Goal: Task Accomplishment & Management: Complete application form

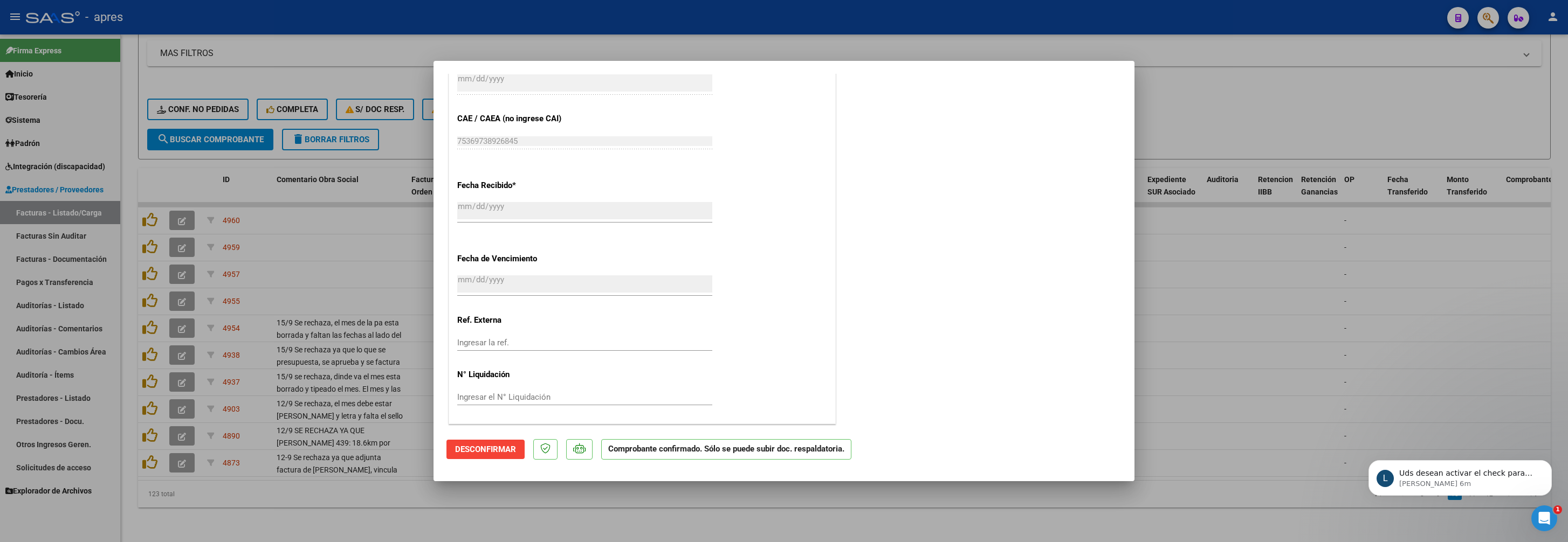
scroll to position [3110, 0]
drag, startPoint x: 337, startPoint y: 489, endPoint x: 327, endPoint y: 493, distance: 10.8
click at [331, 490] on div at bounding box center [784, 271] width 1568 height 542
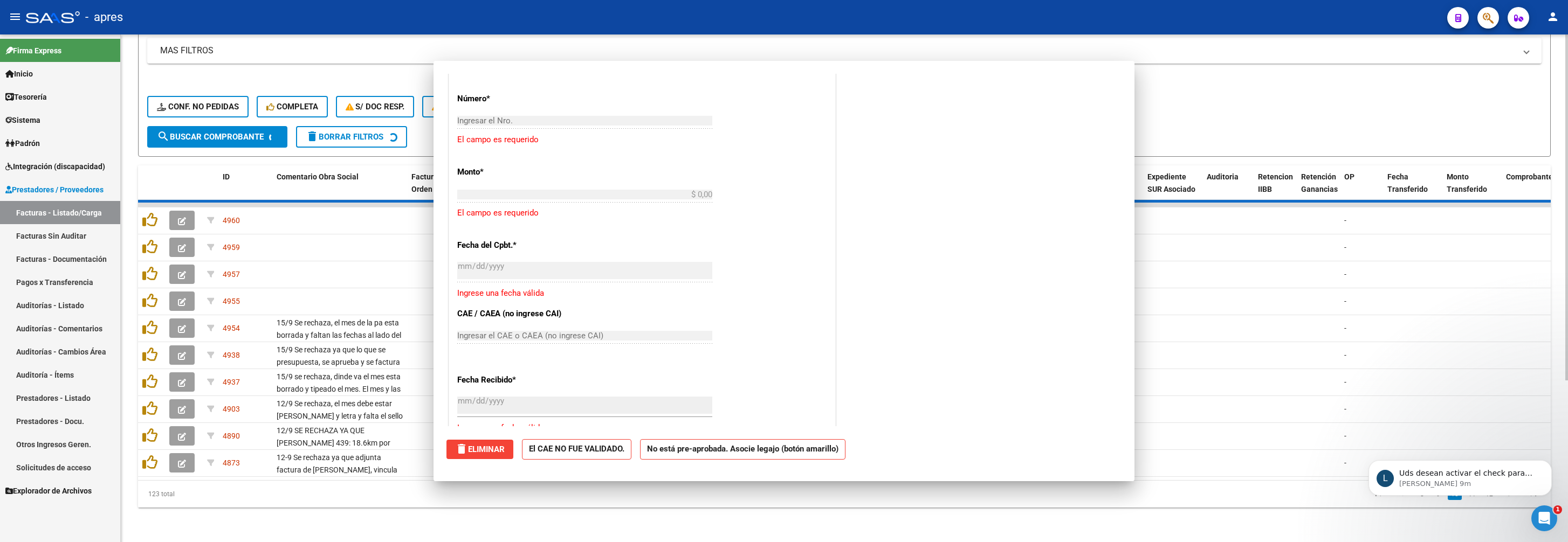
scroll to position [0, 0]
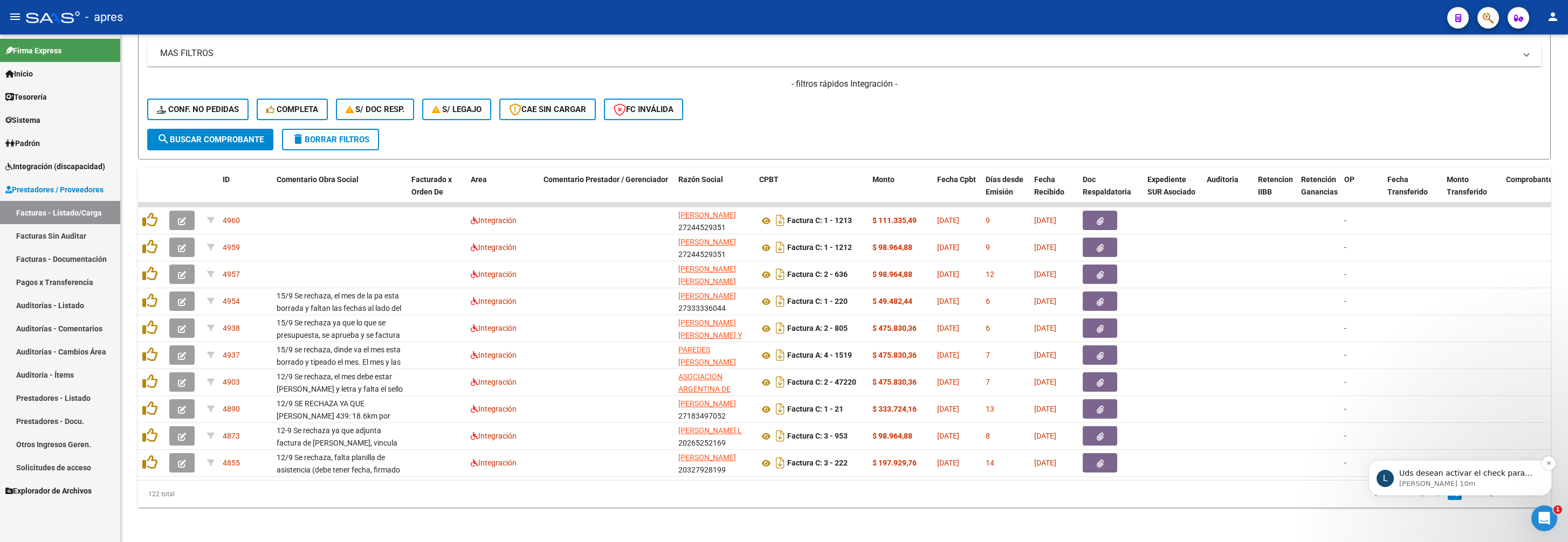
click at [1529, 486] on p "[PERSON_NAME] 10m" at bounding box center [1469, 484] width 139 height 10
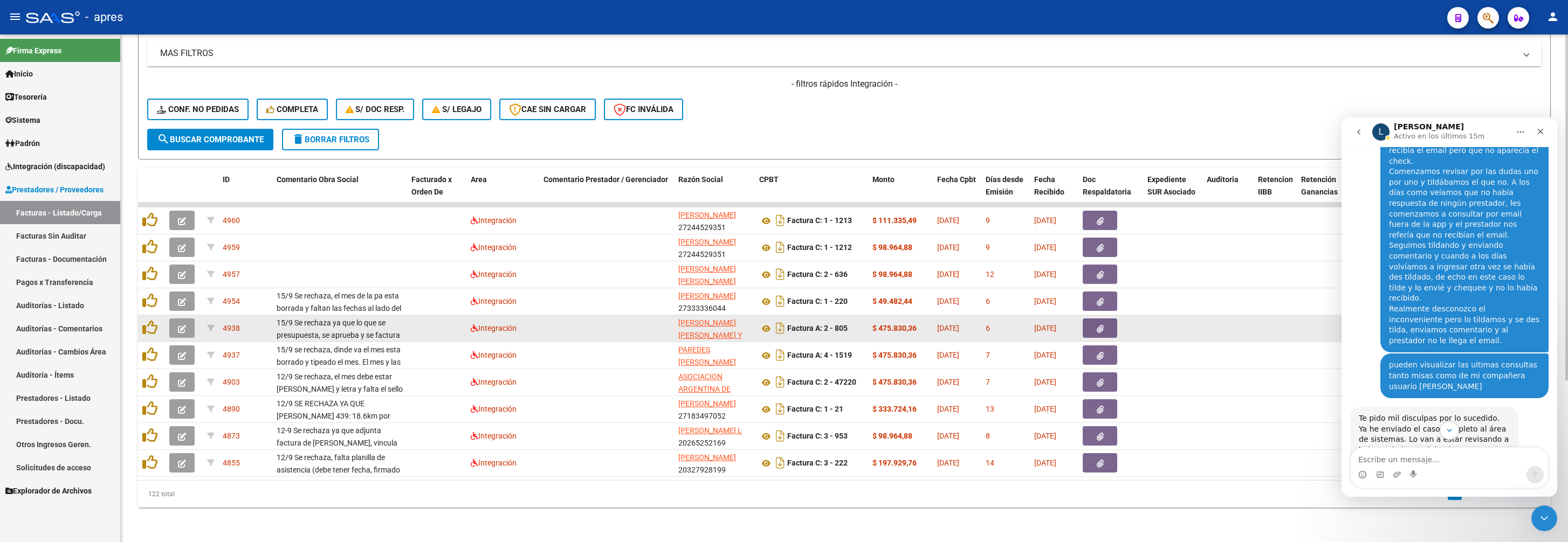
scroll to position [3127, 0]
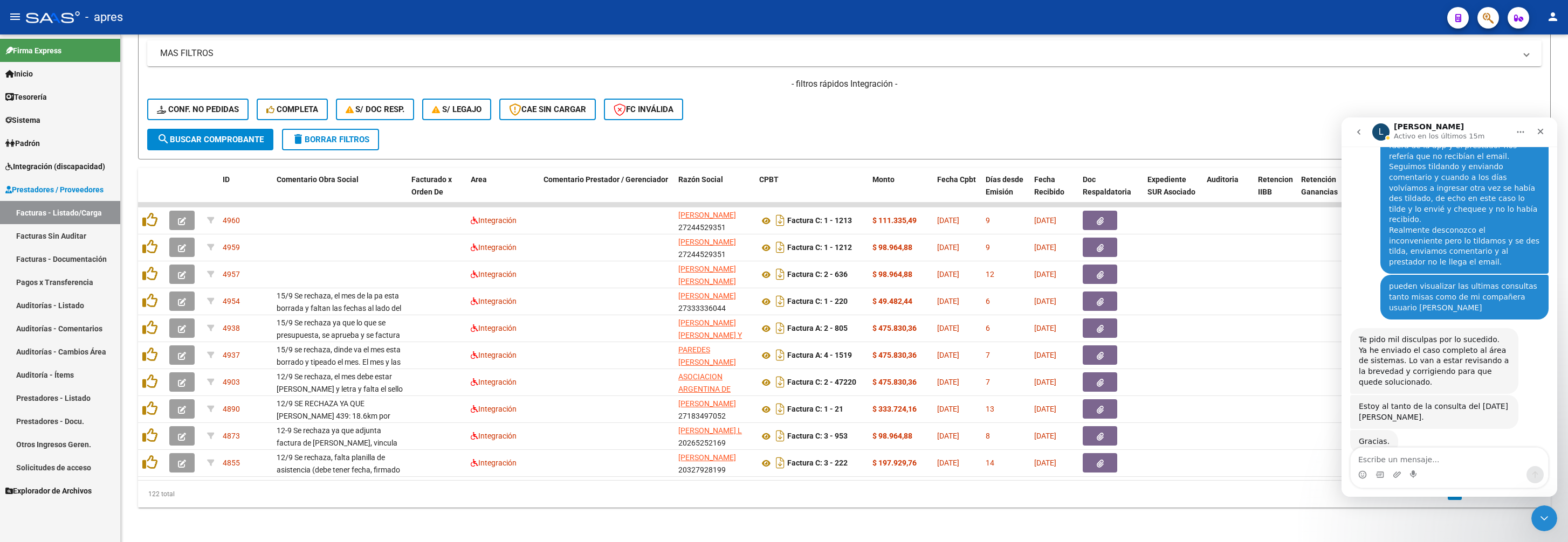
click at [1447, 456] on textarea "Escribe un mensaje..." at bounding box center [1449, 456] width 197 height 18
type textarea "SI POR FAVOR"
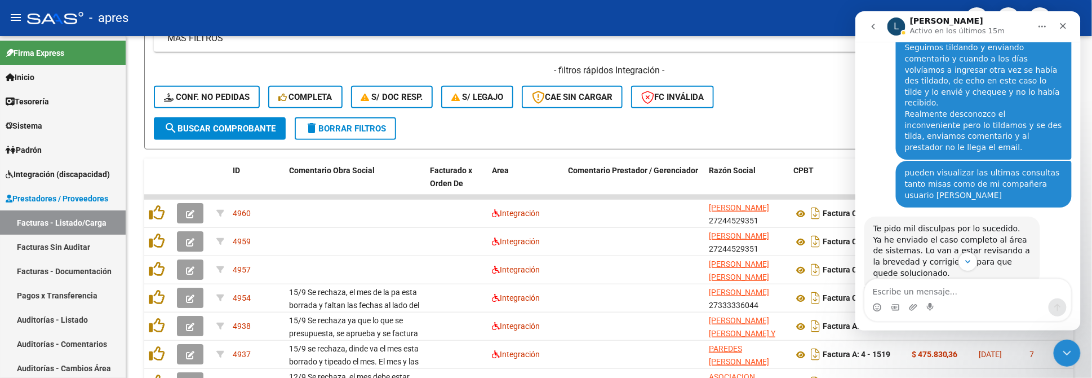
scroll to position [3362, 0]
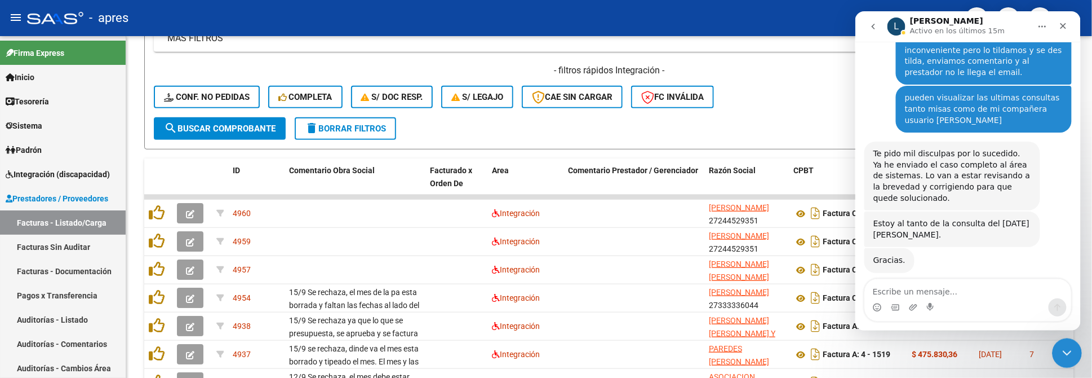
click at [1074, 349] on div "Cerrar Intercom Messenger" at bounding box center [1065, 351] width 27 height 27
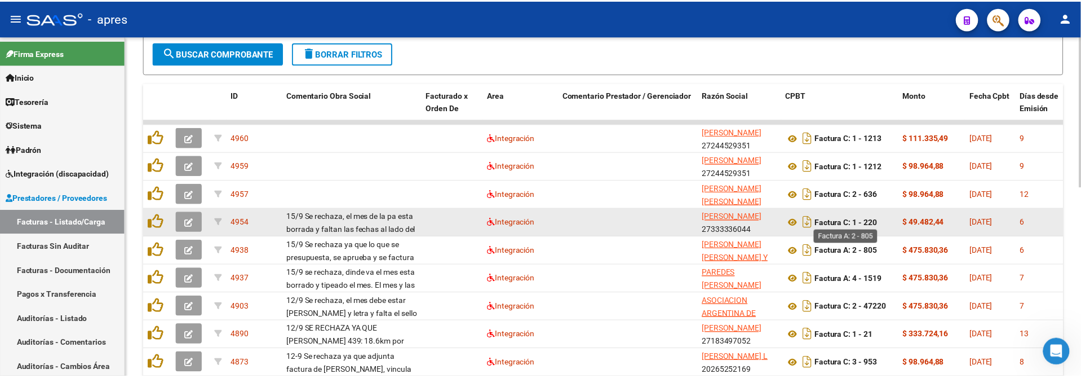
scroll to position [398, 0]
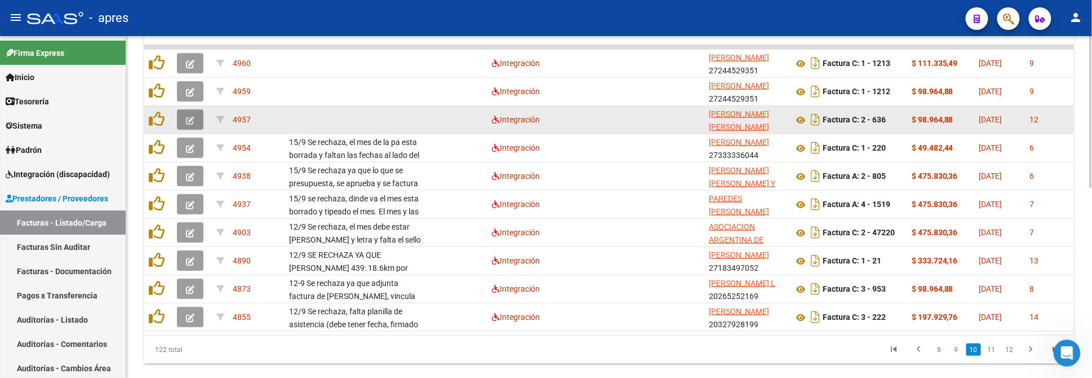
click at [199, 119] on button "button" at bounding box center [190, 119] width 26 height 20
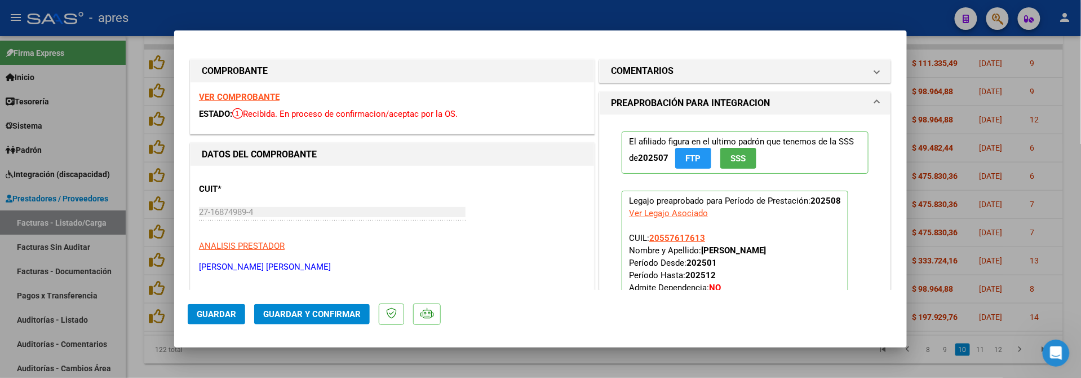
click at [273, 100] on strong "VER COMPROBANTE" at bounding box center [239, 97] width 81 height 10
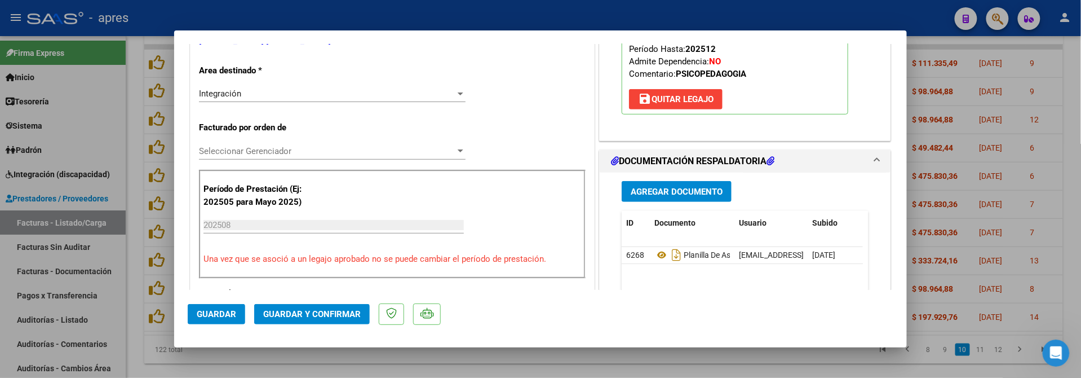
scroll to position [300, 0]
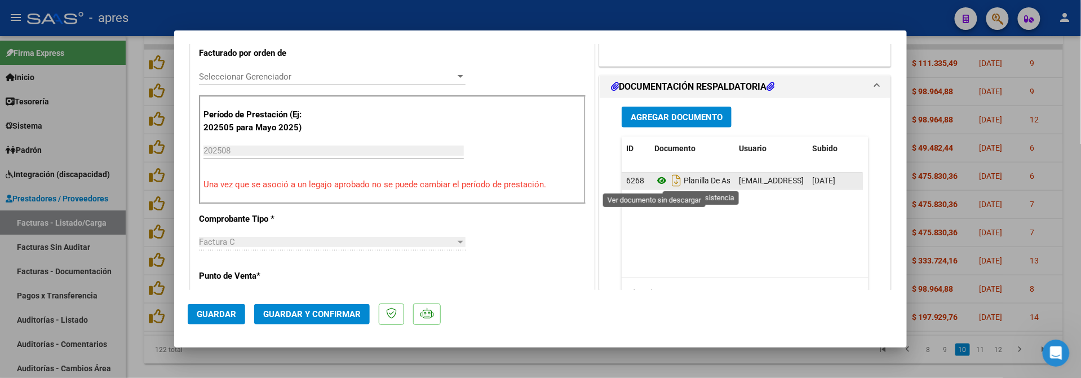
click at [657, 183] on icon at bounding box center [661, 181] width 15 height 14
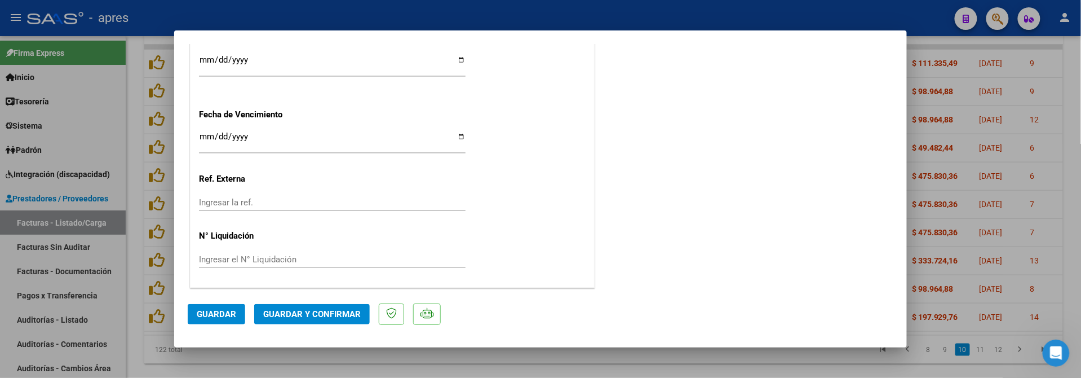
scroll to position [844, 0]
click at [327, 311] on span "Guardar y Confirmar" at bounding box center [312, 314] width 98 height 10
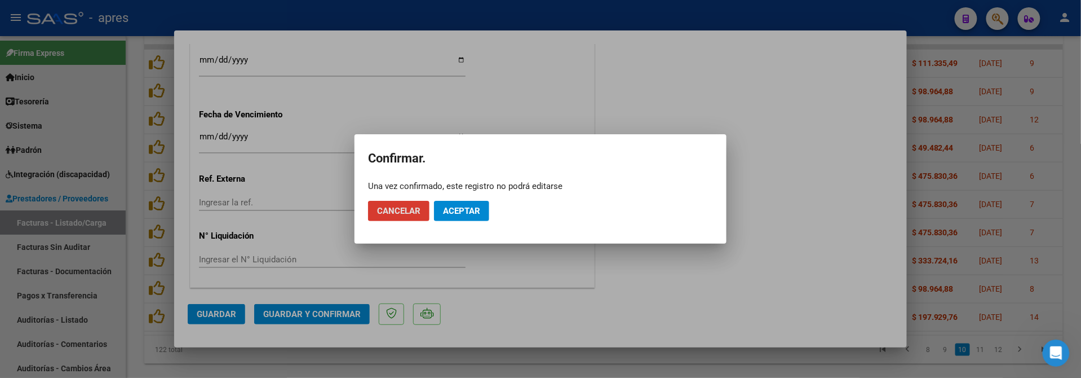
click at [456, 206] on span "Aceptar" at bounding box center [461, 211] width 37 height 10
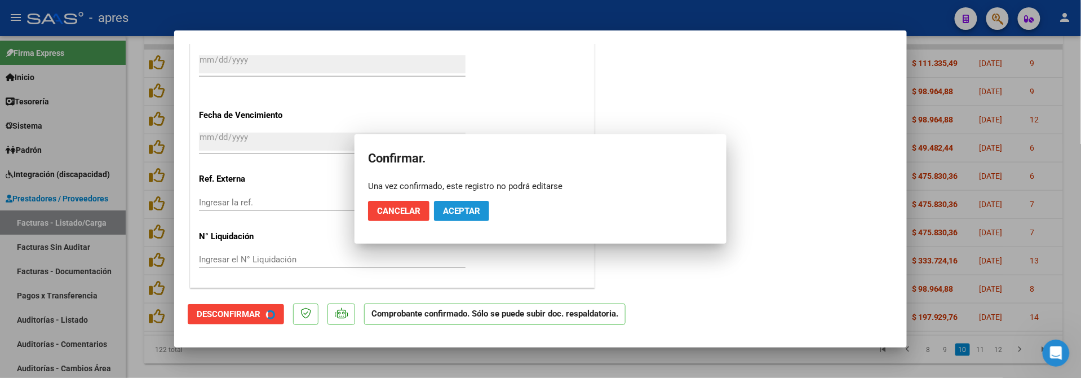
scroll to position [774, 0]
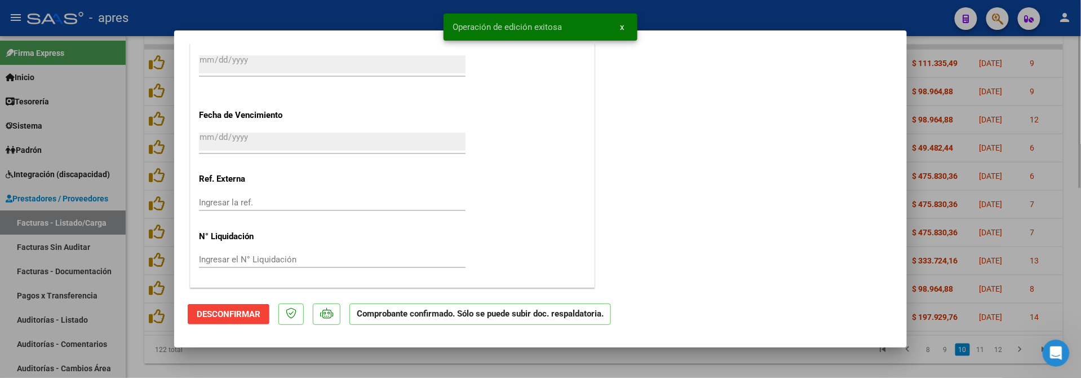
click at [134, 302] on div at bounding box center [540, 189] width 1081 height 378
type input "$ 0,00"
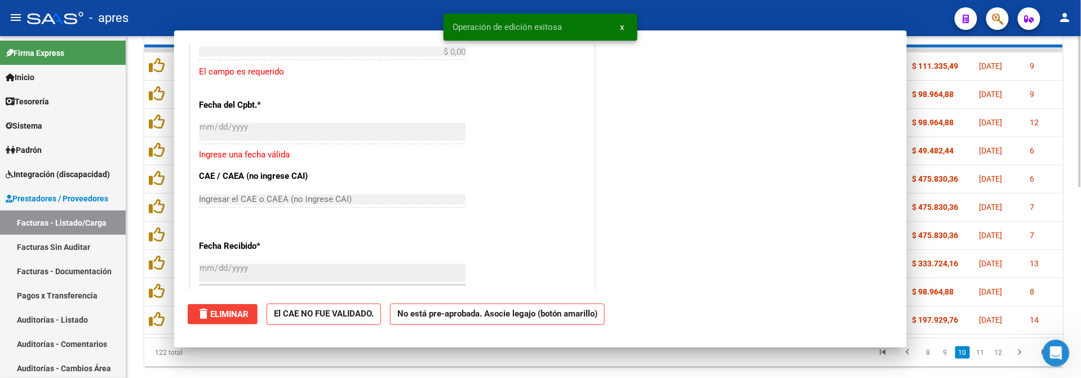
scroll to position [984, 0]
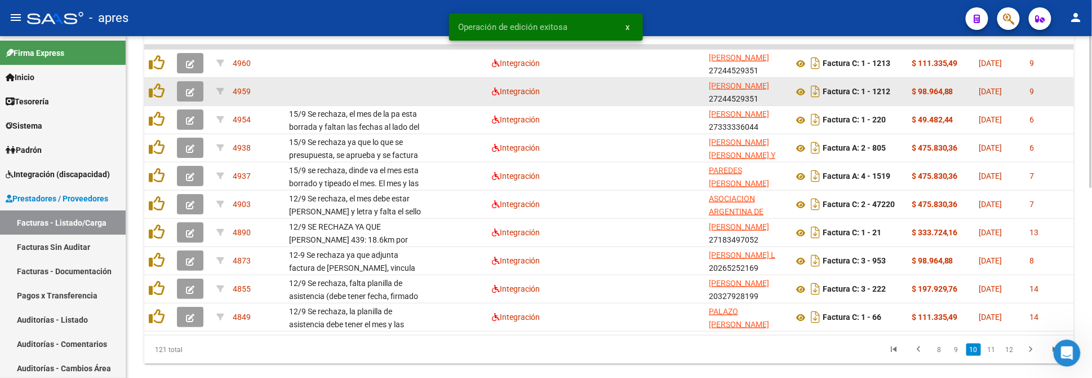
click at [197, 88] on button "button" at bounding box center [190, 91] width 26 height 20
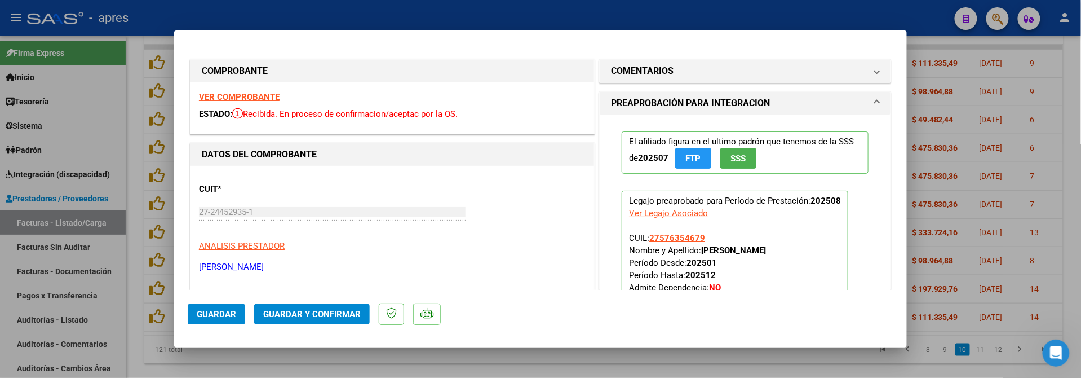
click at [246, 100] on strong "VER COMPROBANTE" at bounding box center [239, 97] width 81 height 10
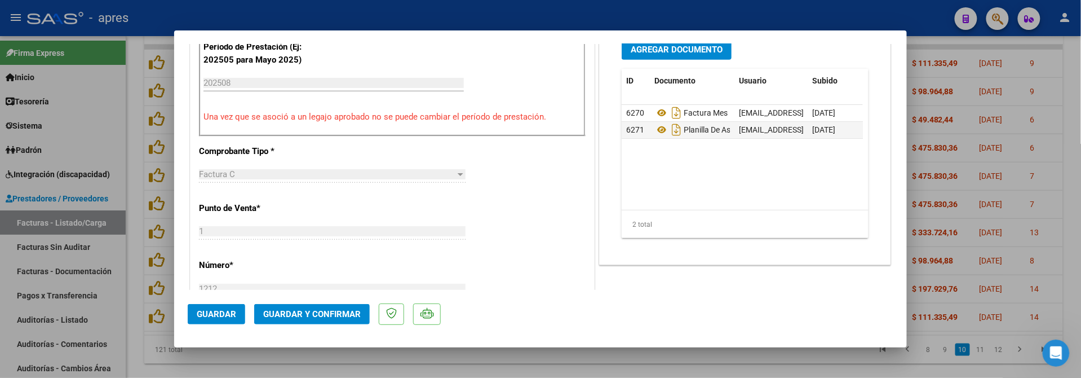
scroll to position [375, 0]
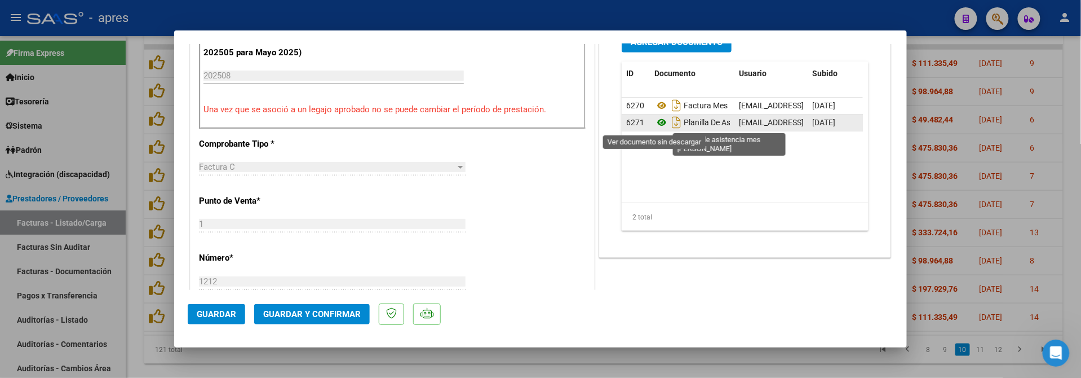
click at [654, 119] on icon at bounding box center [661, 123] width 15 height 14
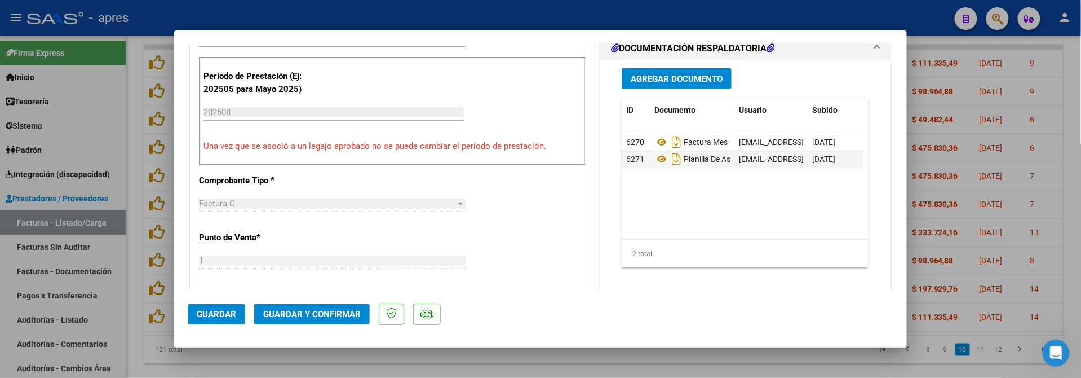
scroll to position [318, 0]
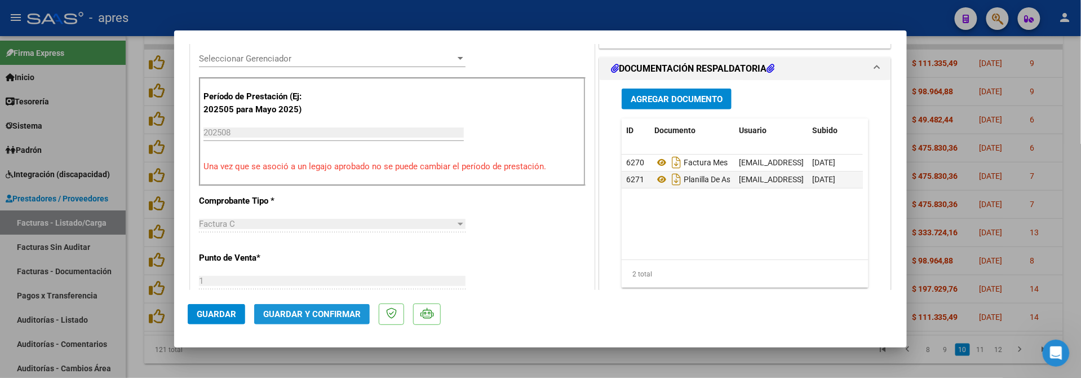
click at [303, 313] on span "Guardar y Confirmar" at bounding box center [312, 314] width 98 height 10
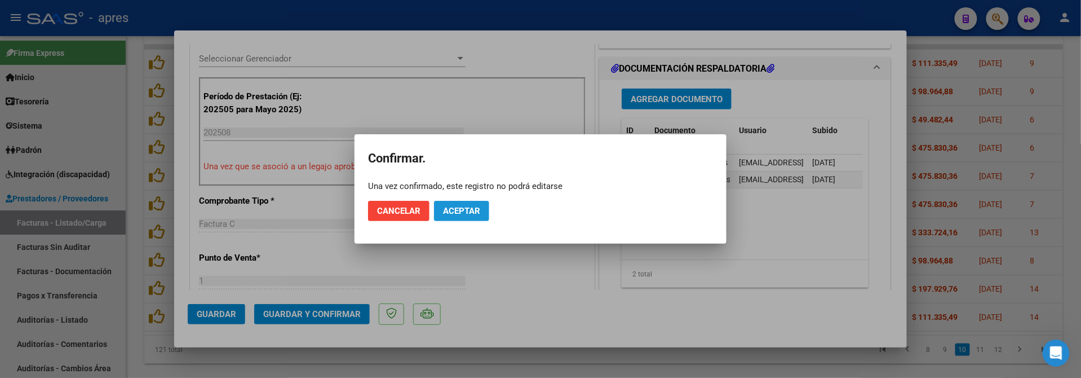
click at [442, 212] on button "Aceptar" at bounding box center [461, 211] width 55 height 20
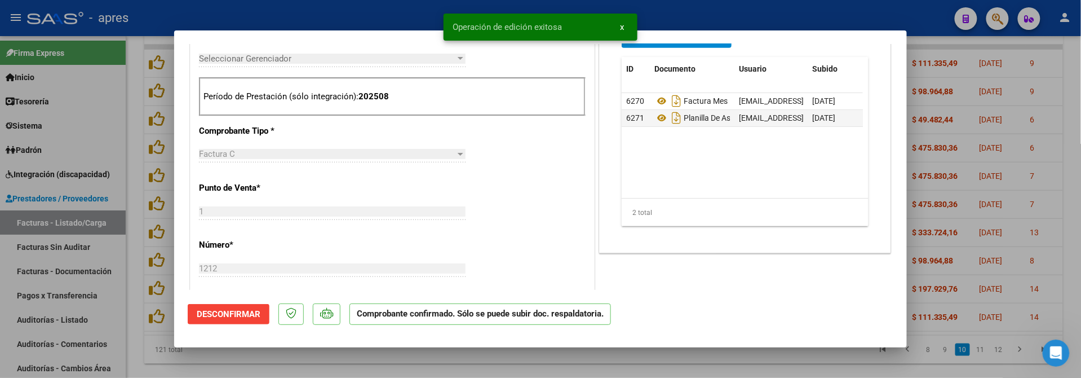
click at [185, 366] on div at bounding box center [540, 189] width 1081 height 378
type input "$ 0,00"
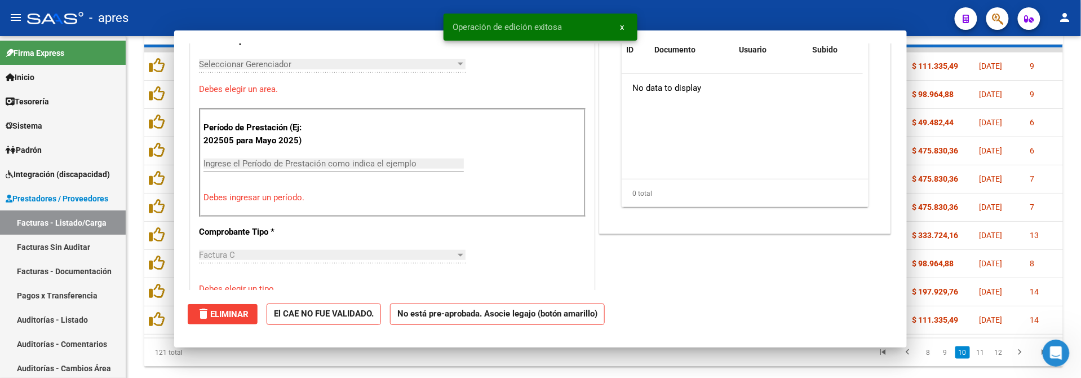
scroll to position [339, 0]
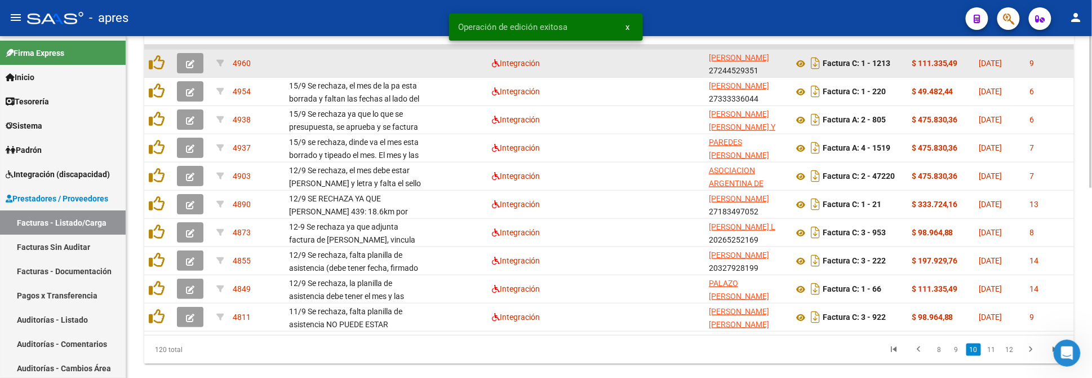
click at [196, 60] on button "button" at bounding box center [190, 63] width 26 height 20
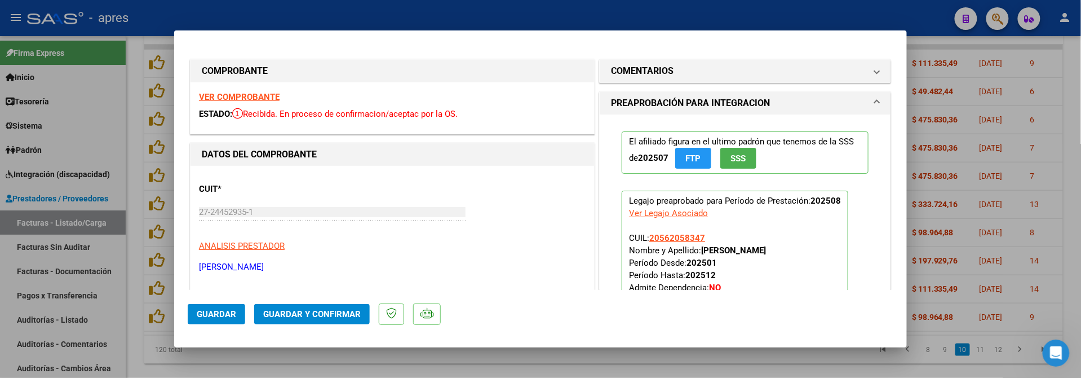
click at [251, 94] on strong "VER COMPROBANTE" at bounding box center [239, 97] width 81 height 10
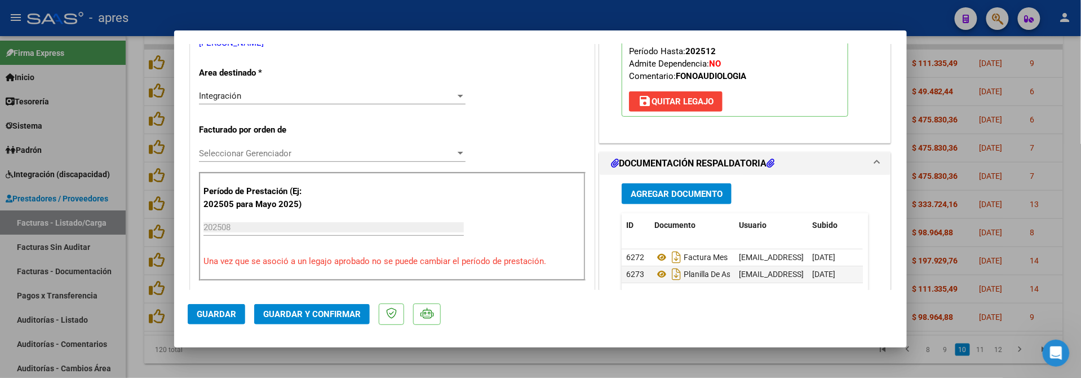
scroll to position [225, 0]
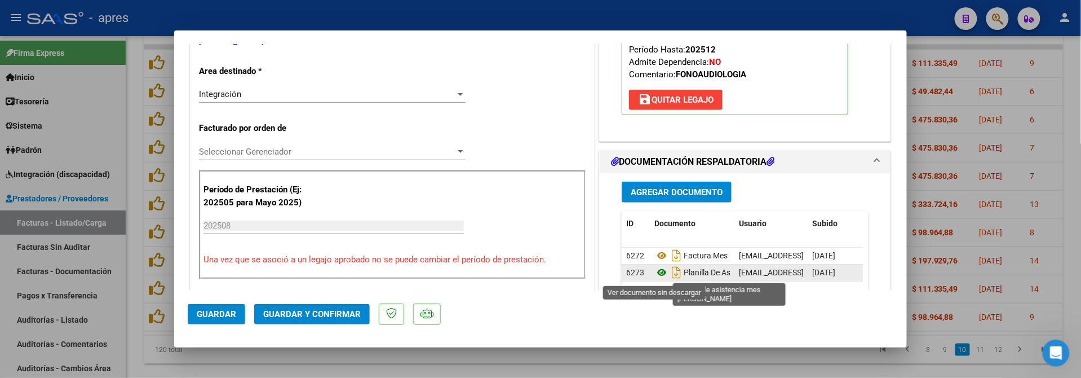
click at [654, 274] on icon at bounding box center [661, 272] width 15 height 14
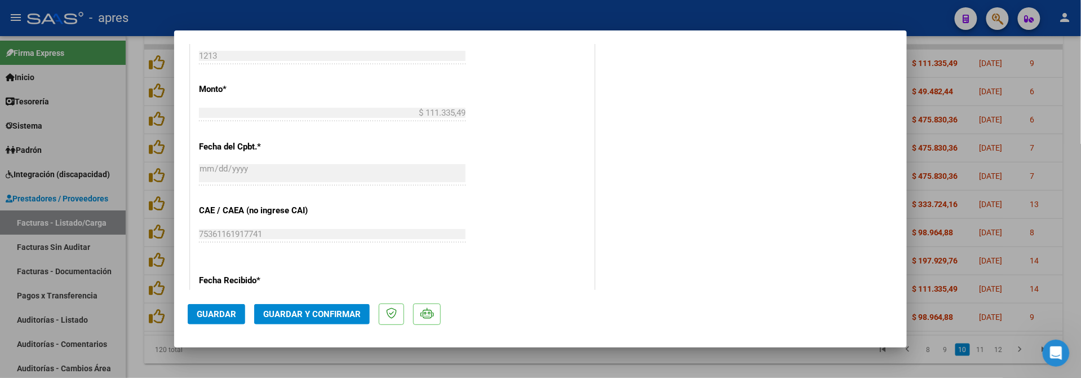
scroll to position [826, 0]
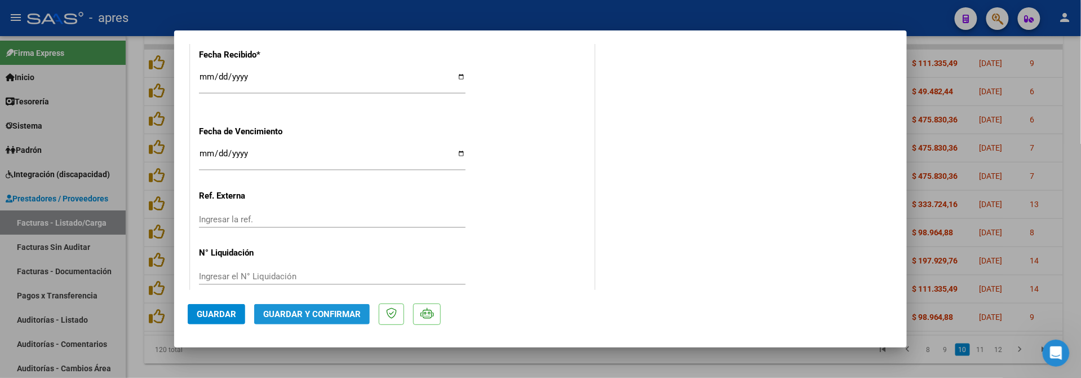
click at [330, 312] on span "Guardar y Confirmar" at bounding box center [312, 314] width 98 height 10
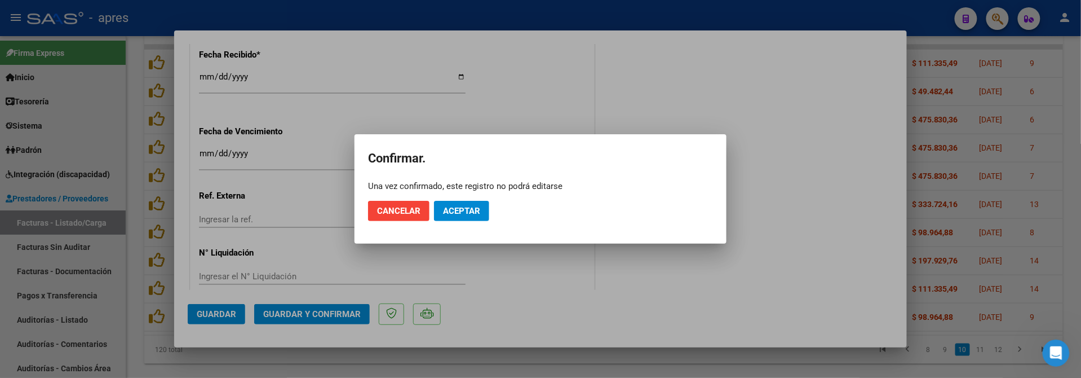
drag, startPoint x: 460, startPoint y: 211, endPoint x: 472, endPoint y: 269, distance: 59.2
click at [472, 269] on div "COMPROBANTE VER COMPROBANTE ESTADO: Recibida. En proceso de confirmacion/acepta…" at bounding box center [540, 189] width 1081 height 378
click at [402, 214] on span "Cancelar" at bounding box center [398, 211] width 43 height 10
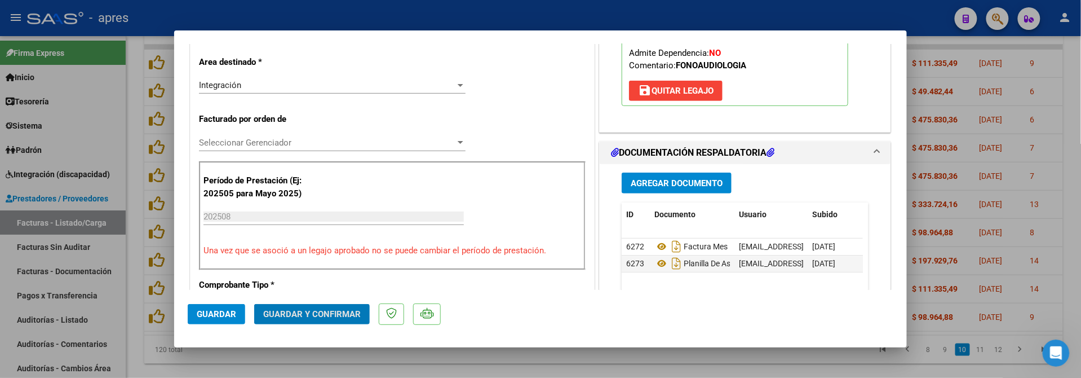
scroll to position [225, 0]
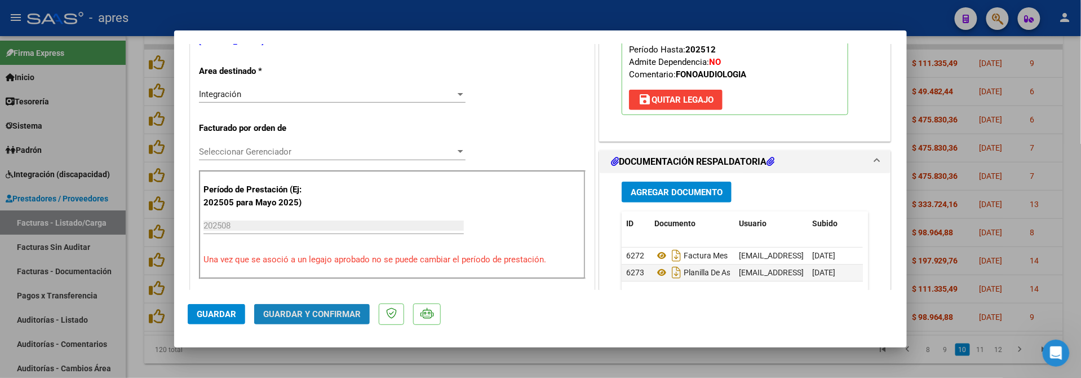
click at [346, 312] on span "Guardar y Confirmar" at bounding box center [312, 314] width 98 height 10
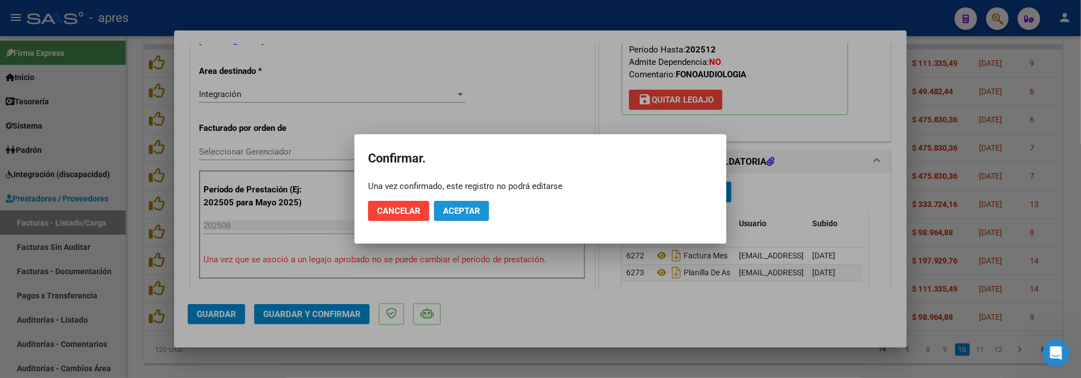
click at [462, 216] on button "Aceptar" at bounding box center [461, 211] width 55 height 20
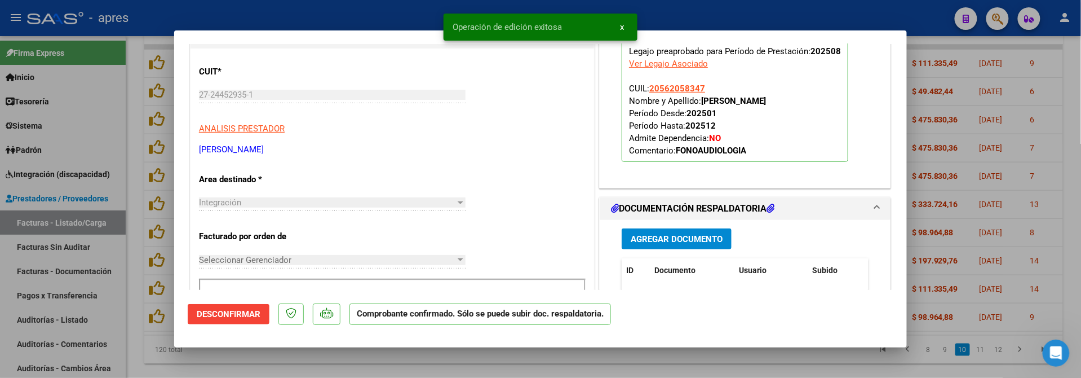
scroll to position [75, 0]
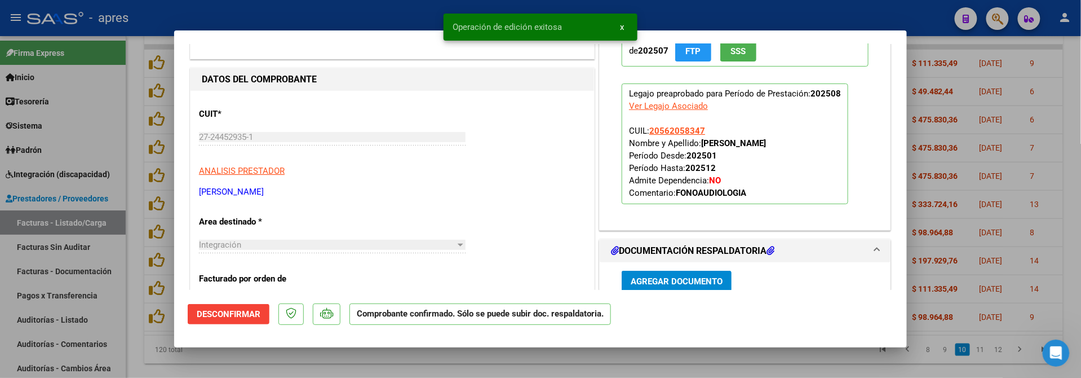
click at [134, 359] on div at bounding box center [540, 189] width 1081 height 378
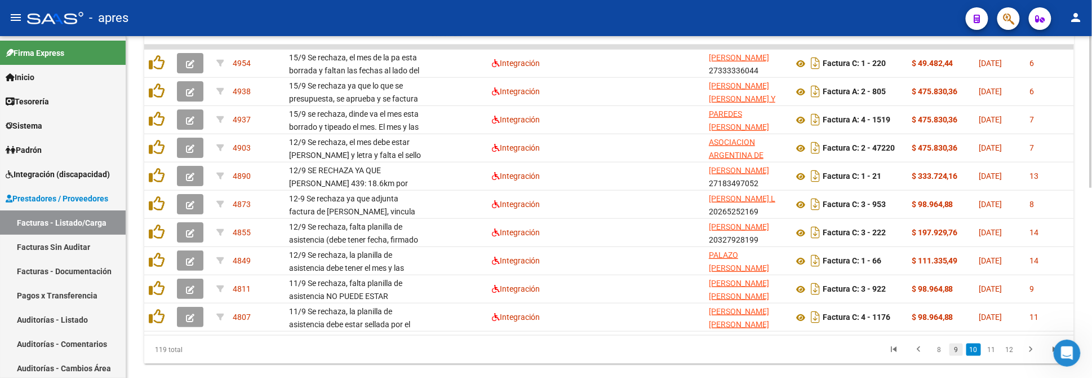
click at [959, 356] on link "9" at bounding box center [957, 349] width 14 height 12
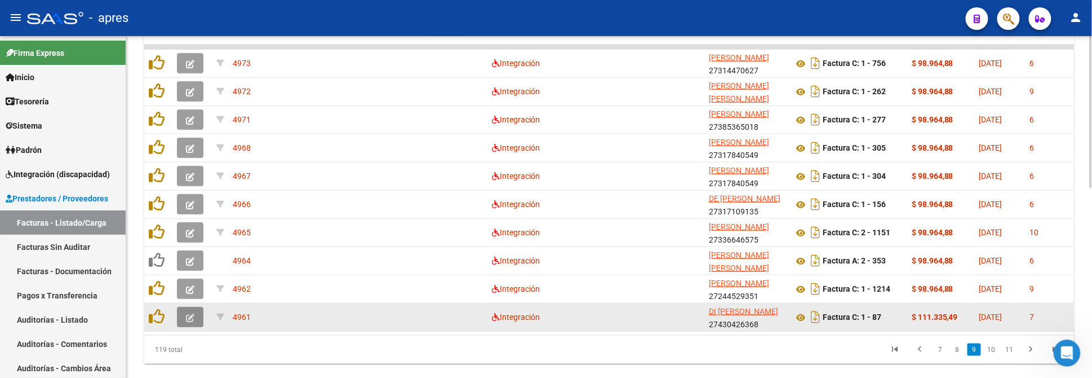
click at [188, 316] on icon "button" at bounding box center [190, 317] width 8 height 8
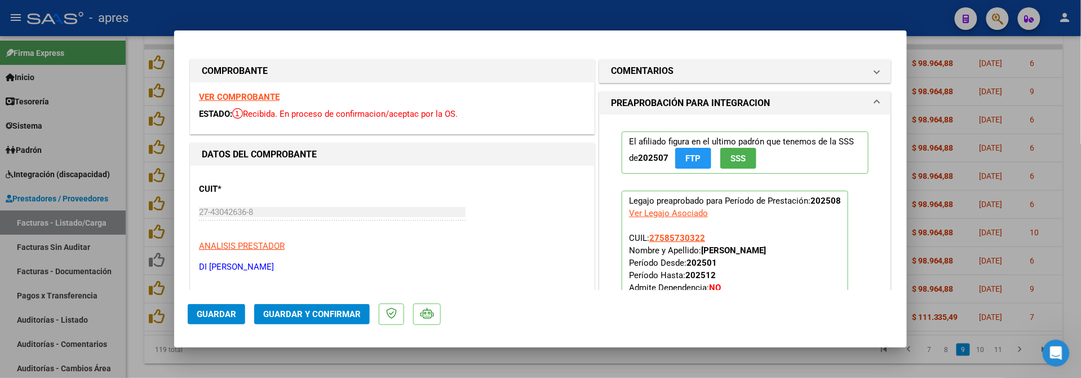
click at [213, 93] on strong "VER COMPROBANTE" at bounding box center [239, 97] width 81 height 10
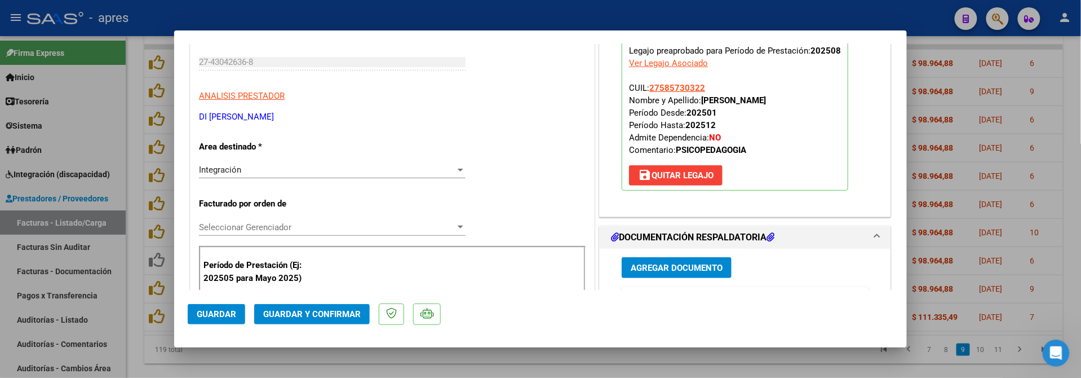
scroll to position [225, 0]
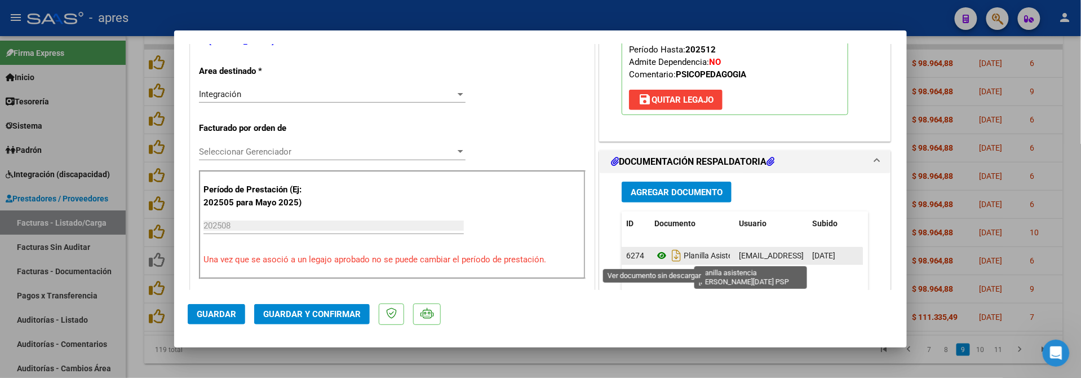
click at [654, 259] on icon at bounding box center [661, 256] width 15 height 14
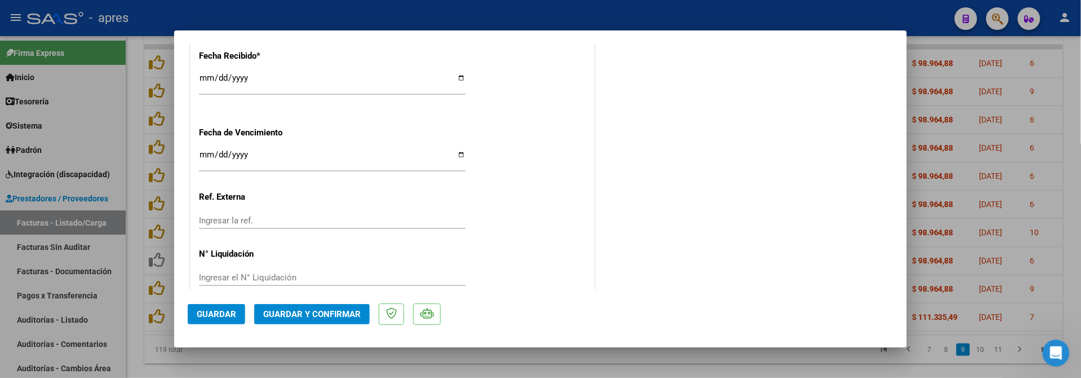
scroll to position [826, 0]
click at [203, 152] on input "[DATE]" at bounding box center [332, 158] width 267 height 18
type input "[DATE]"
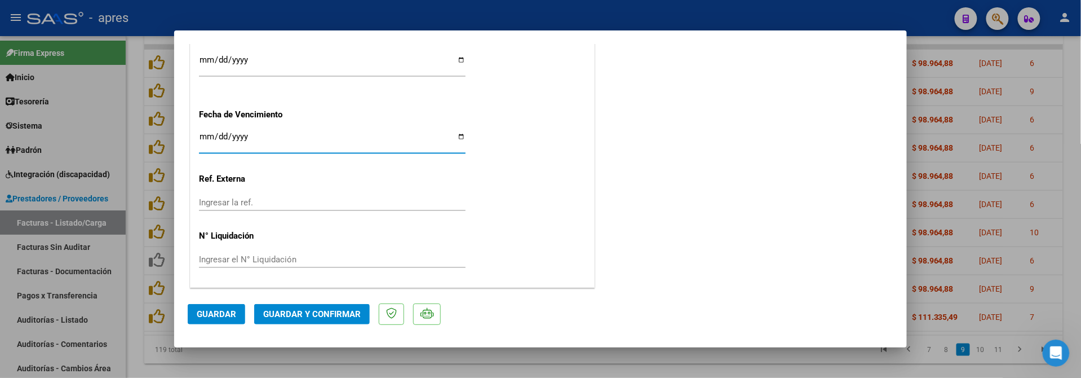
click at [329, 312] on span "Guardar y Confirmar" at bounding box center [312, 314] width 98 height 10
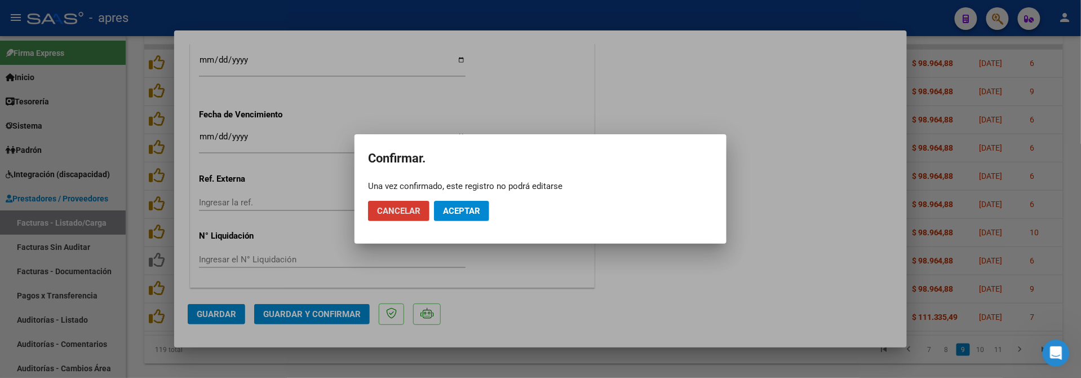
click at [467, 210] on span "Aceptar" at bounding box center [461, 211] width 37 height 10
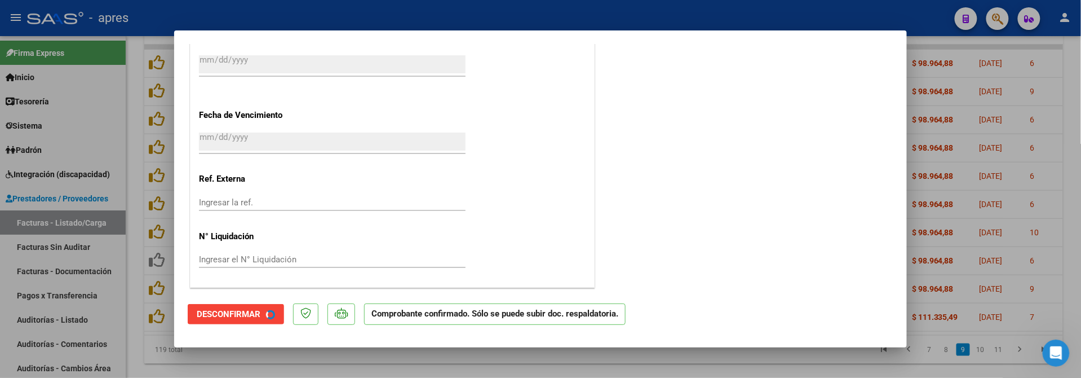
scroll to position [774, 0]
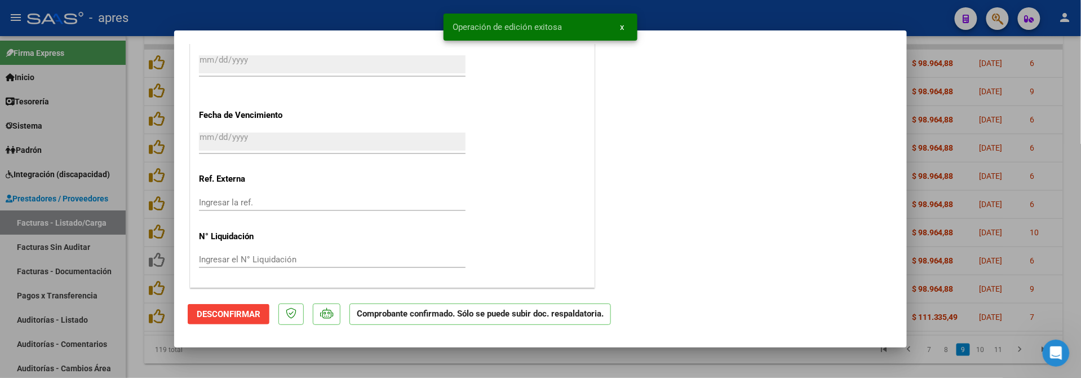
click at [176, 361] on div at bounding box center [540, 189] width 1081 height 378
type input "$ 0,00"
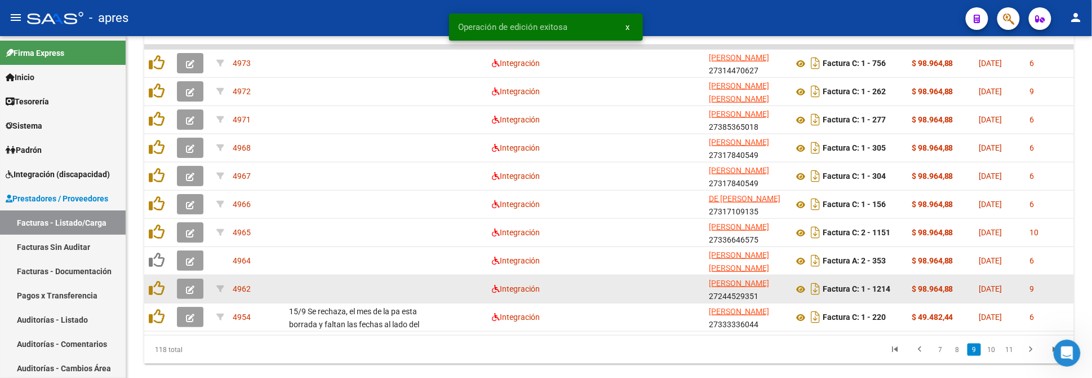
click at [189, 289] on icon "button" at bounding box center [190, 289] width 8 height 8
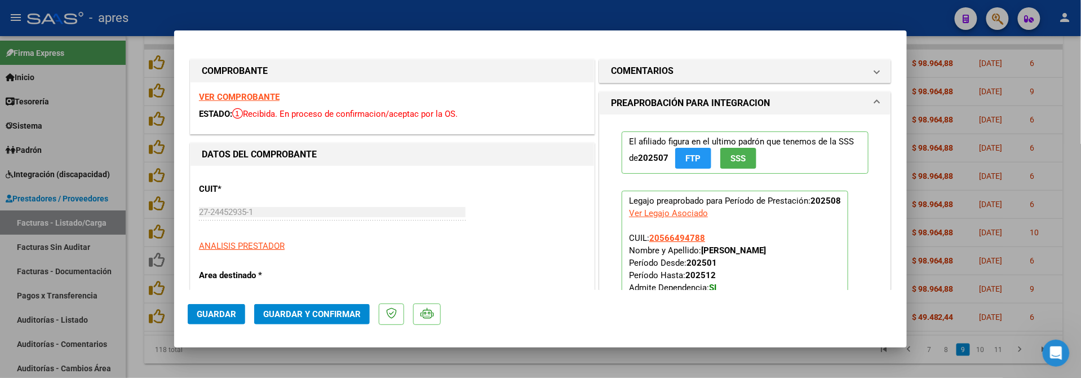
click at [273, 98] on strong "VER COMPROBANTE" at bounding box center [239, 97] width 81 height 10
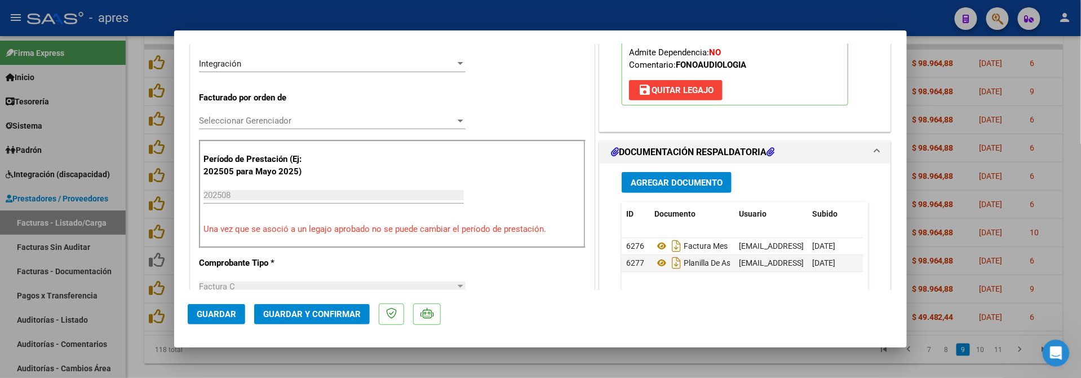
scroll to position [375, 0]
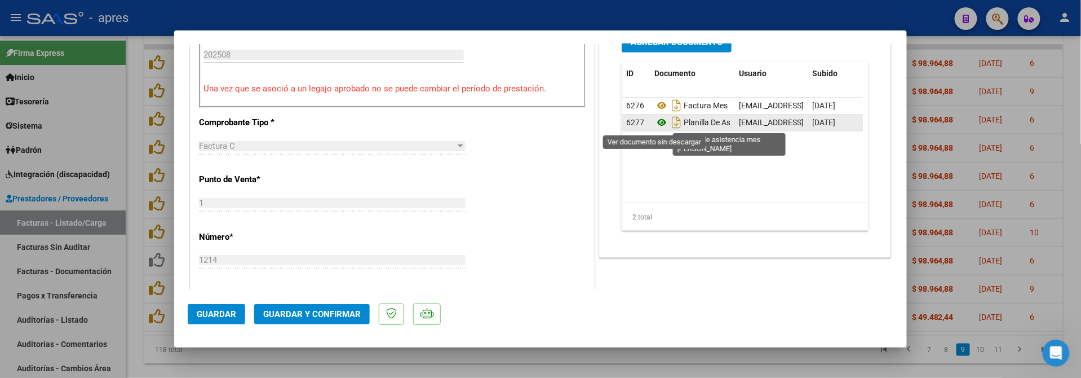
click at [654, 122] on icon at bounding box center [661, 123] width 15 height 14
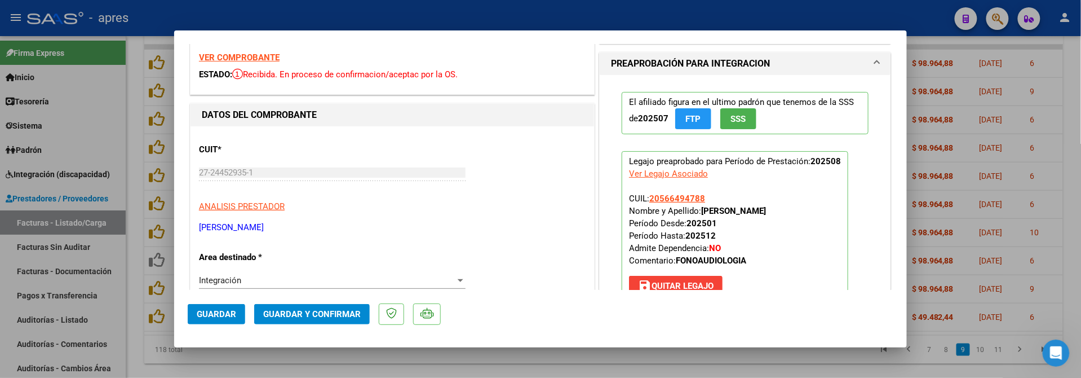
scroll to position [18, 0]
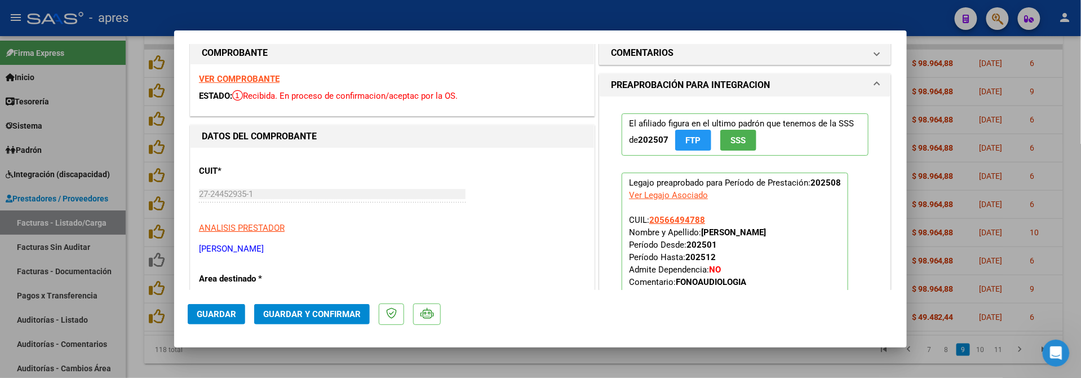
click at [307, 318] on span "Guardar y Confirmar" at bounding box center [312, 314] width 98 height 10
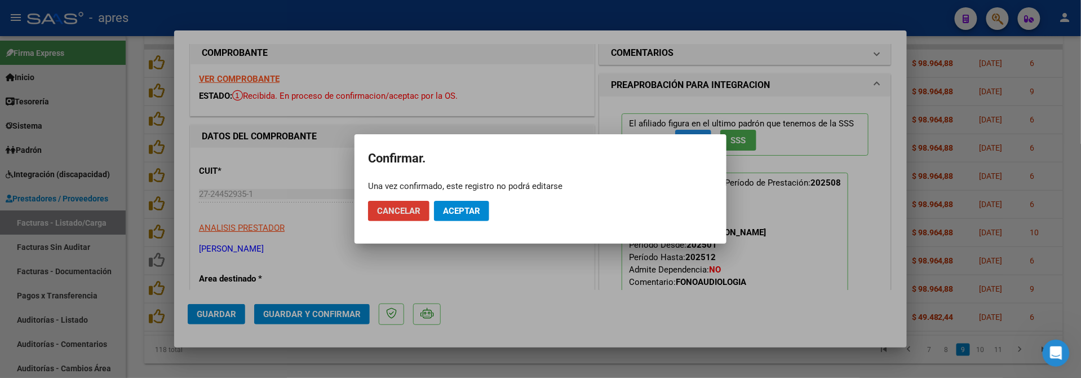
click at [480, 209] on span "Aceptar" at bounding box center [461, 211] width 37 height 10
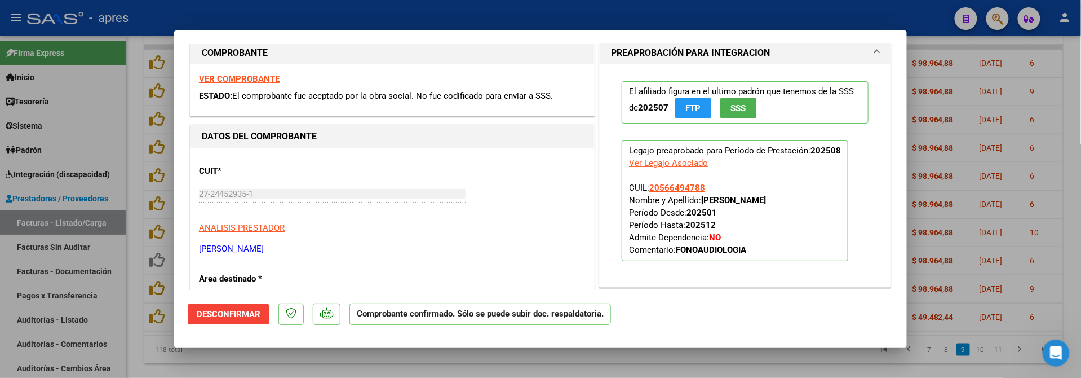
click at [134, 222] on div at bounding box center [540, 189] width 1081 height 378
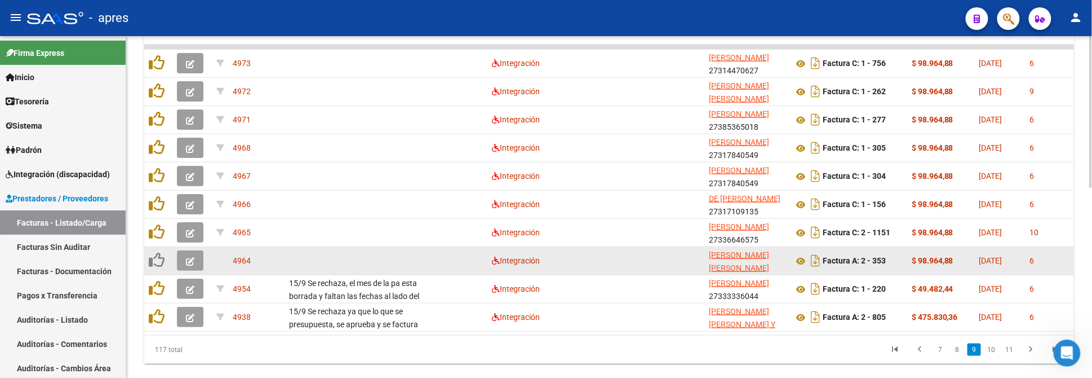
click at [179, 259] on button "button" at bounding box center [190, 260] width 26 height 20
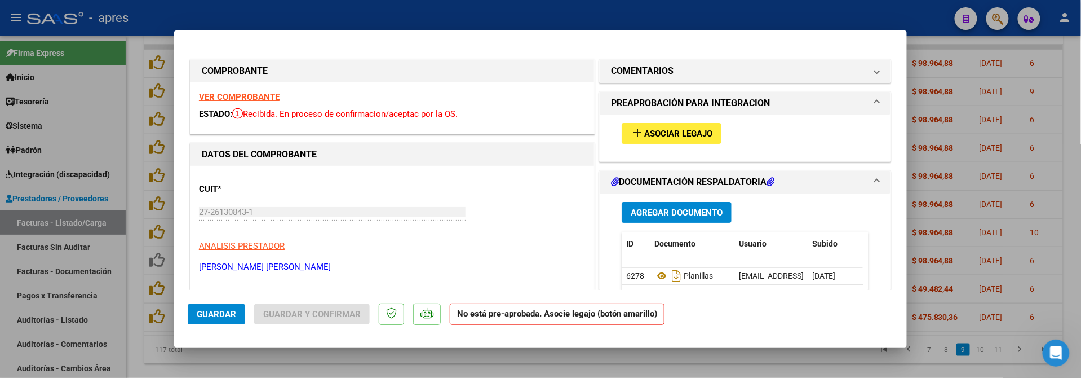
click at [260, 97] on strong "VER COMPROBANTE" at bounding box center [239, 97] width 81 height 10
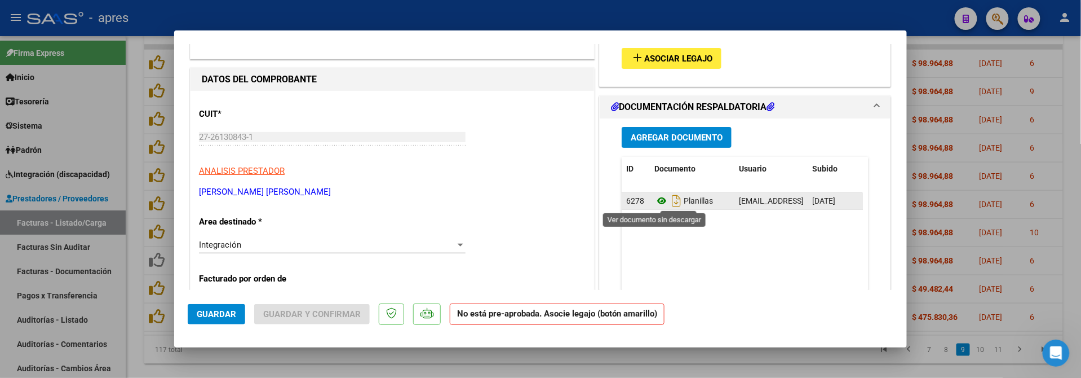
click at [654, 200] on icon at bounding box center [661, 201] width 15 height 14
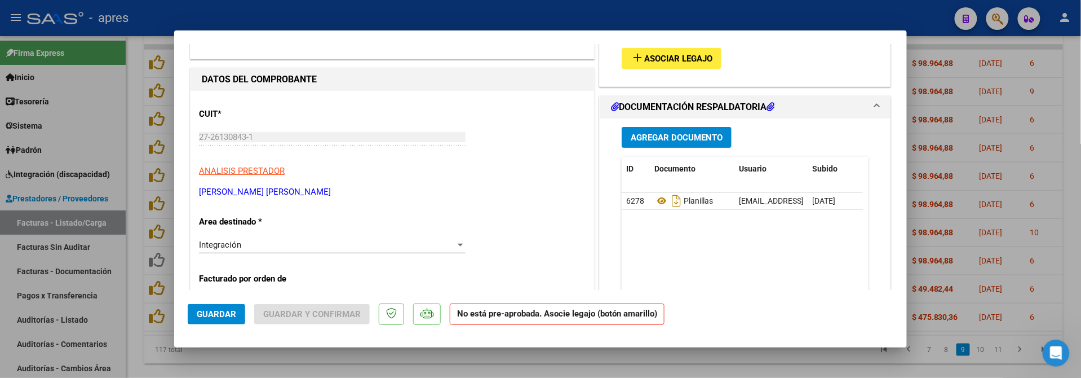
click at [685, 64] on button "add Asociar Legajo" at bounding box center [672, 58] width 100 height 21
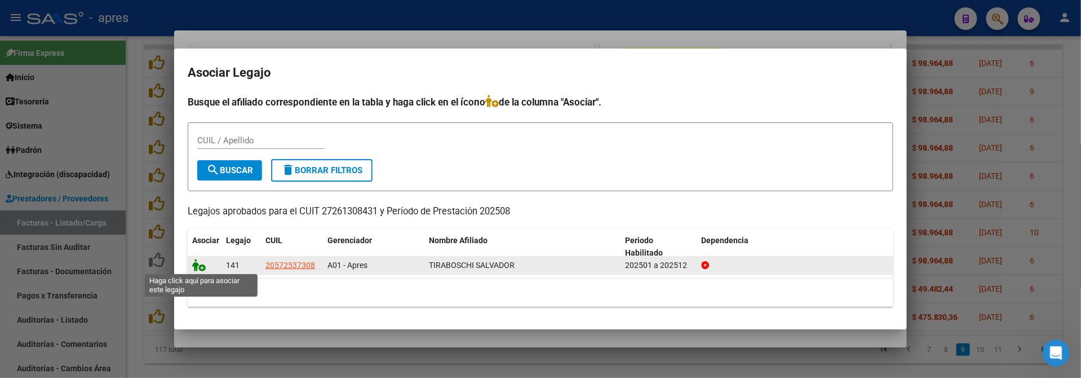
click at [197, 265] on icon at bounding box center [199, 265] width 14 height 12
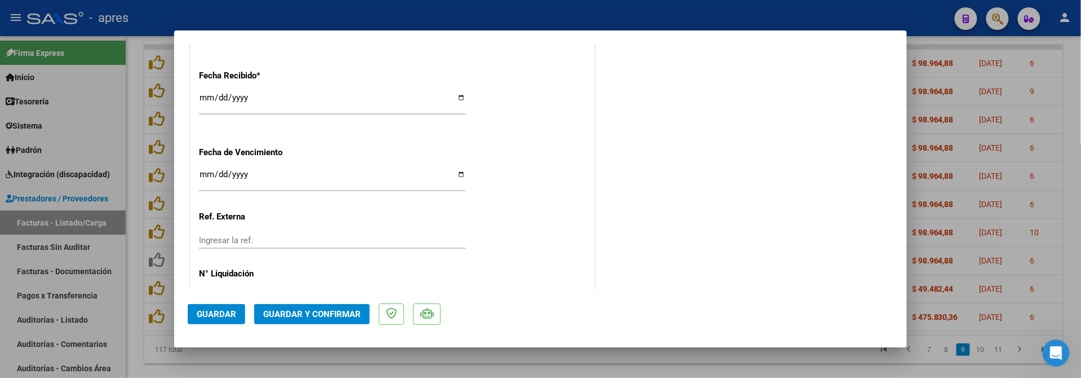
scroll to position [769, 0]
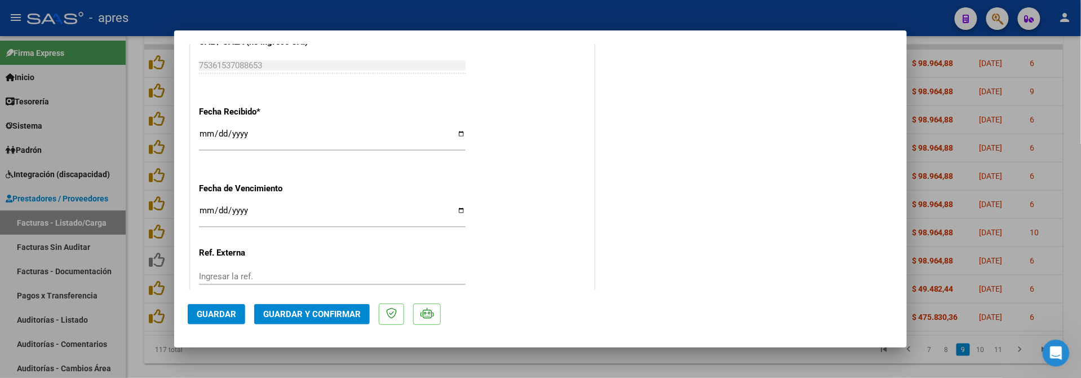
click at [207, 217] on input "[DATE]" at bounding box center [332, 215] width 267 height 18
type input "[DATE]"
click at [319, 321] on button "Guardar y Confirmar" at bounding box center [312, 314] width 116 height 20
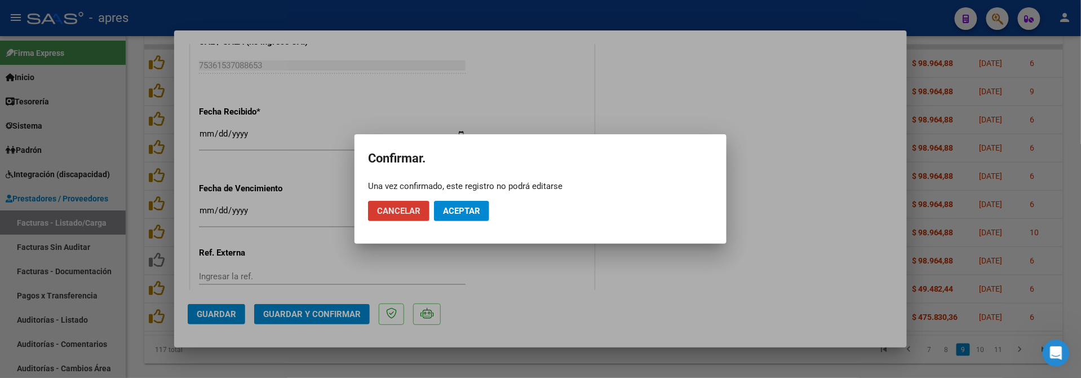
click at [448, 203] on button "Aceptar" at bounding box center [461, 211] width 55 height 20
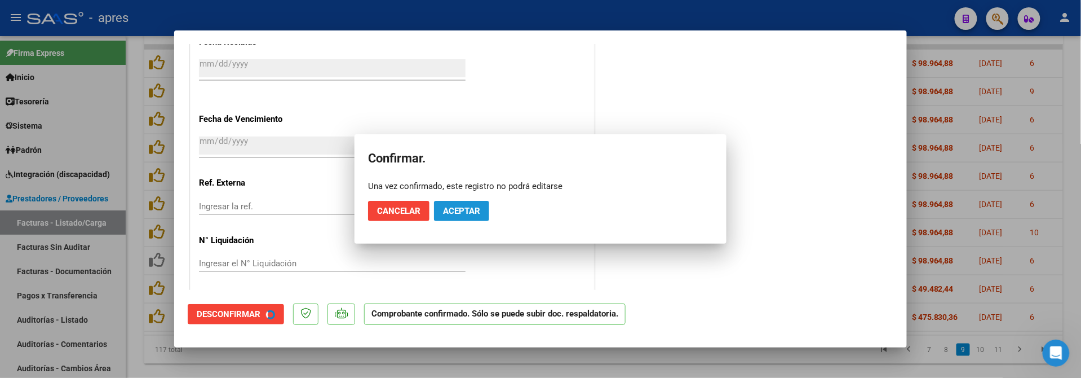
scroll to position [699, 0]
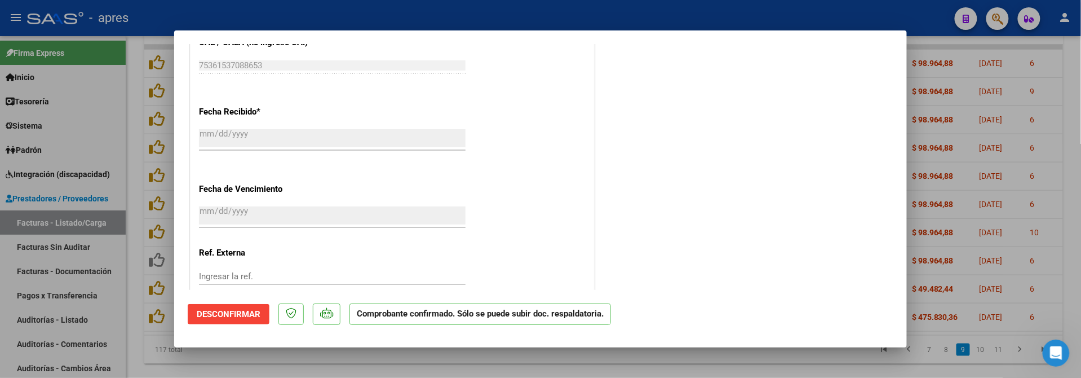
click at [254, 364] on div at bounding box center [540, 189] width 1081 height 378
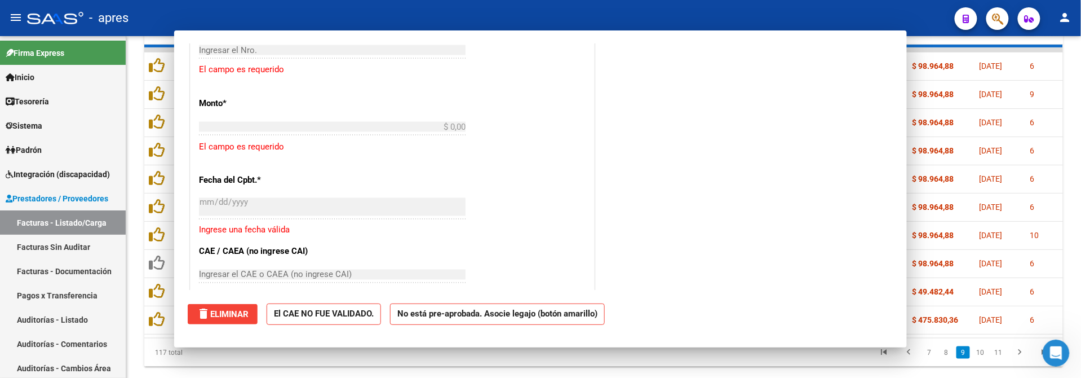
scroll to position [0, 0]
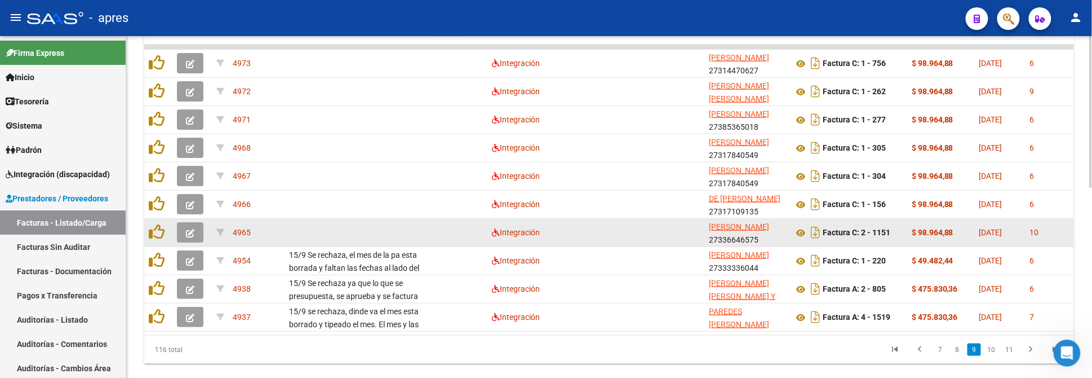
click at [201, 229] on button "button" at bounding box center [190, 232] width 26 height 20
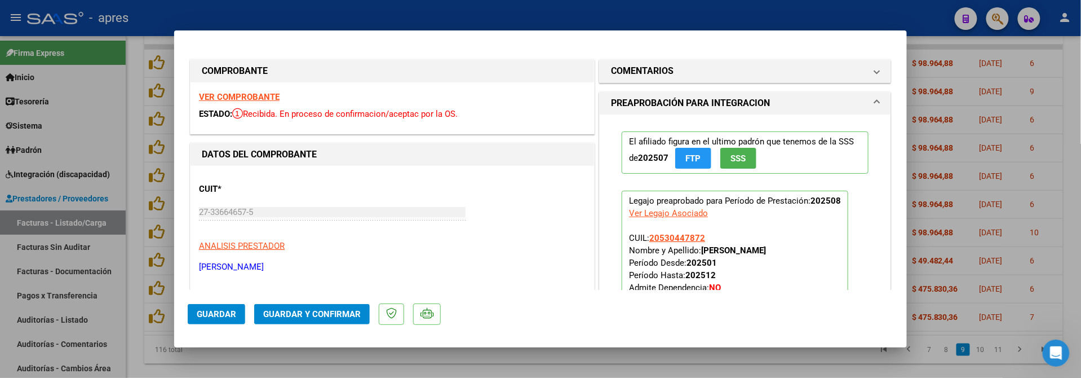
click at [267, 95] on strong "VER COMPROBANTE" at bounding box center [239, 97] width 81 height 10
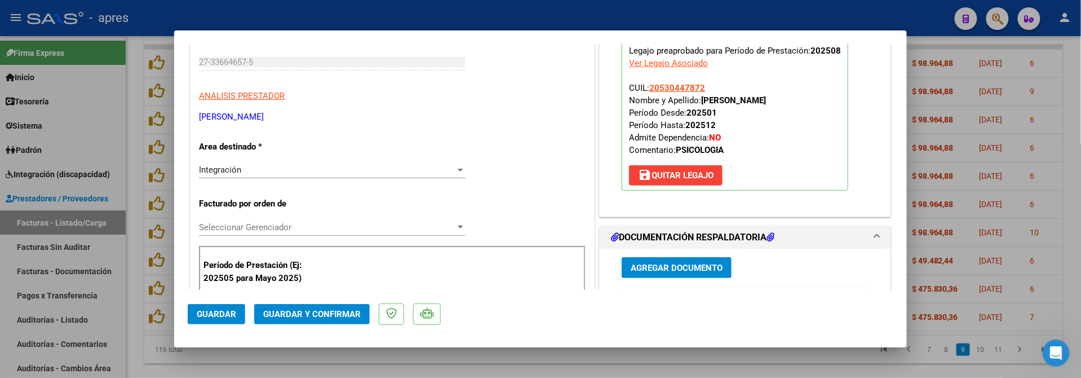
scroll to position [225, 0]
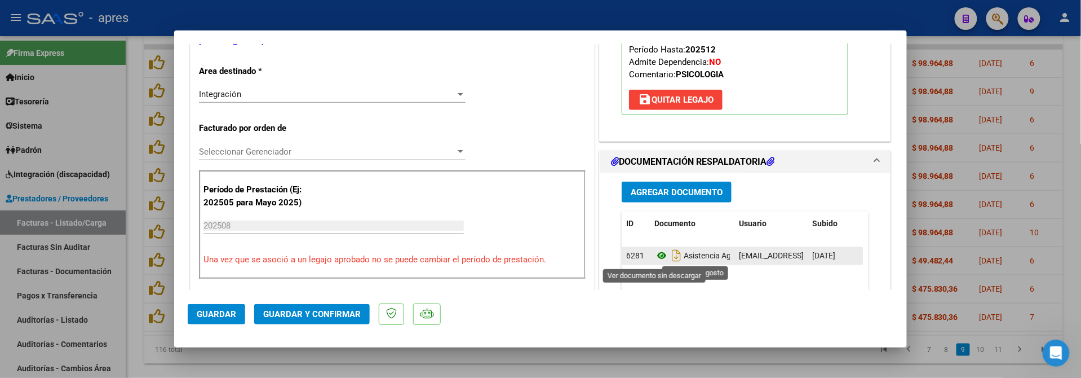
click at [656, 259] on icon at bounding box center [661, 256] width 15 height 14
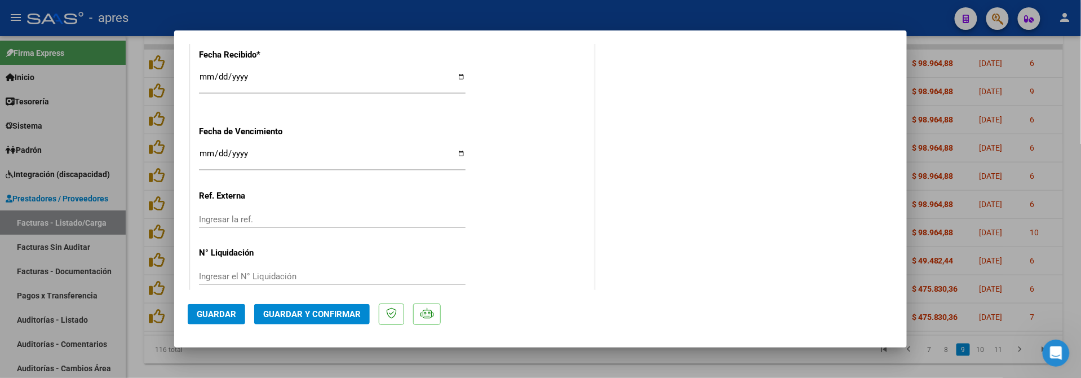
scroll to position [844, 0]
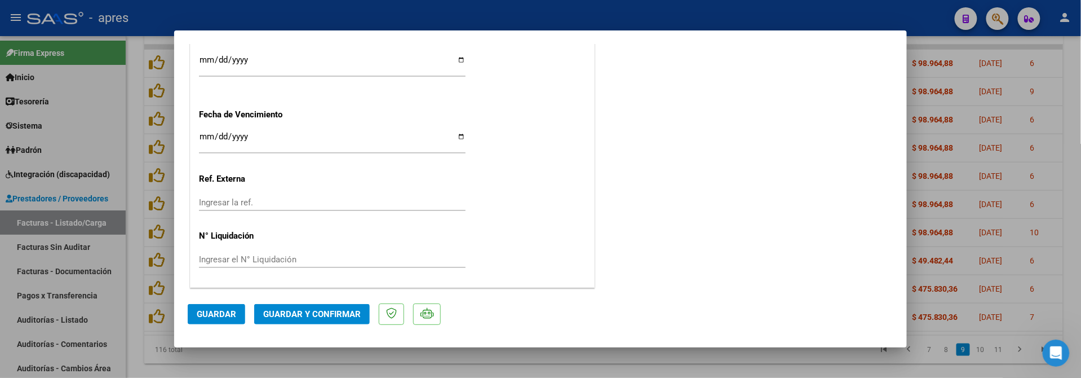
click at [305, 312] on span "Guardar y Confirmar" at bounding box center [312, 314] width 98 height 10
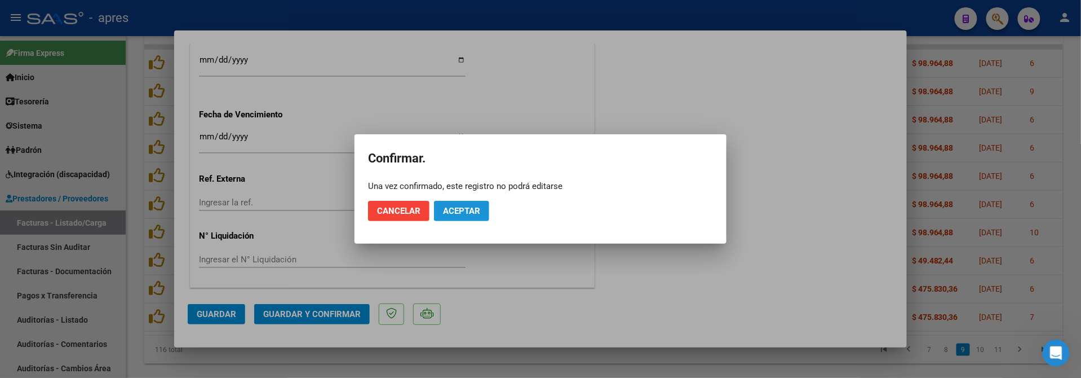
click at [454, 212] on span "Aceptar" at bounding box center [461, 211] width 37 height 10
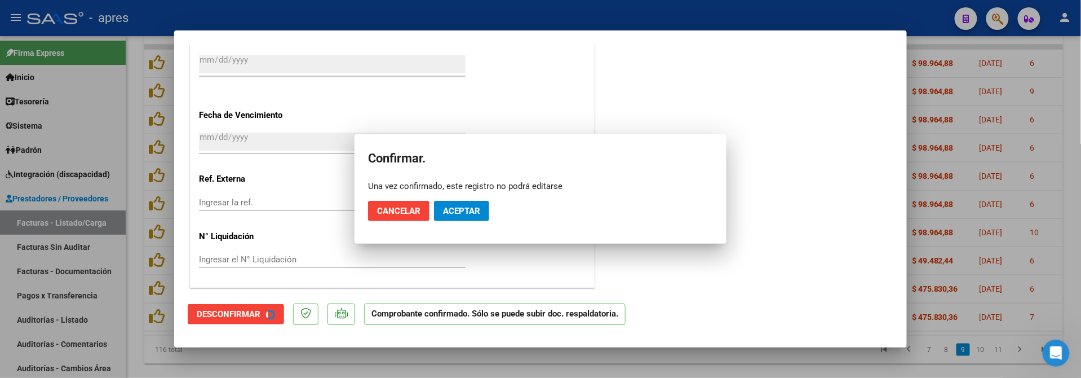
scroll to position [774, 0]
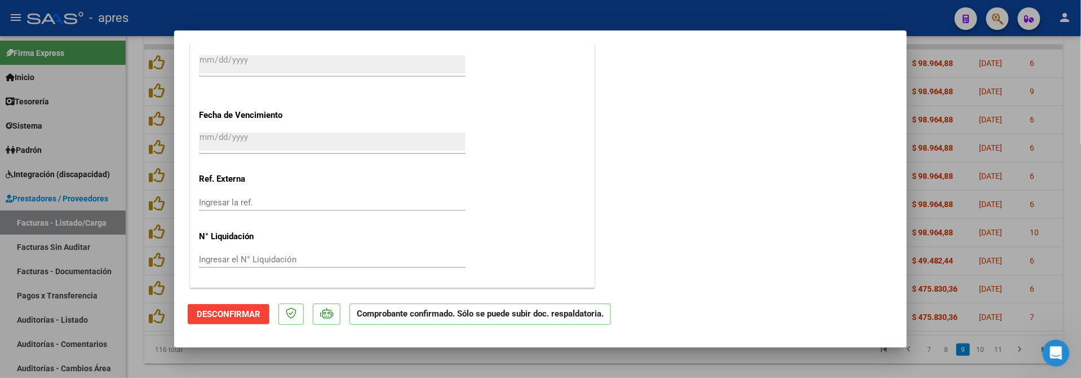
click at [289, 370] on div at bounding box center [540, 189] width 1081 height 378
type input "$ 0,00"
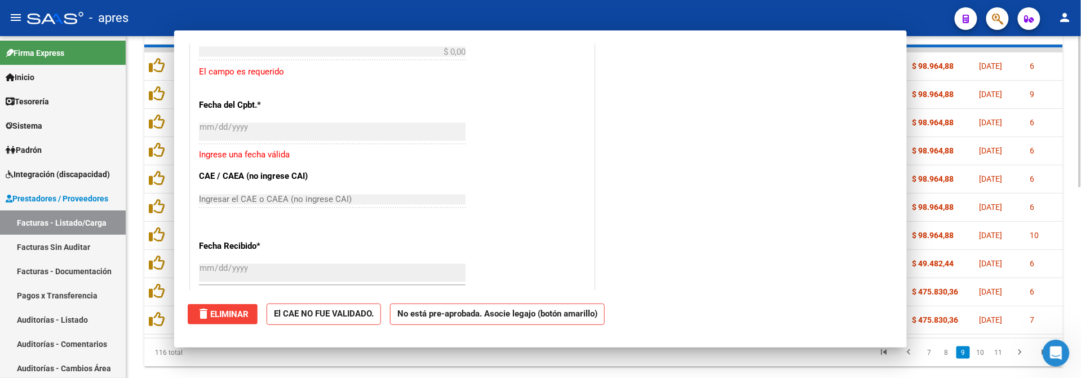
scroll to position [984, 0]
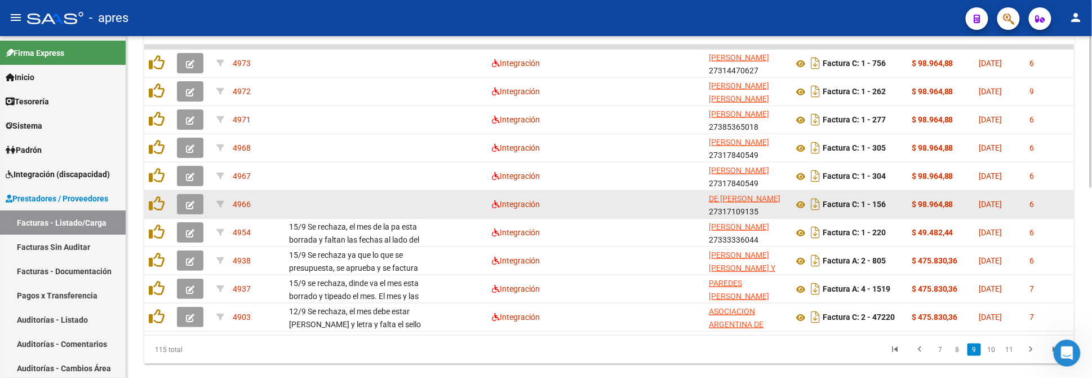
click at [186, 206] on icon "button" at bounding box center [190, 205] width 8 height 8
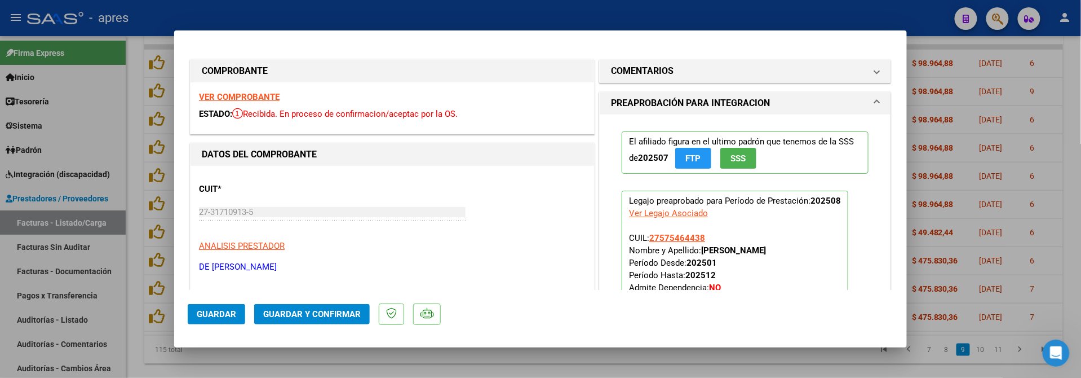
click at [273, 96] on strong "VER COMPROBANTE" at bounding box center [239, 97] width 81 height 10
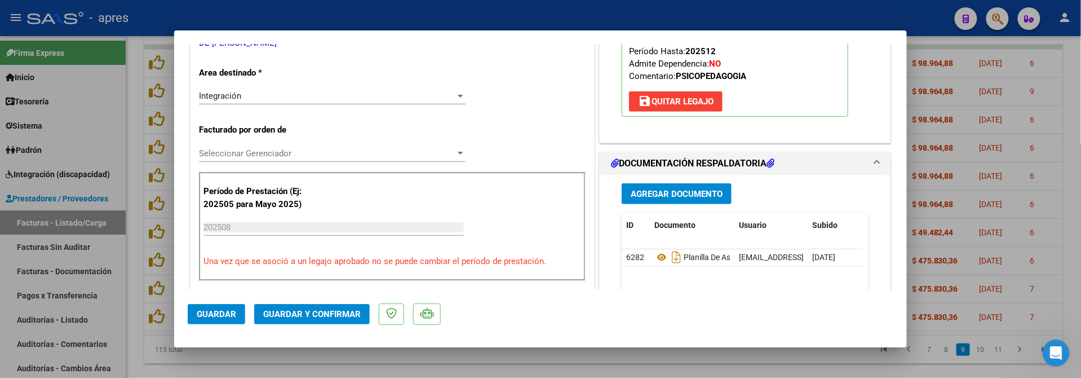
scroll to position [300, 0]
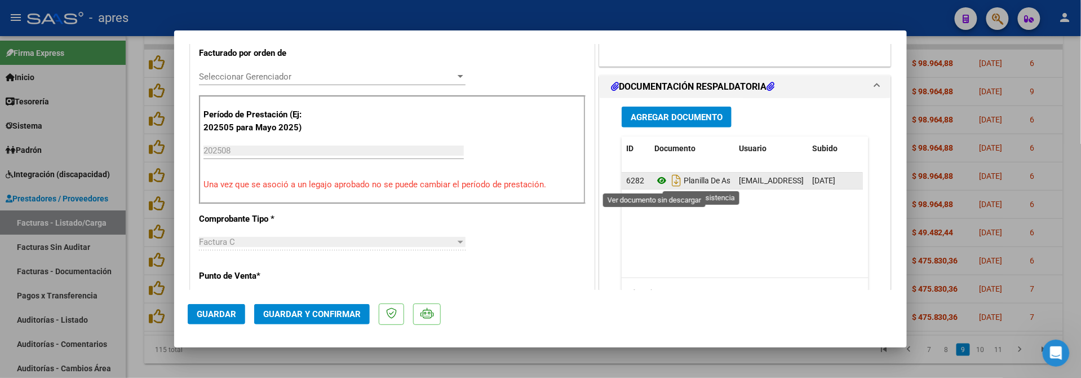
click at [654, 183] on icon at bounding box center [661, 181] width 15 height 14
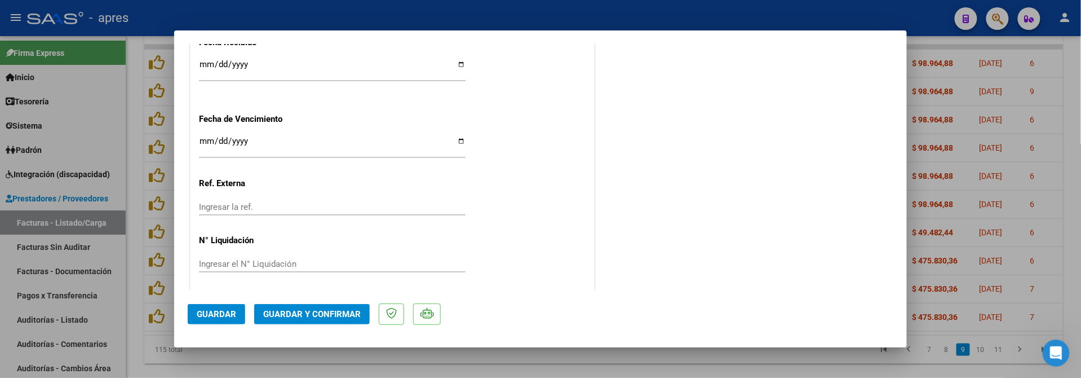
scroll to position [844, 0]
click at [202, 140] on input "[DATE]" at bounding box center [332, 141] width 267 height 18
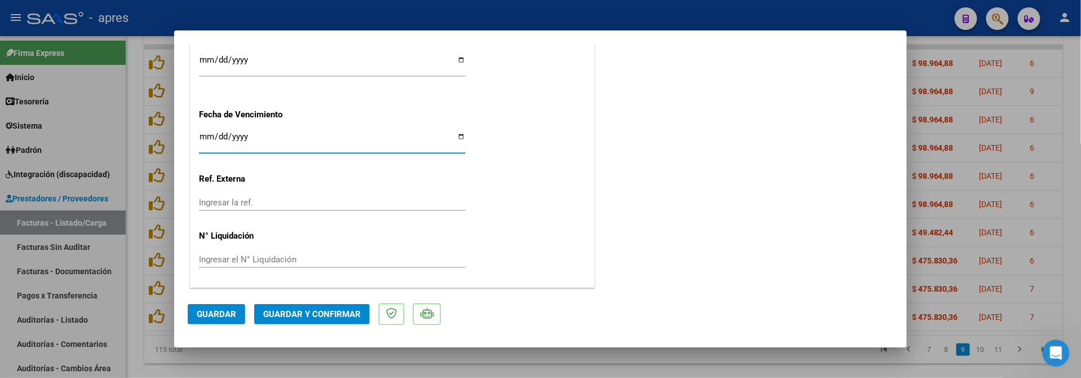
type input "[DATE]"
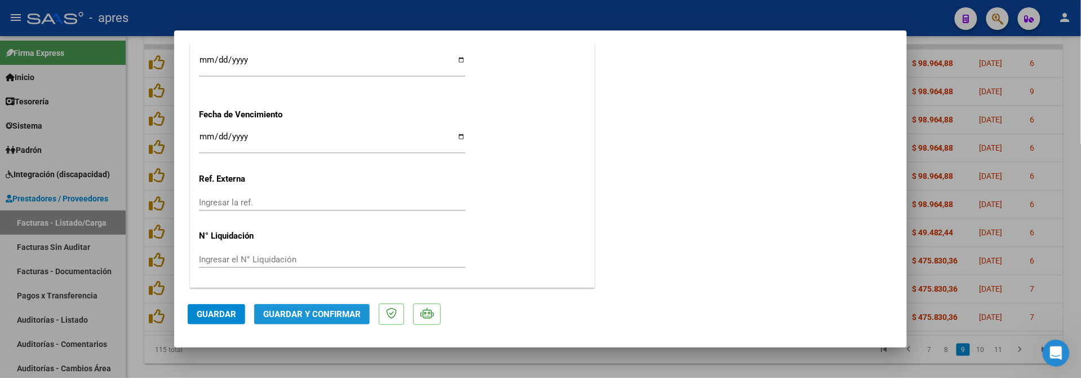
click at [305, 304] on button "Guardar y Confirmar" at bounding box center [312, 314] width 116 height 20
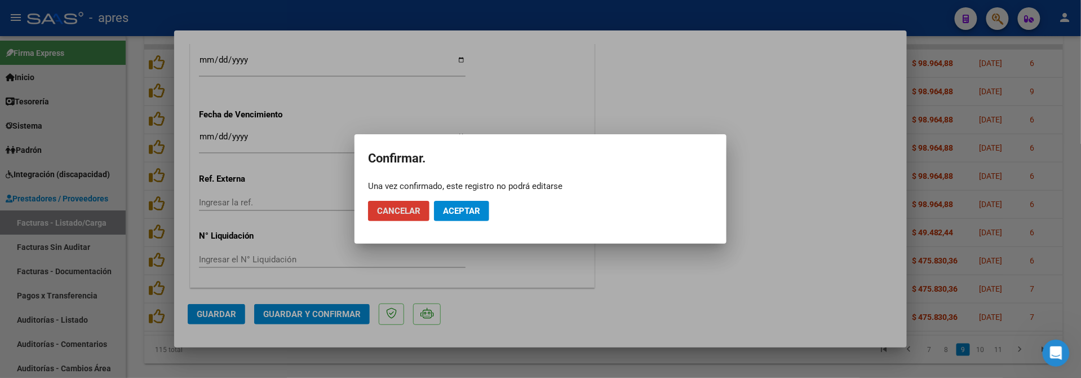
click at [465, 206] on span "Aceptar" at bounding box center [461, 211] width 37 height 10
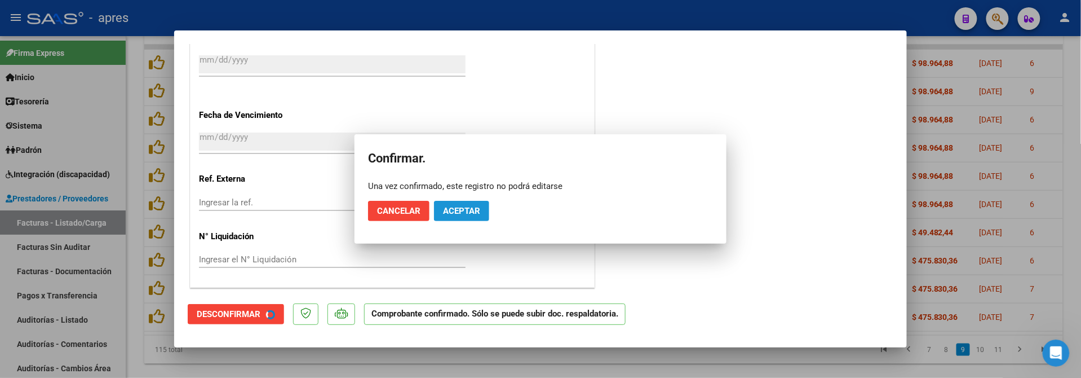
scroll to position [774, 0]
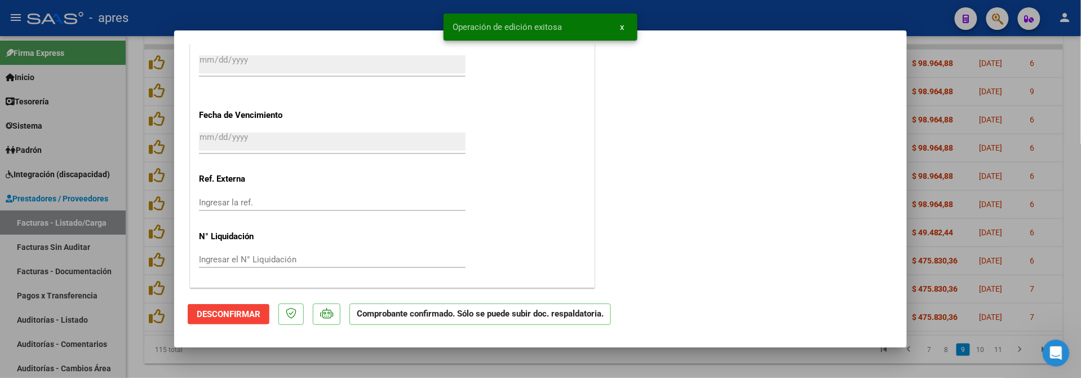
click at [274, 352] on div at bounding box center [540, 189] width 1081 height 378
type input "$ 0,00"
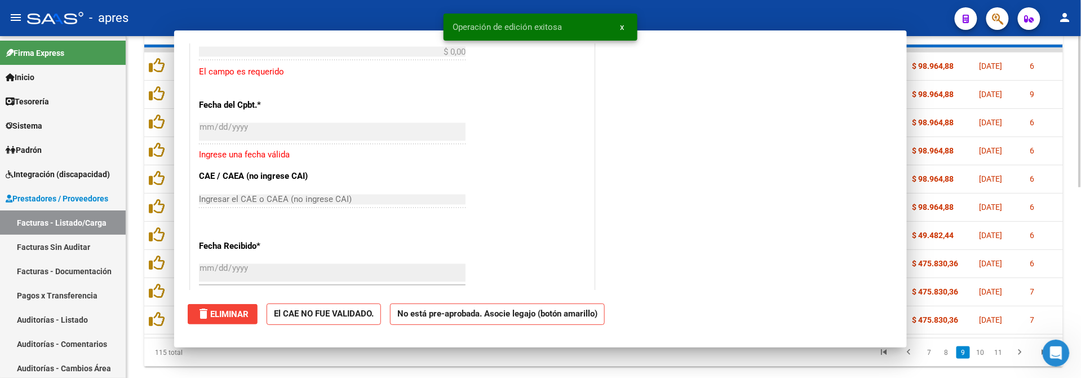
scroll to position [984, 0]
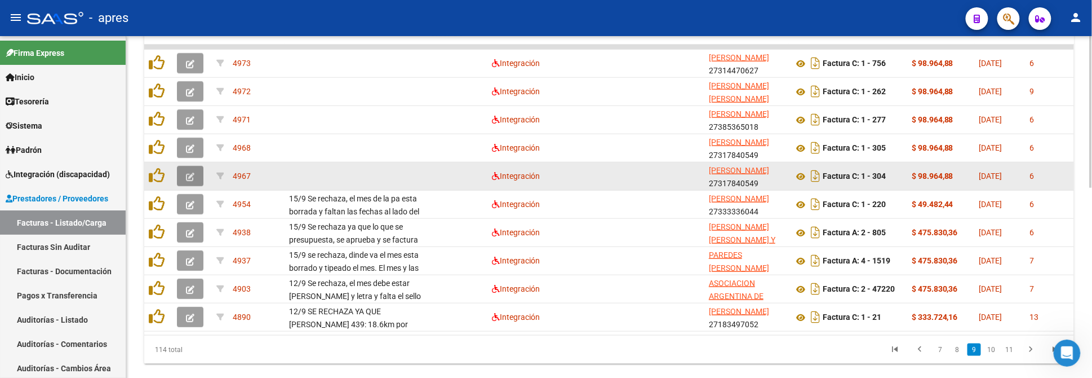
click at [195, 176] on button "button" at bounding box center [190, 176] width 26 height 20
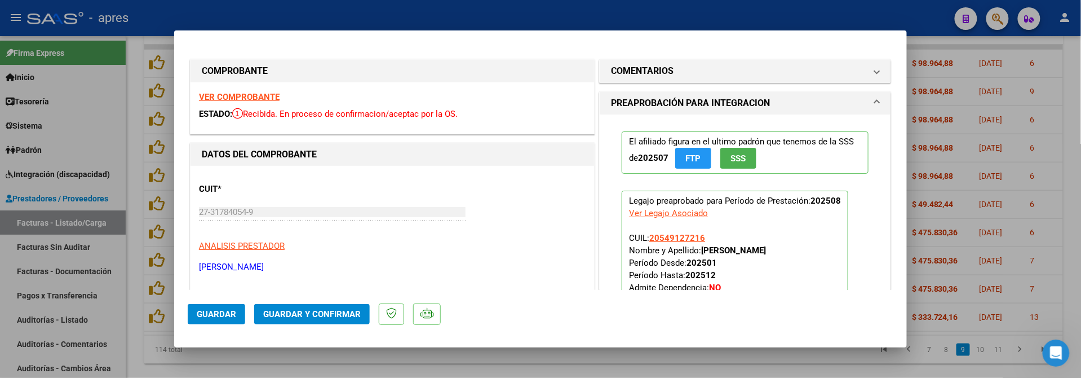
click at [246, 100] on strong "VER COMPROBANTE" at bounding box center [239, 97] width 81 height 10
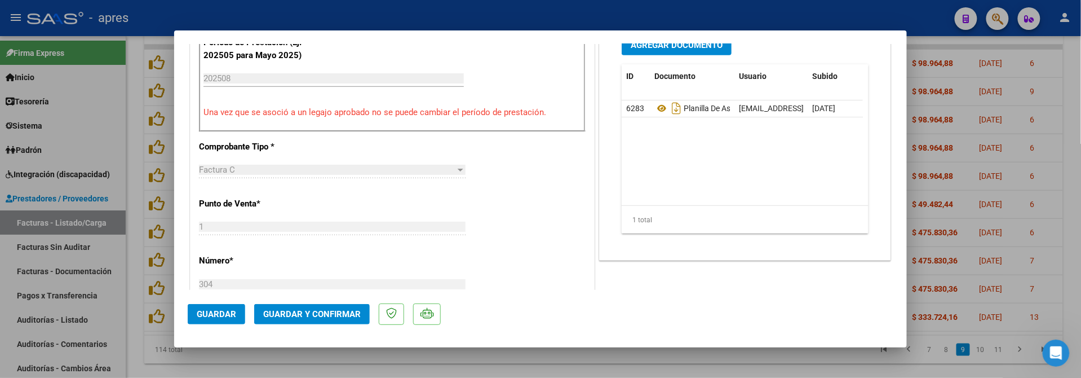
scroll to position [375, 0]
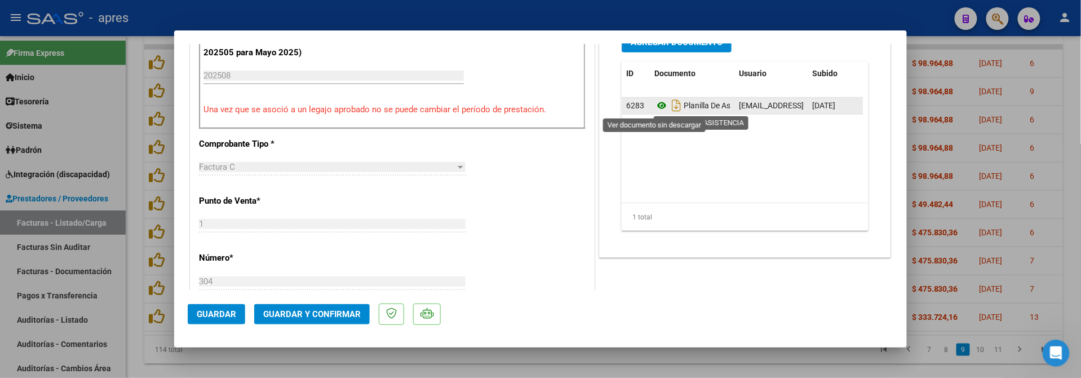
click at [659, 107] on icon at bounding box center [661, 106] width 15 height 14
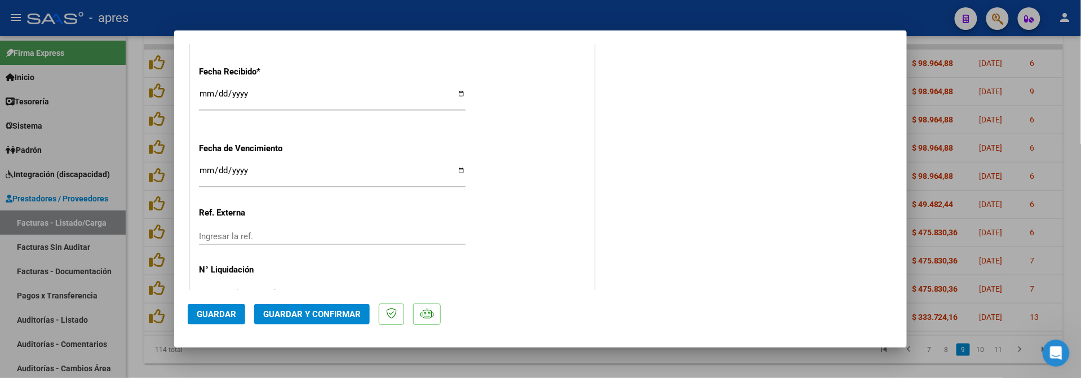
scroll to position [826, 0]
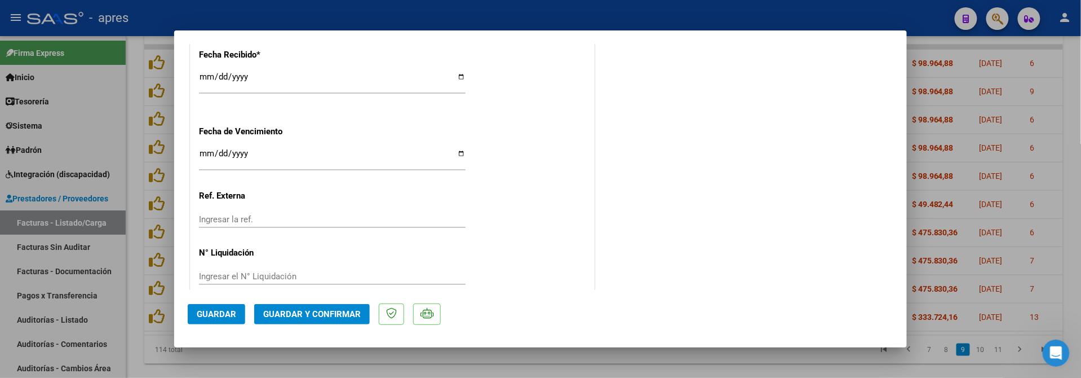
click at [203, 154] on input "Ingresar la fecha" at bounding box center [332, 158] width 267 height 18
click at [268, 162] on input "0225-09-19" at bounding box center [332, 158] width 267 height 18
click at [244, 159] on input "0225-09-19" at bounding box center [332, 158] width 267 height 18
type input "[DATE]"
click at [330, 309] on span "Guardar y Confirmar" at bounding box center [312, 314] width 98 height 10
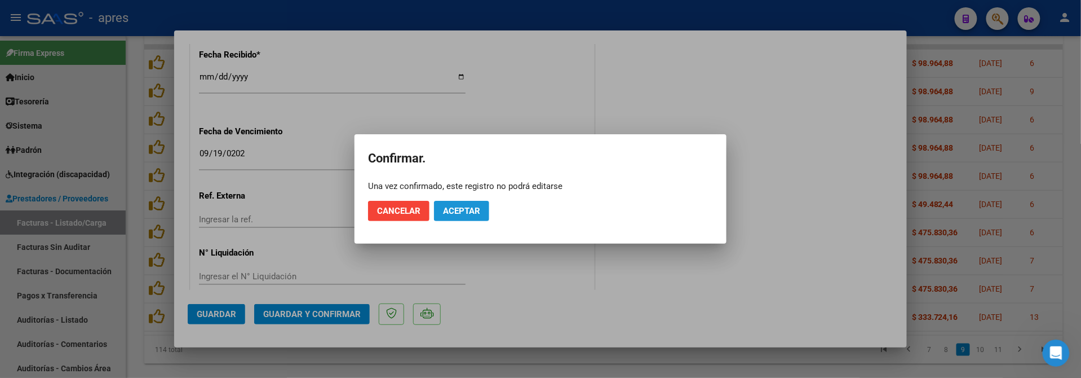
click at [450, 218] on button "Aceptar" at bounding box center [461, 211] width 55 height 20
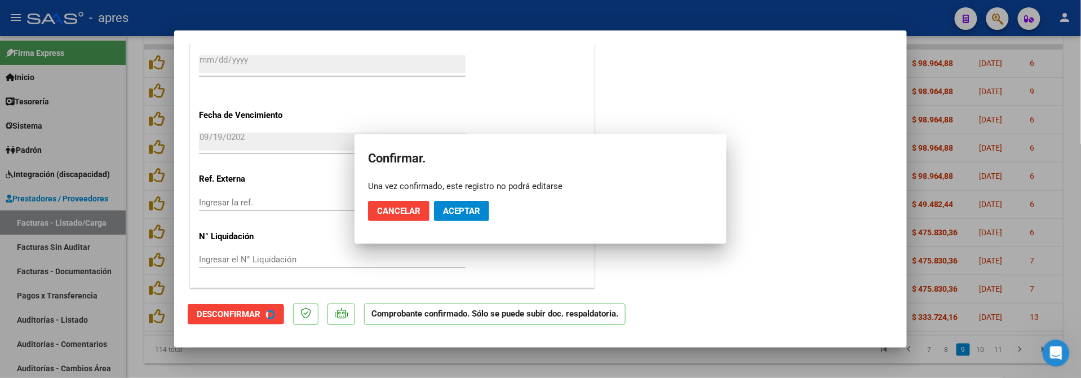
scroll to position [756, 0]
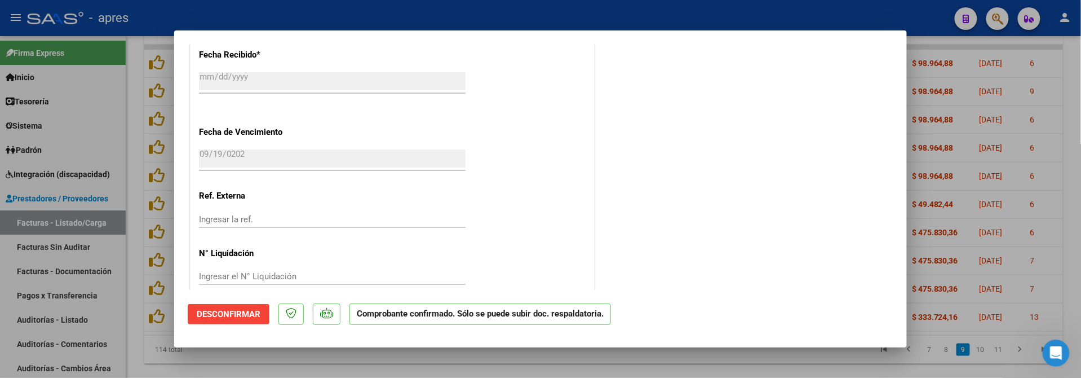
click at [303, 364] on div at bounding box center [540, 189] width 1081 height 378
type input "$ 0,00"
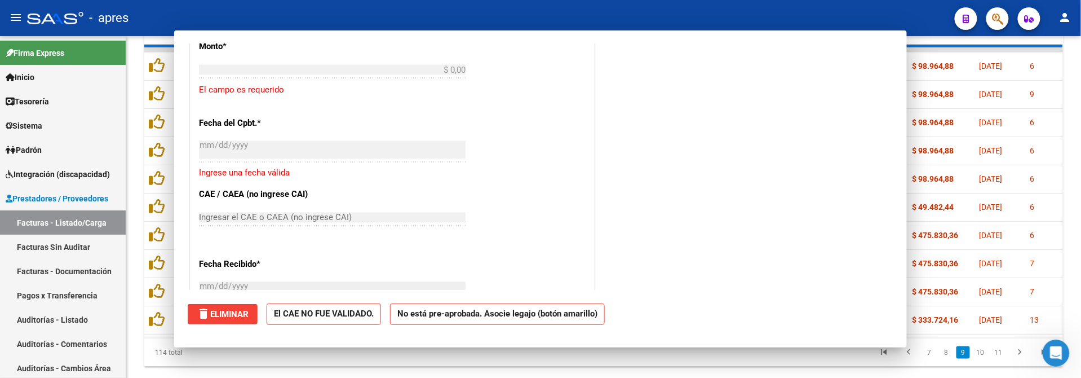
scroll to position [966, 0]
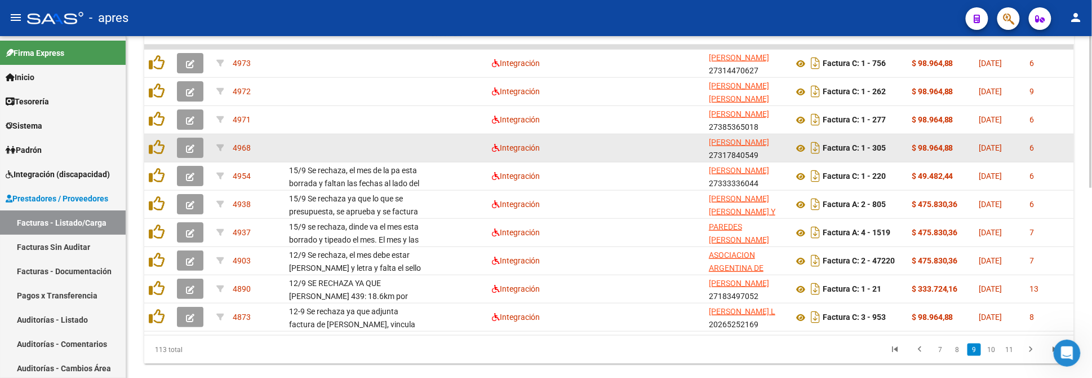
click at [190, 134] on datatable-body-cell at bounding box center [191, 148] width 39 height 28
click at [192, 145] on icon "button" at bounding box center [190, 148] width 8 height 8
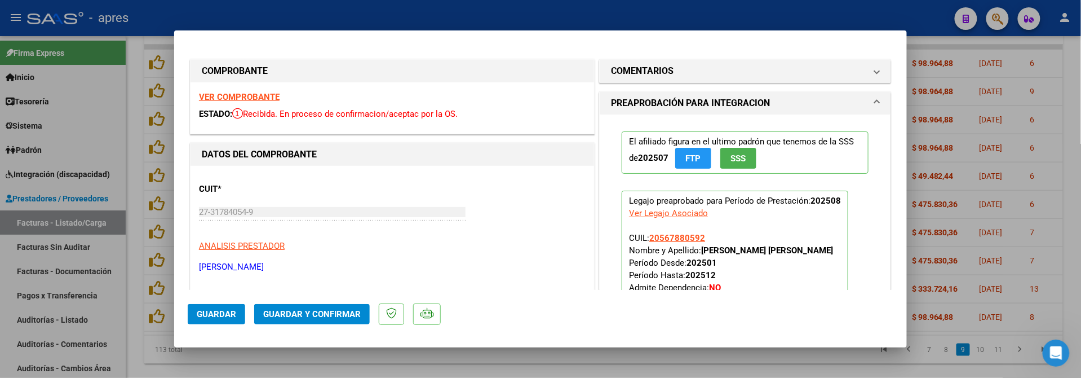
click at [233, 101] on strong "VER COMPROBANTE" at bounding box center [239, 97] width 81 height 10
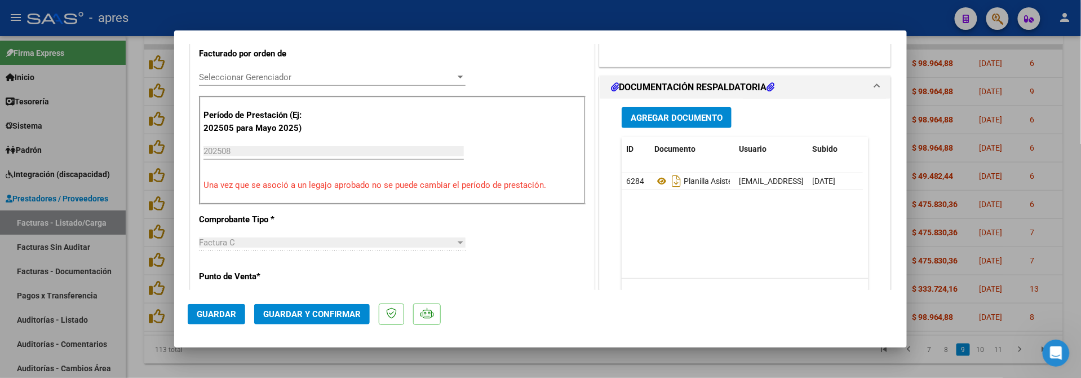
scroll to position [300, 0]
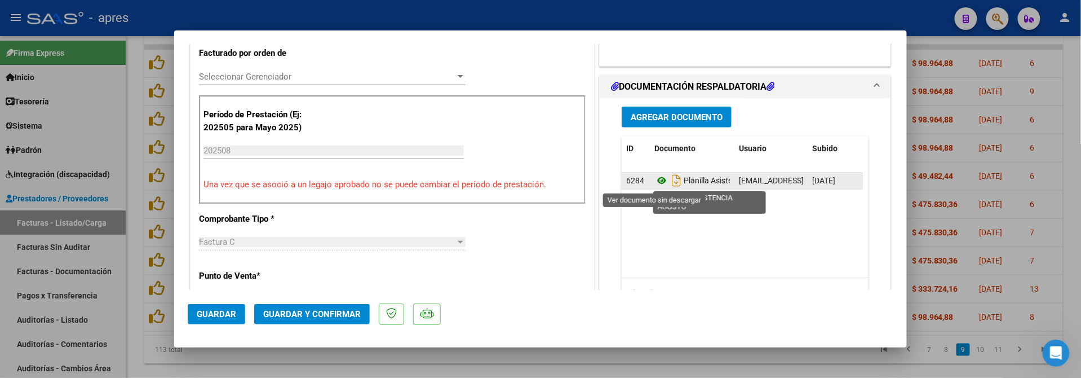
click at [655, 179] on icon at bounding box center [661, 181] width 15 height 14
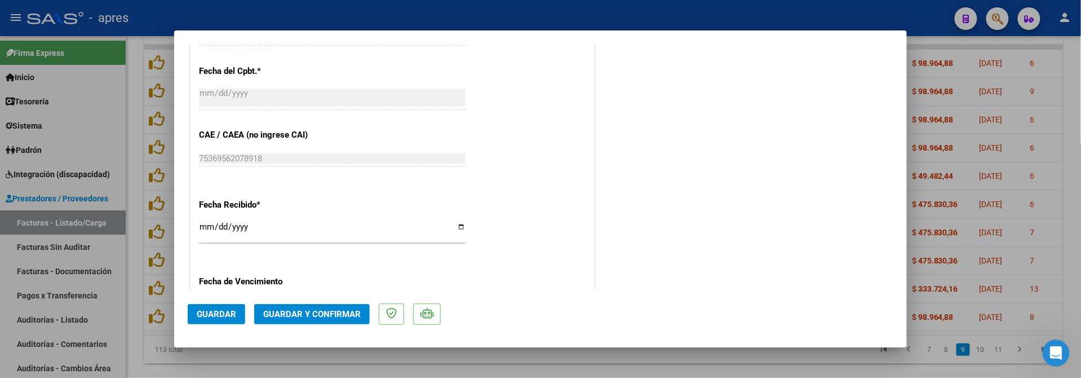
scroll to position [826, 0]
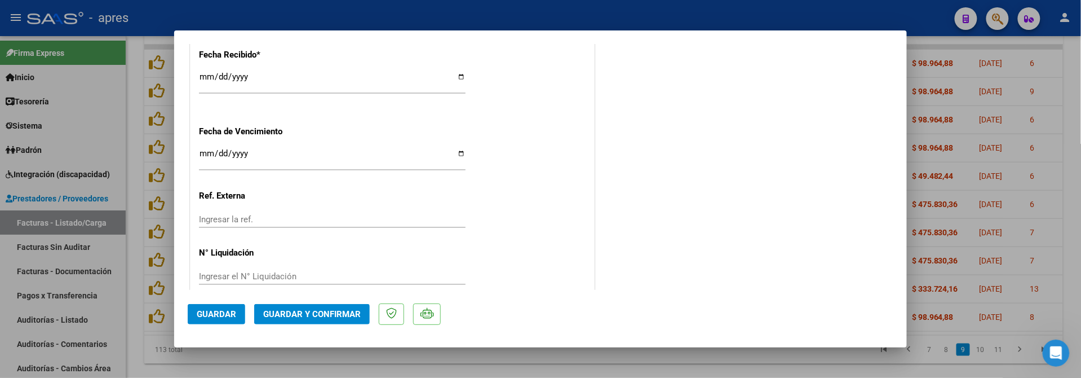
click at [203, 150] on input "Ingresar la fecha" at bounding box center [332, 158] width 267 height 18
type input "[DATE]"
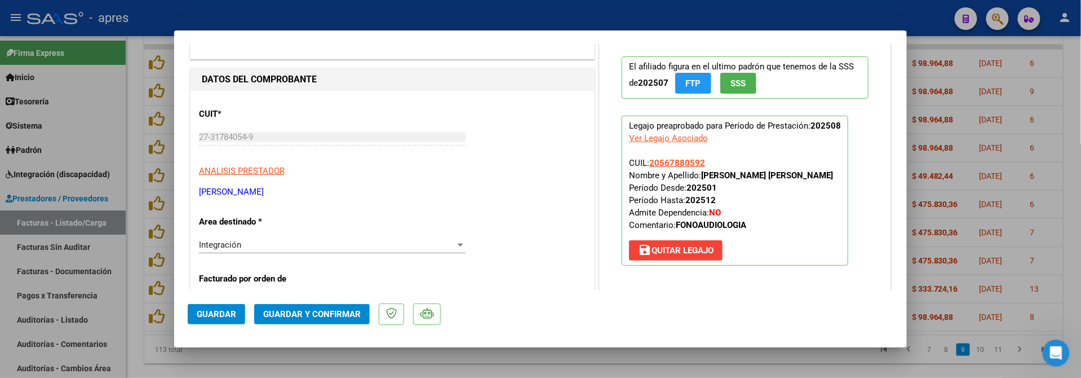
scroll to position [0, 0]
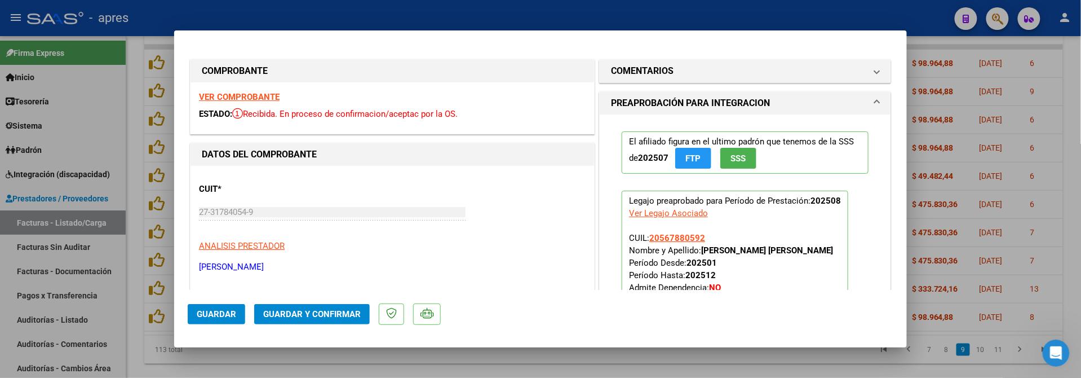
click at [344, 314] on span "Guardar y Confirmar" at bounding box center [312, 314] width 98 height 10
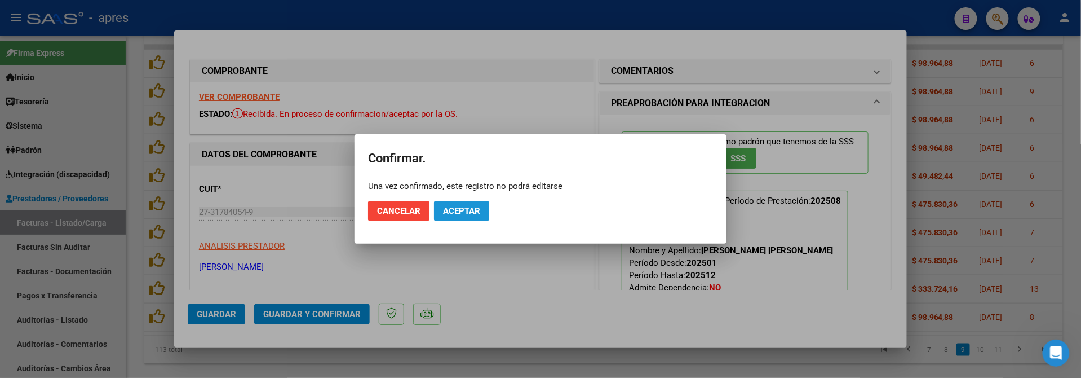
click at [458, 217] on button "Aceptar" at bounding box center [461, 211] width 55 height 20
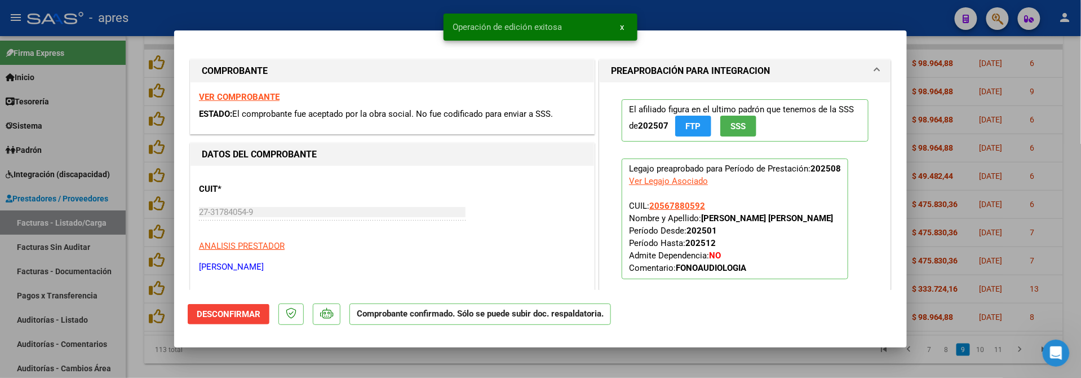
click at [271, 357] on div at bounding box center [540, 189] width 1081 height 378
type input "$ 0,00"
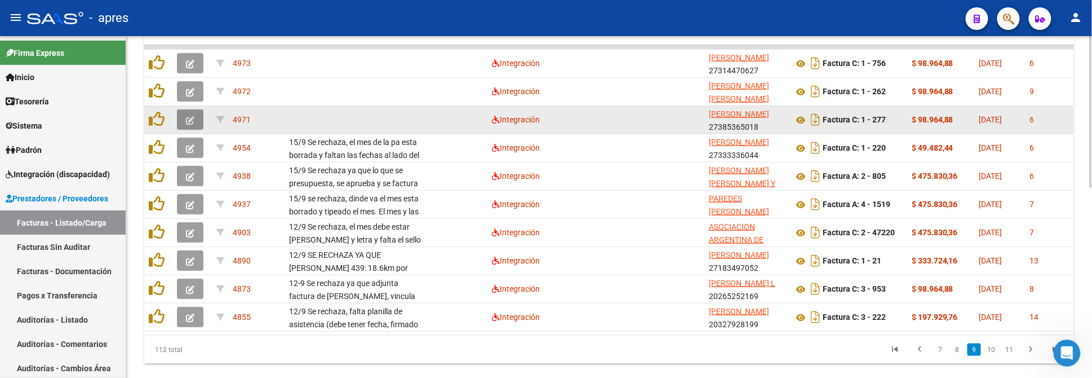
click at [190, 116] on icon "button" at bounding box center [190, 120] width 8 height 8
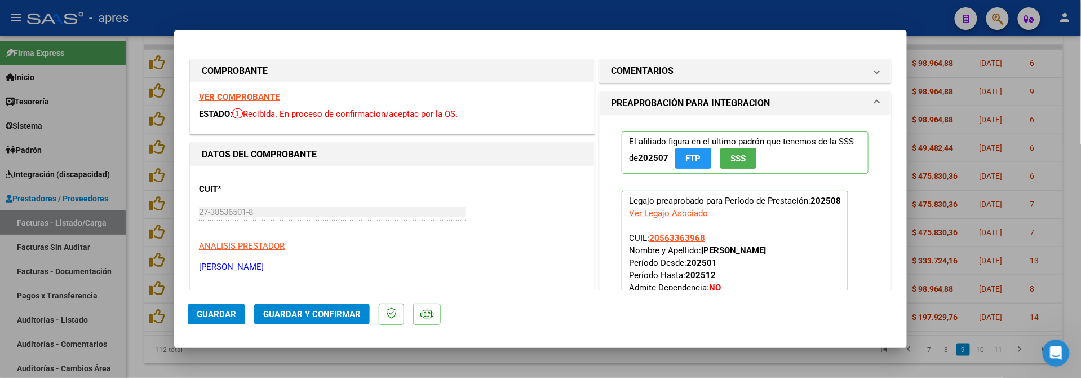
click at [250, 98] on strong "VER COMPROBANTE" at bounding box center [239, 97] width 81 height 10
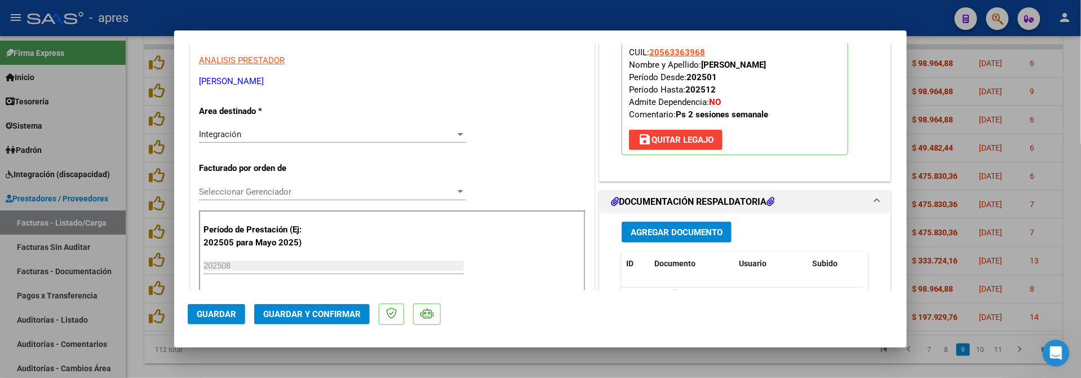
scroll to position [300, 0]
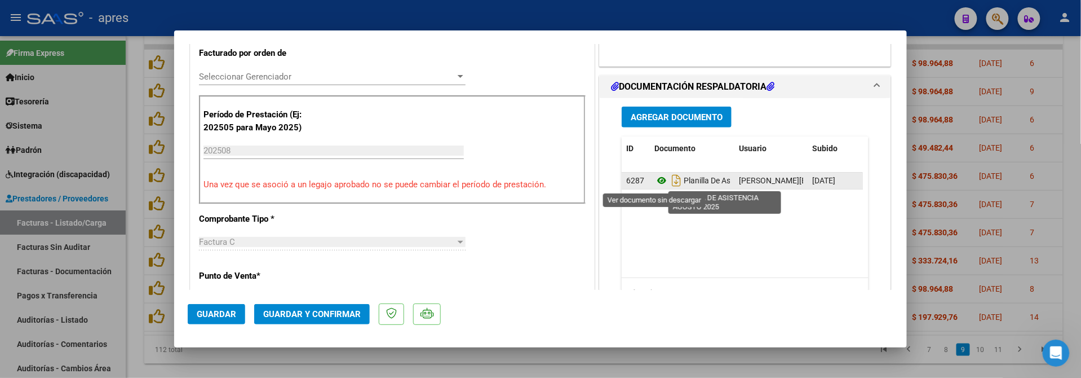
click at [655, 183] on icon at bounding box center [661, 181] width 15 height 14
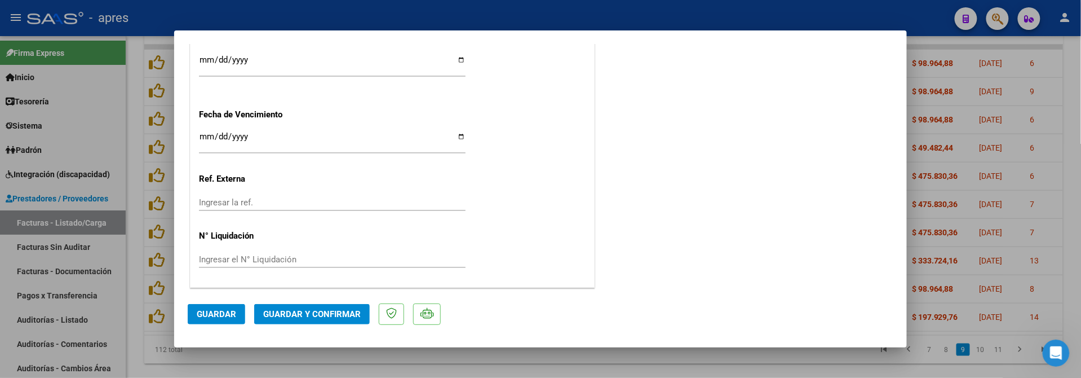
scroll to position [844, 0]
click at [200, 138] on input "Ingresar la fecha" at bounding box center [332, 141] width 267 height 18
type input "[DATE]"
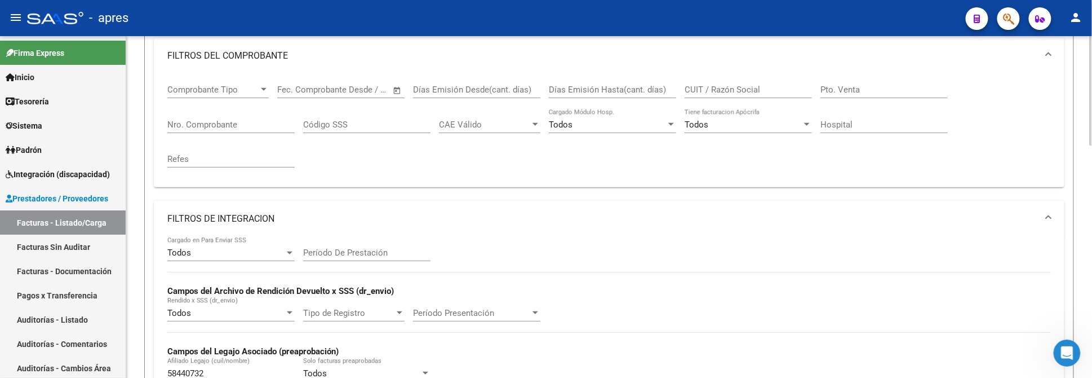
scroll to position [75, 0]
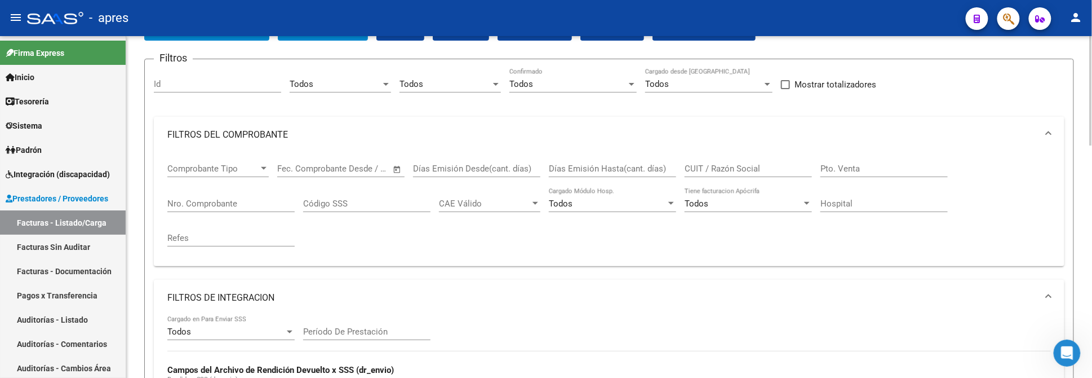
click at [720, 170] on input "CUIT / Razón Social" at bounding box center [748, 168] width 127 height 10
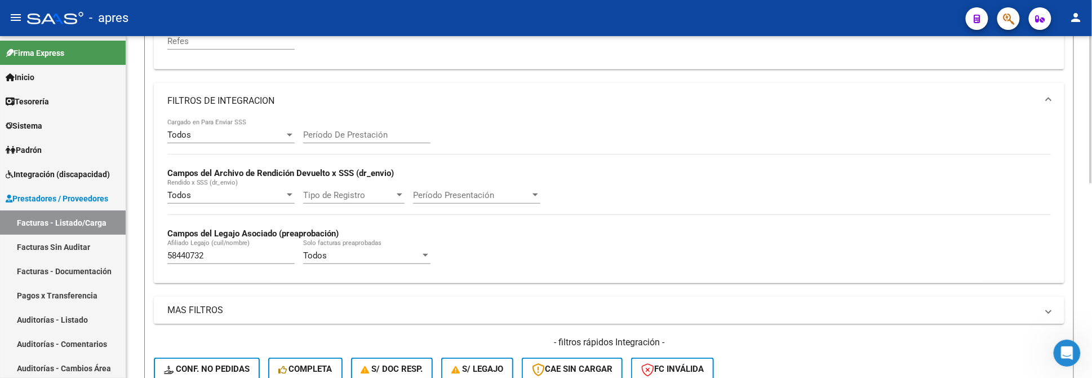
scroll to position [375, 0]
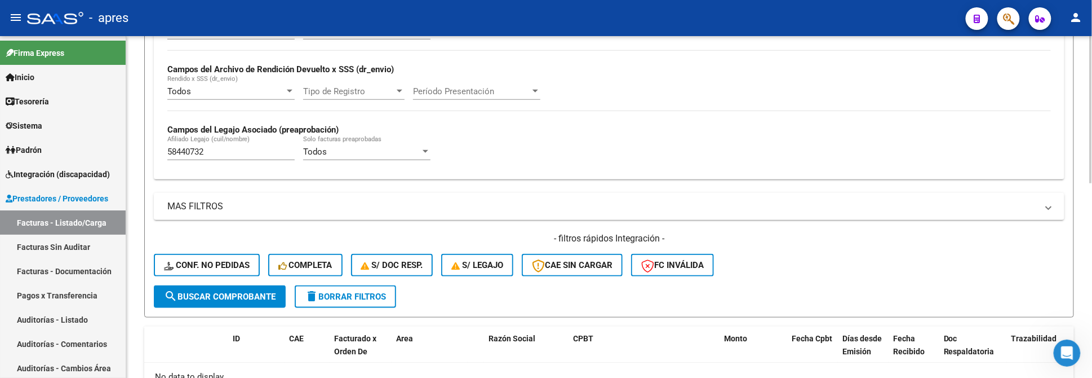
type input "SELVA AGUIRRE"
drag, startPoint x: 234, startPoint y: 156, endPoint x: -8, endPoint y: 158, distance: 242.9
click at [0, 158] on html "menu - apres person Firma Express Inicio Calendario SSS Instructivos Contacto O…" at bounding box center [546, 189] width 1092 height 378
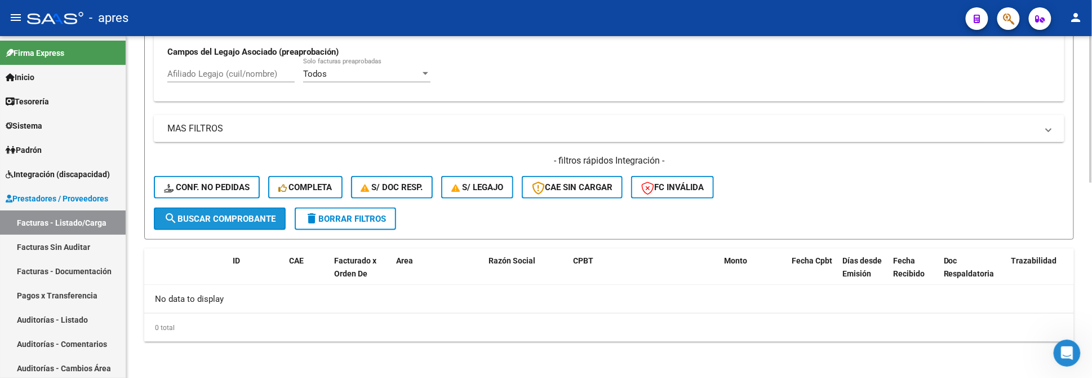
click at [251, 222] on span "search Buscar Comprobante" at bounding box center [220, 219] width 112 height 10
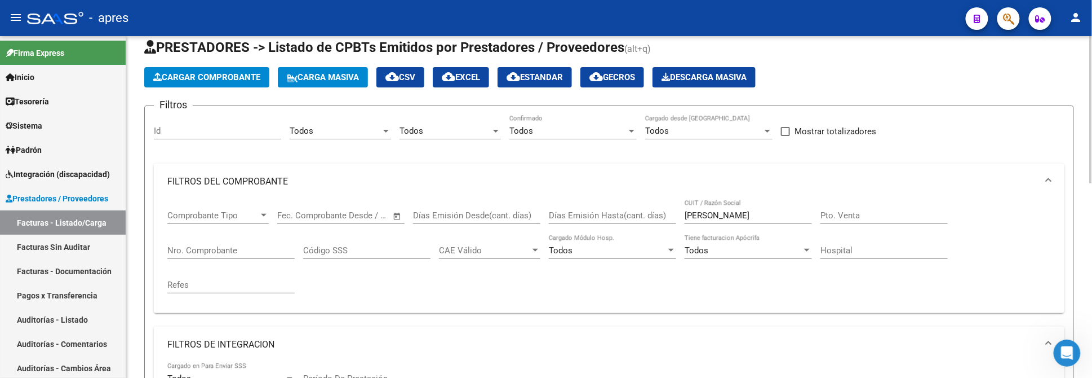
scroll to position [2, 0]
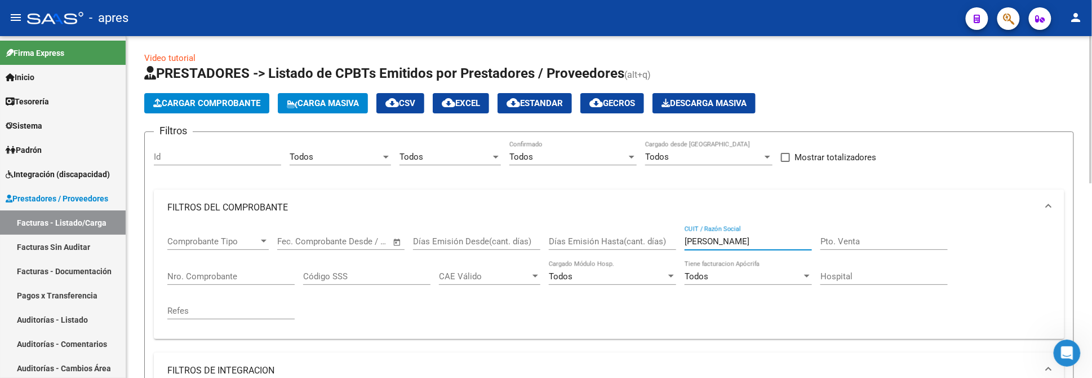
drag, startPoint x: 711, startPoint y: 237, endPoint x: 607, endPoint y: 234, distance: 103.7
click at [607, 234] on div "Comprobante Tipo Comprobante Tipo Fecha inicio – Fecha fin Fec. Comprobante Des…" at bounding box center [609, 277] width 884 height 104
click at [758, 242] on input "AGUIRRE" at bounding box center [748, 241] width 127 height 10
paste input "SELVA"
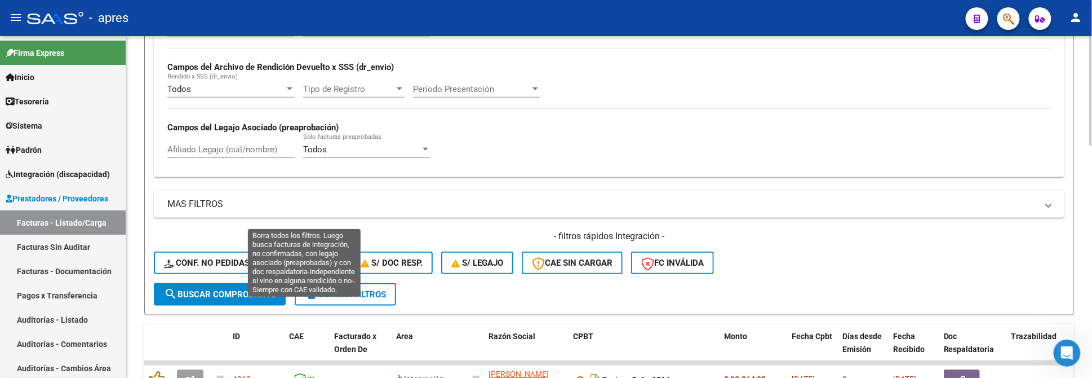
scroll to position [453, 0]
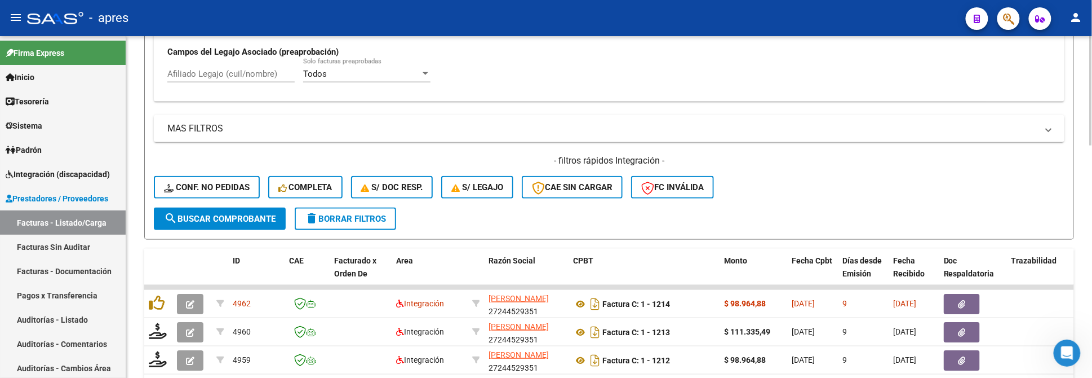
type input "AGUIRRE SELVA"
click at [249, 224] on span "search Buscar Comprobante" at bounding box center [220, 219] width 112 height 10
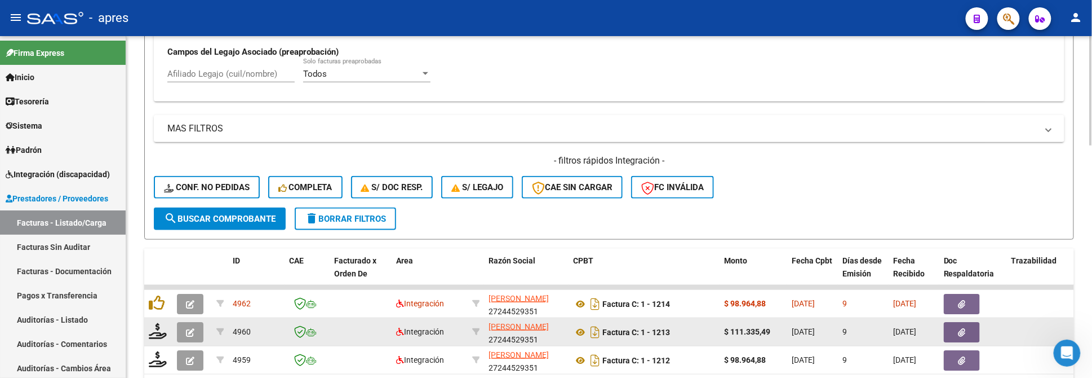
click at [968, 332] on button "button" at bounding box center [962, 332] width 36 height 20
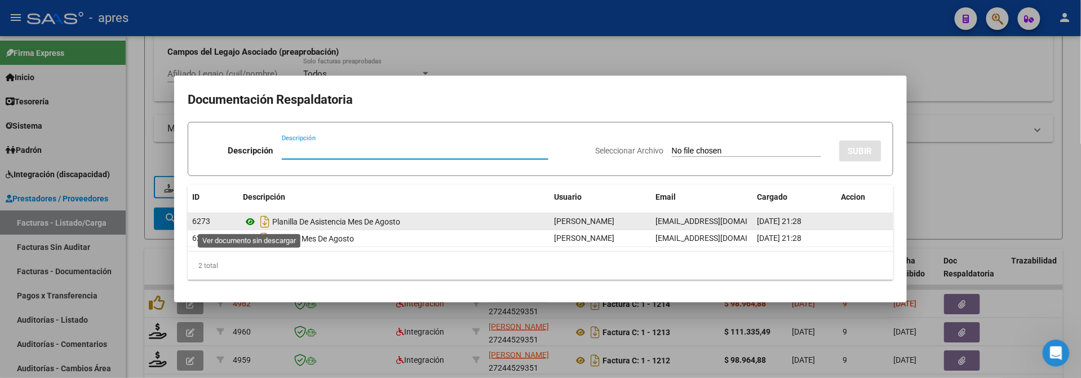
click at [248, 219] on icon at bounding box center [250, 222] width 15 height 14
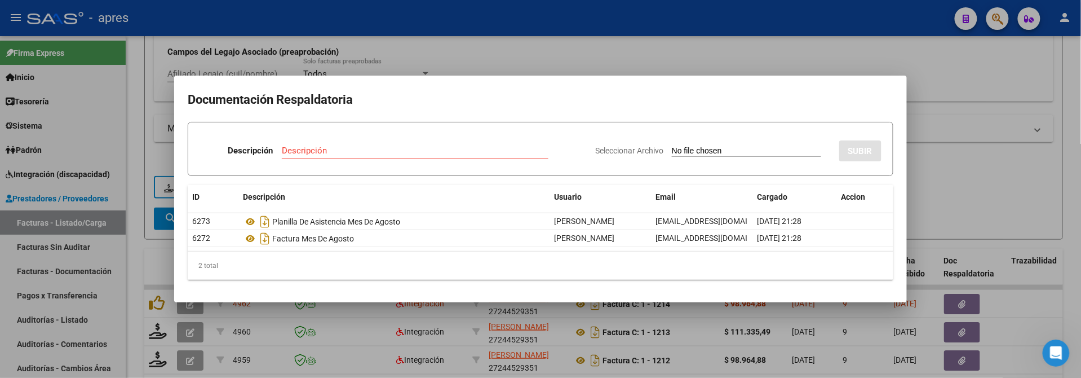
click at [134, 273] on div at bounding box center [540, 189] width 1081 height 378
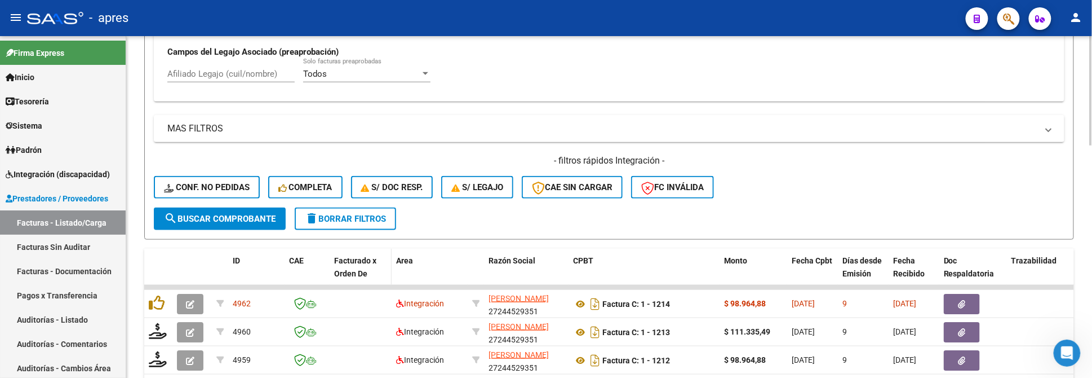
scroll to position [528, 0]
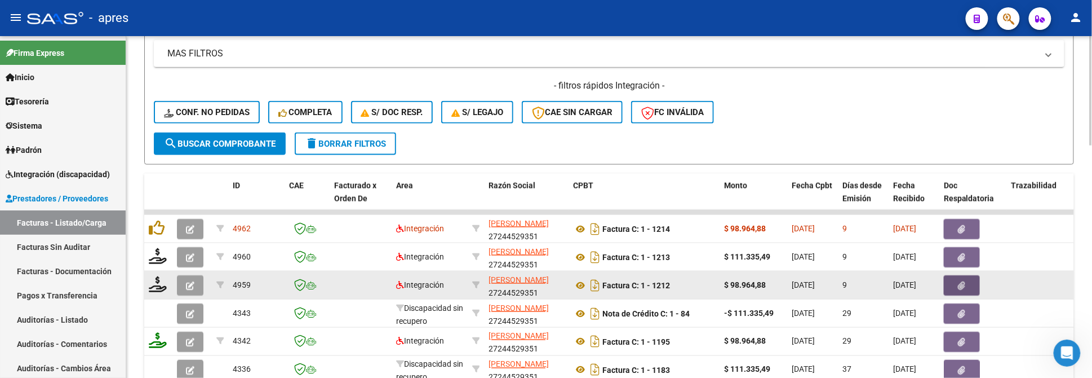
click at [963, 290] on span "button" at bounding box center [962, 285] width 7 height 10
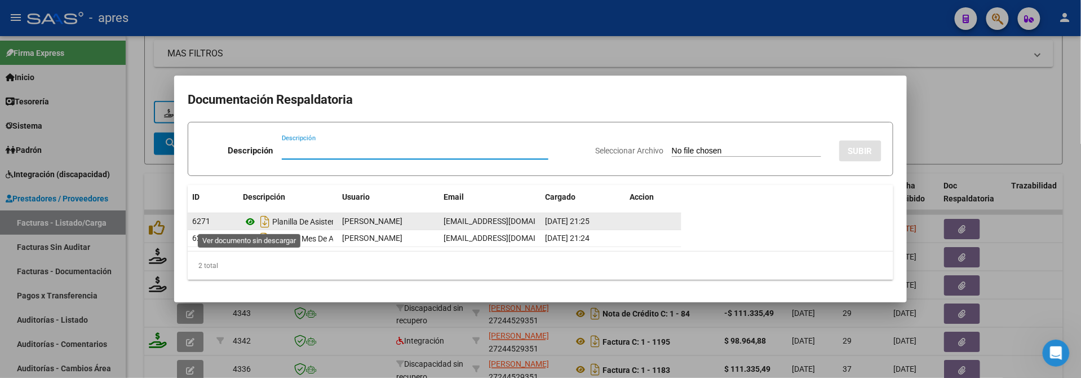
click at [251, 222] on icon at bounding box center [250, 222] width 15 height 14
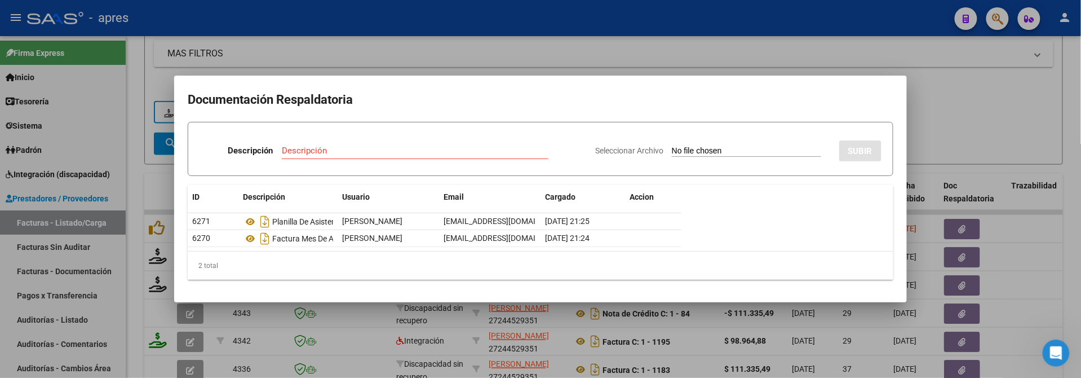
click at [139, 276] on div at bounding box center [540, 189] width 1081 height 378
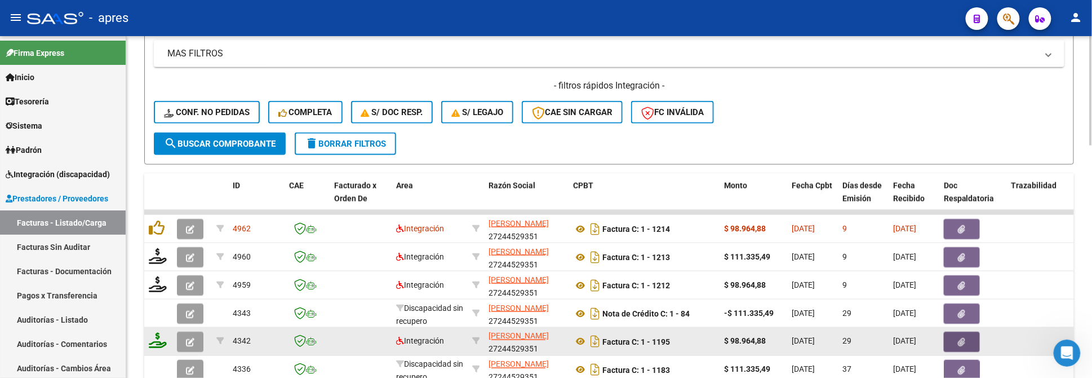
click at [958, 348] on button "button" at bounding box center [962, 341] width 36 height 20
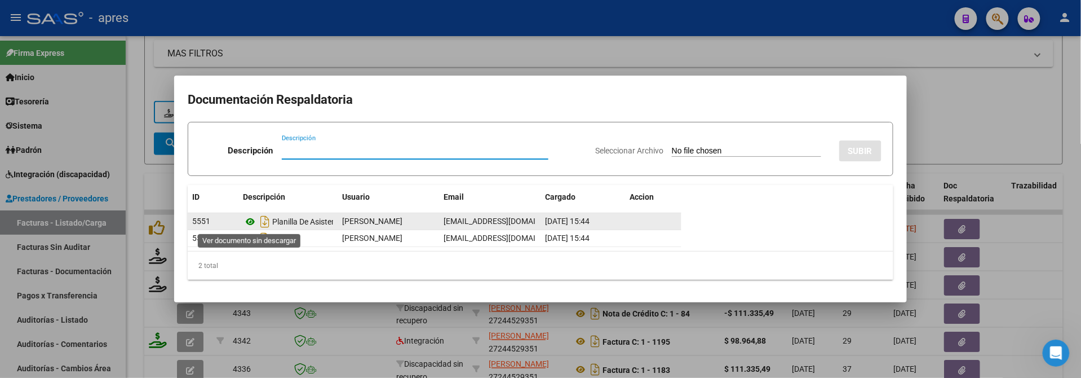
click at [249, 225] on icon at bounding box center [250, 222] width 15 height 14
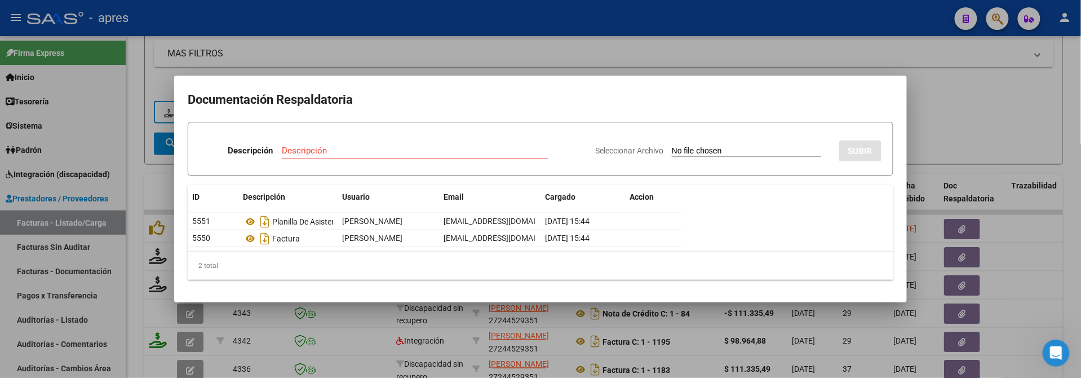
click at [143, 107] on div at bounding box center [540, 189] width 1081 height 378
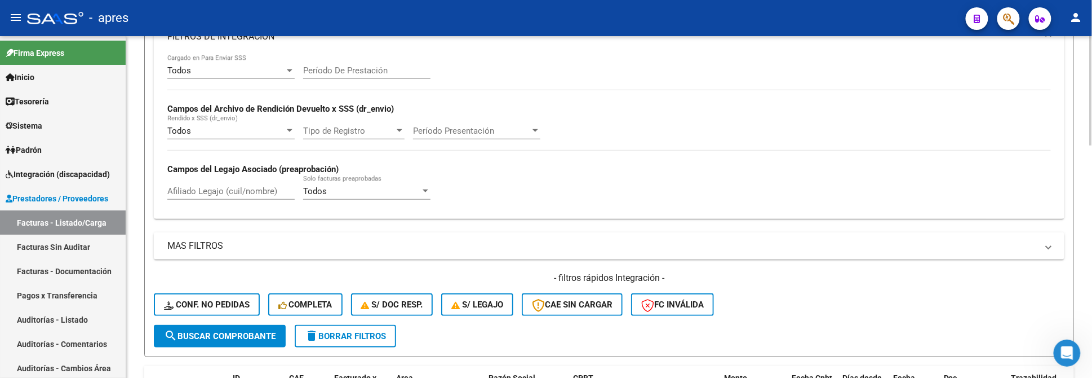
scroll to position [303, 0]
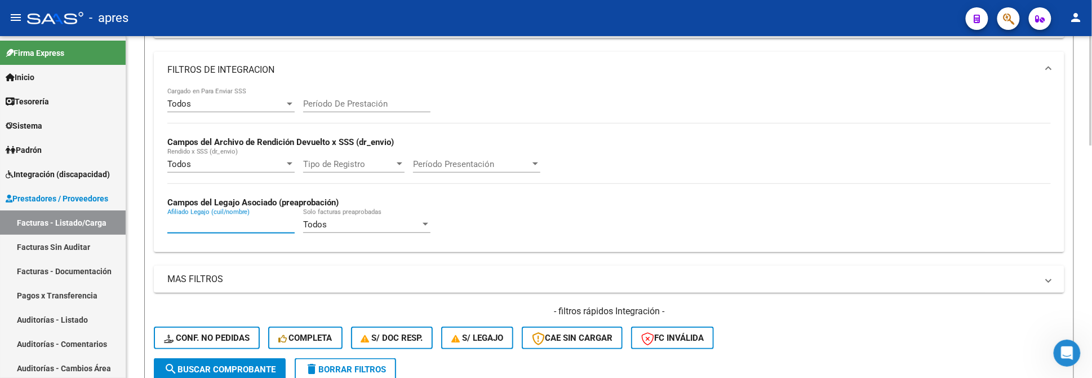
click at [191, 224] on input "Afiliado Legajo (cuil/nombre)" at bounding box center [230, 224] width 127 height 10
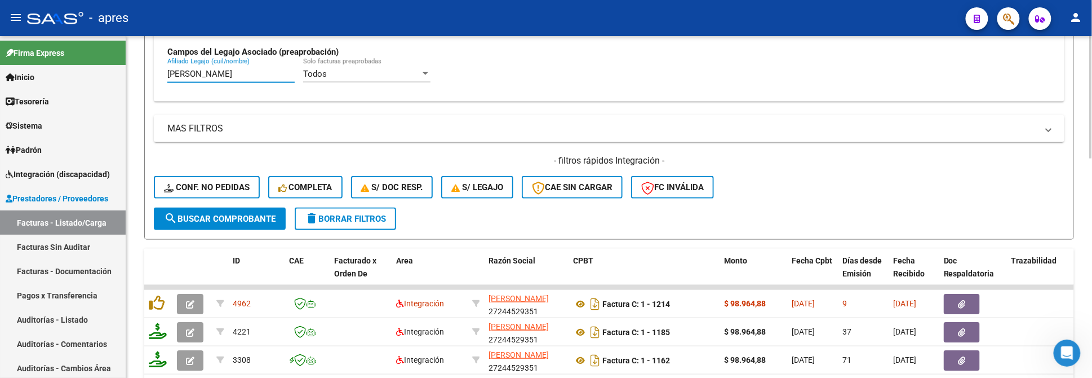
type input "ROLON"
click at [243, 222] on span "search Buscar Comprobante" at bounding box center [220, 219] width 112 height 10
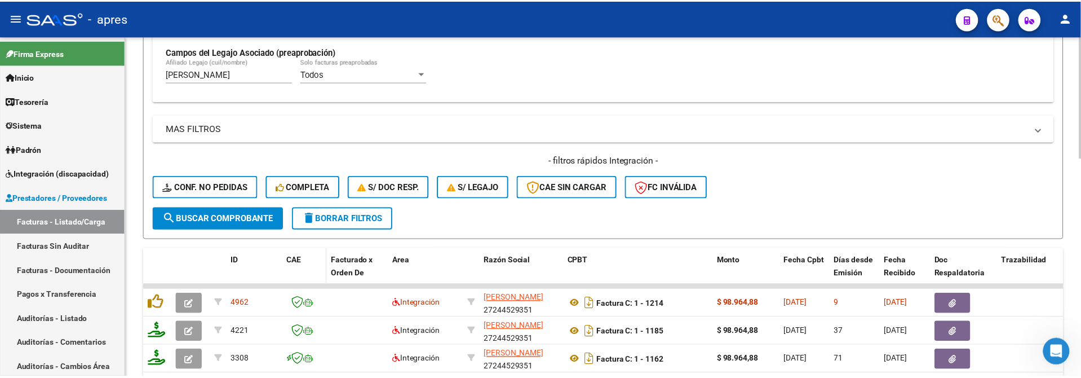
scroll to position [603, 0]
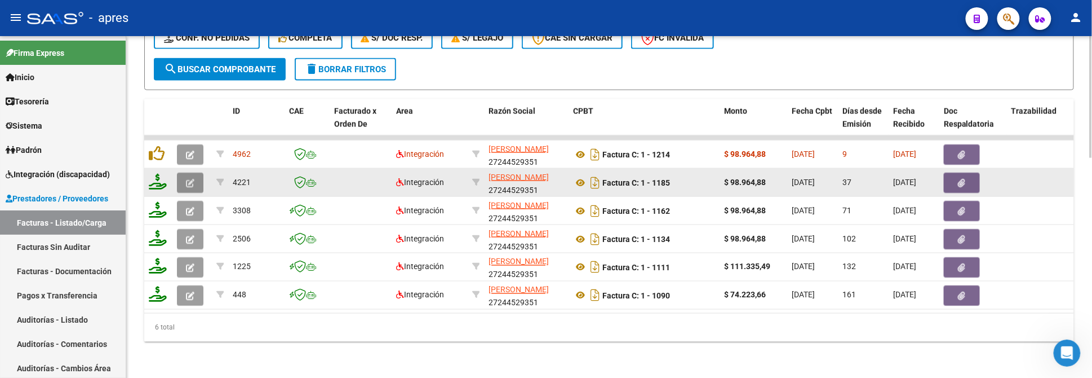
click at [186, 181] on icon "button" at bounding box center [190, 183] width 8 height 8
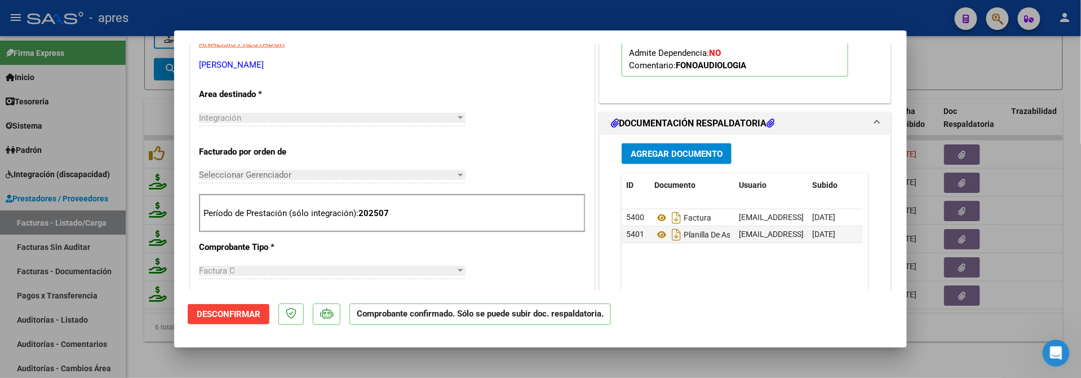
scroll to position [375, 0]
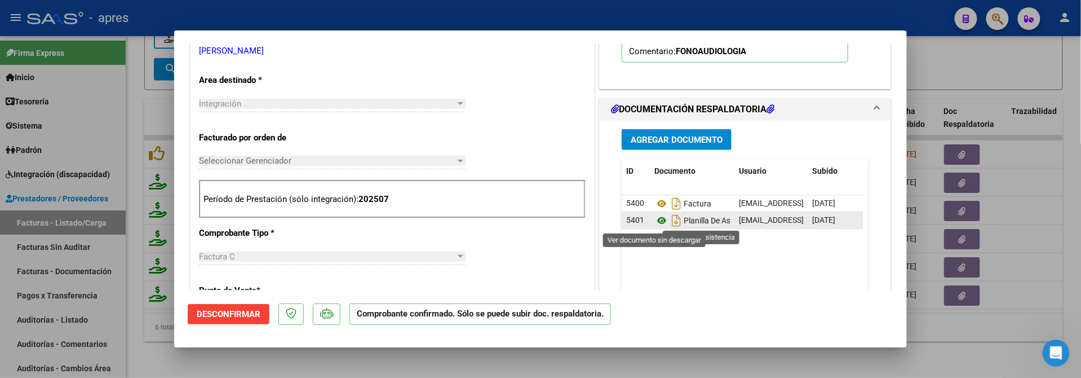
click at [654, 222] on icon at bounding box center [661, 221] width 15 height 14
click at [134, 83] on div at bounding box center [540, 189] width 1081 height 378
type input "$ 0,00"
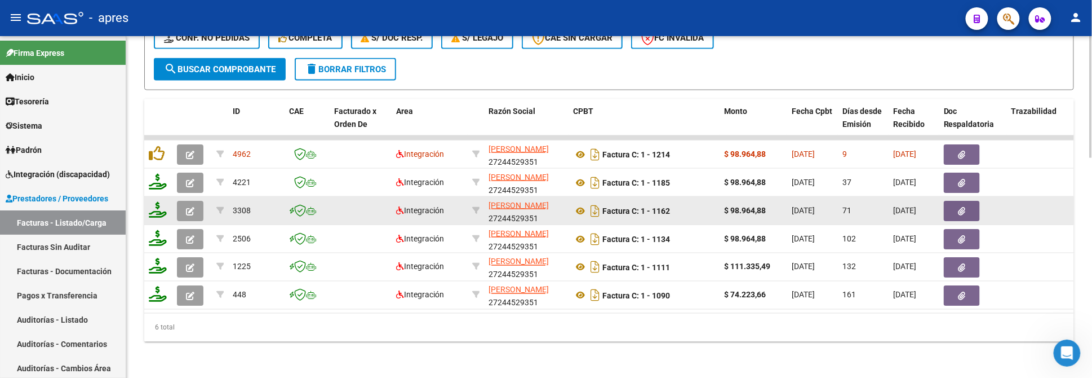
click at [192, 210] on icon "button" at bounding box center [190, 211] width 8 height 8
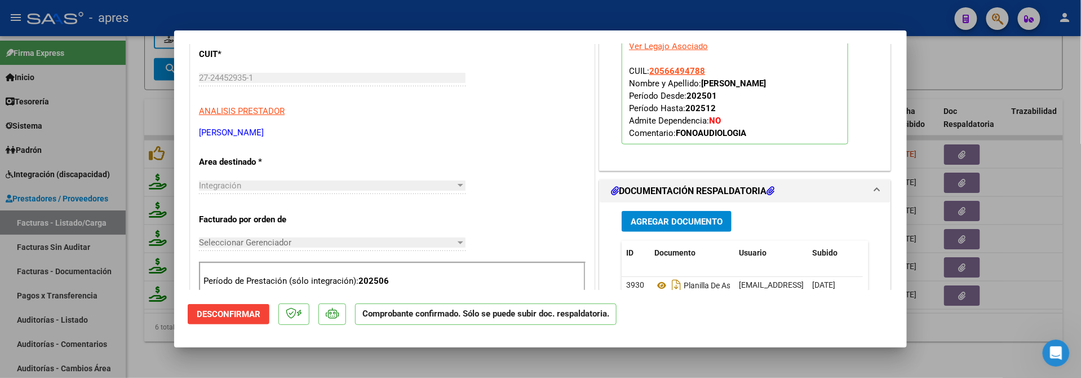
scroll to position [375, 0]
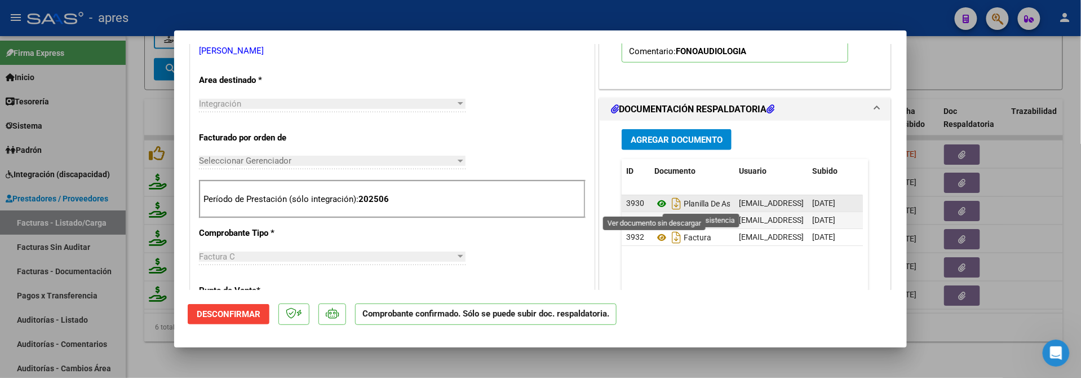
click at [655, 204] on icon at bounding box center [661, 204] width 15 height 14
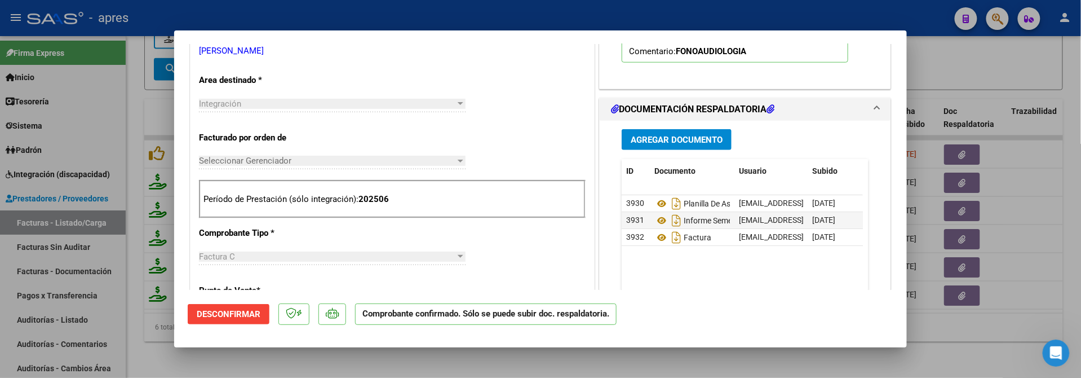
click at [235, 366] on div at bounding box center [540, 189] width 1081 height 378
type input "$ 0,00"
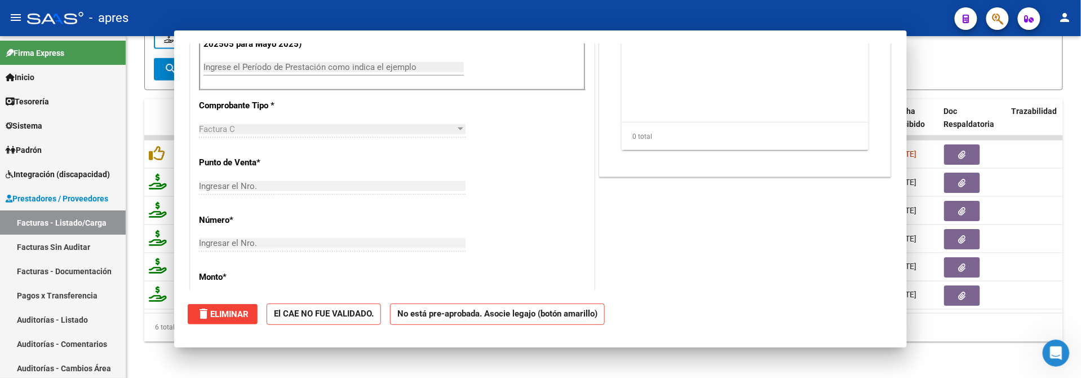
scroll to position [208, 0]
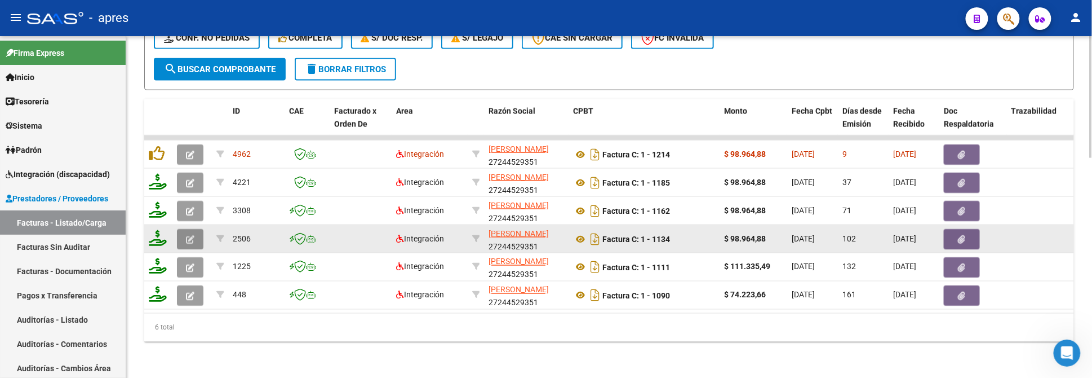
click at [194, 235] on icon "button" at bounding box center [190, 239] width 8 height 8
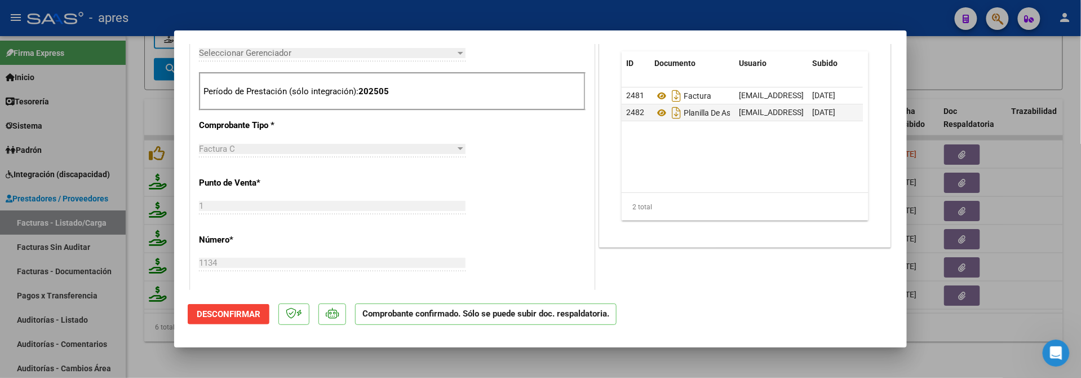
scroll to position [397, 0]
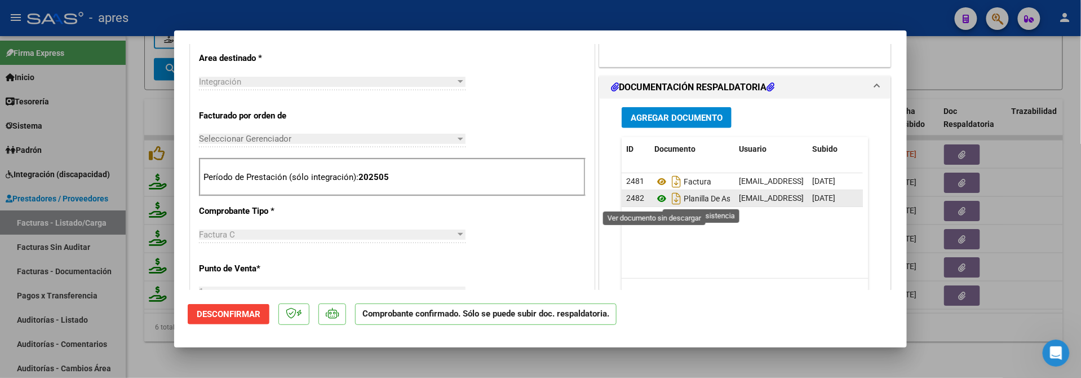
click at [654, 198] on icon at bounding box center [661, 199] width 15 height 14
click at [131, 294] on div at bounding box center [540, 189] width 1081 height 378
type input "$ 0,00"
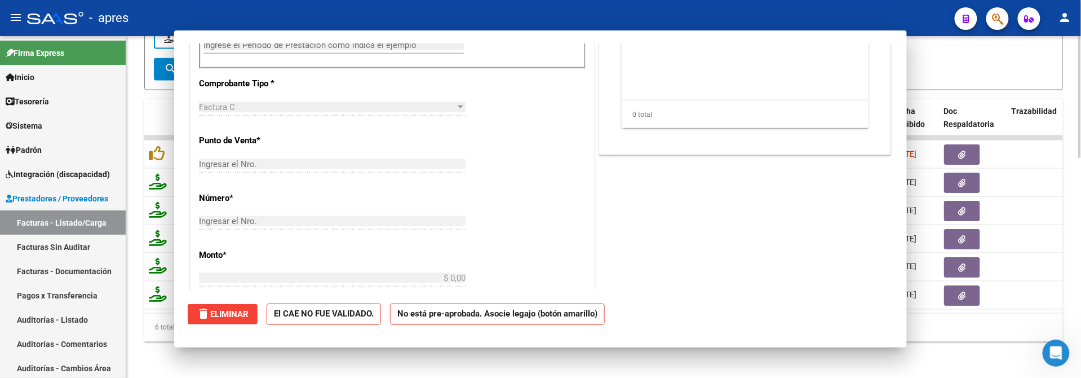
scroll to position [229, 0]
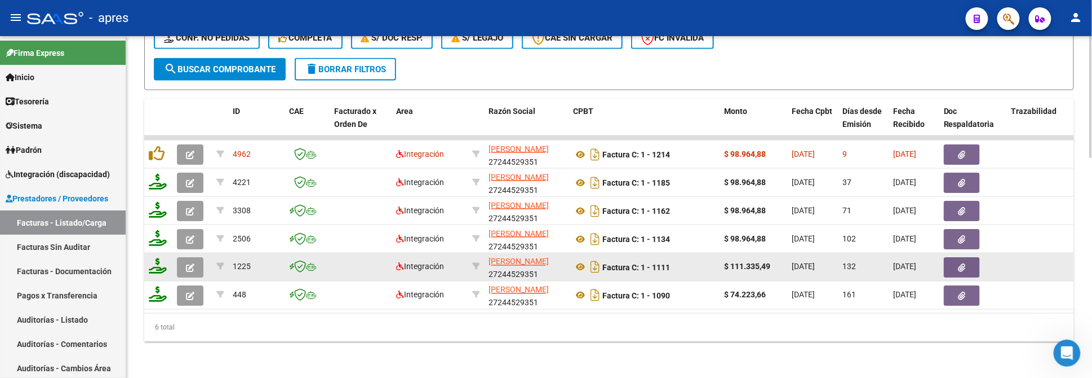
click at [187, 265] on icon "button" at bounding box center [190, 267] width 8 height 8
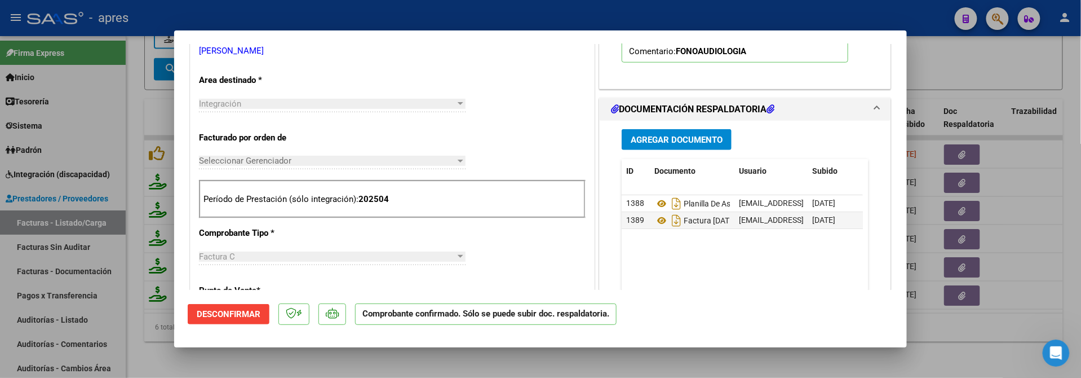
scroll to position [397, 0]
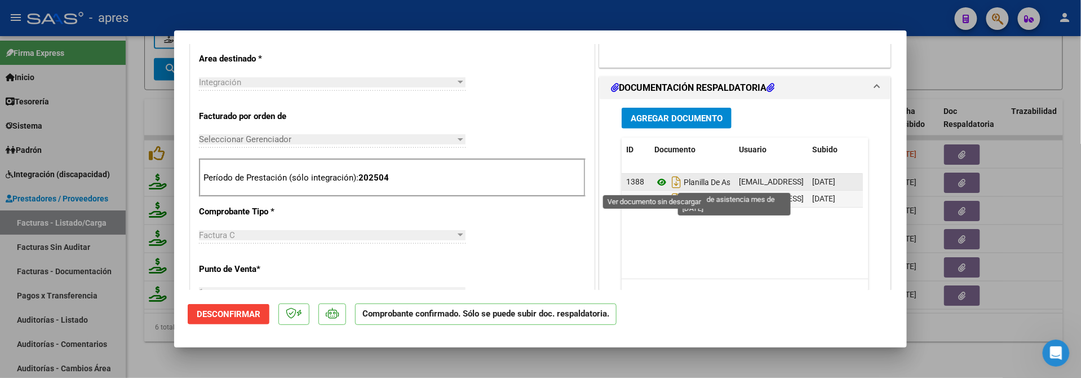
click at [654, 186] on icon at bounding box center [661, 182] width 15 height 14
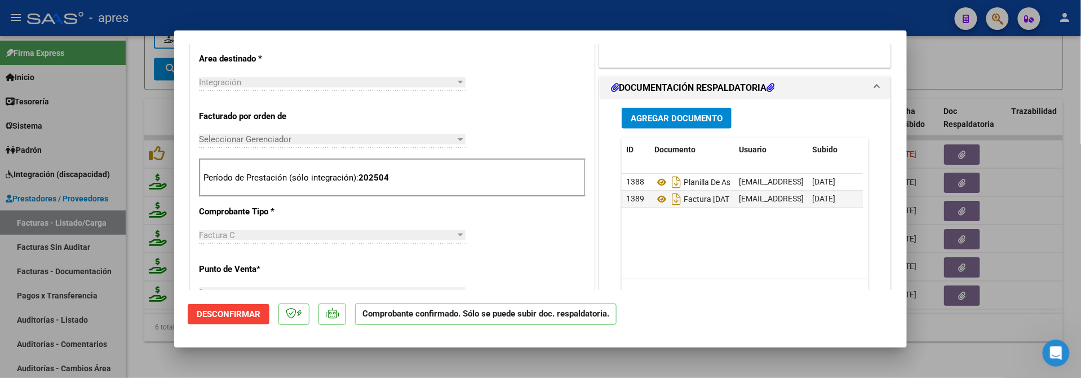
click at [140, 255] on div at bounding box center [540, 189] width 1081 height 378
type input "$ 0,00"
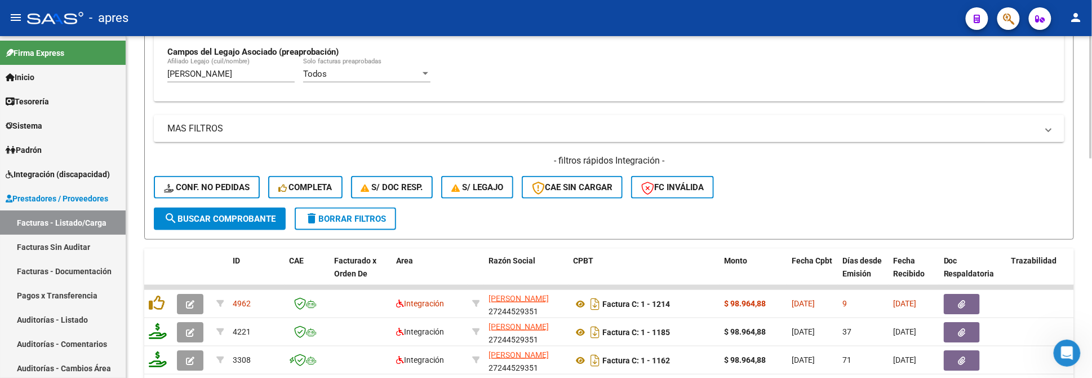
scroll to position [228, 0]
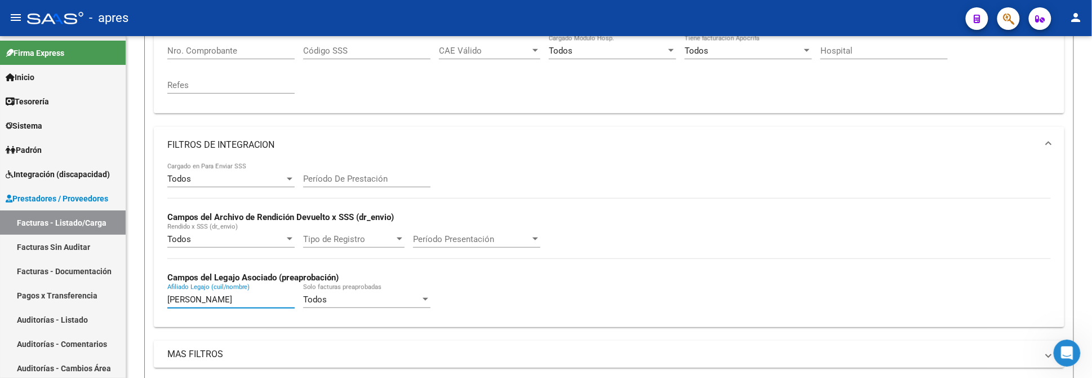
drag, startPoint x: 207, startPoint y: 300, endPoint x: -119, endPoint y: 243, distance: 331.8
click at [0, 243] on html "menu - apres person Firma Express Inicio Calendario SSS Instructivos Contacto O…" at bounding box center [546, 189] width 1092 height 378
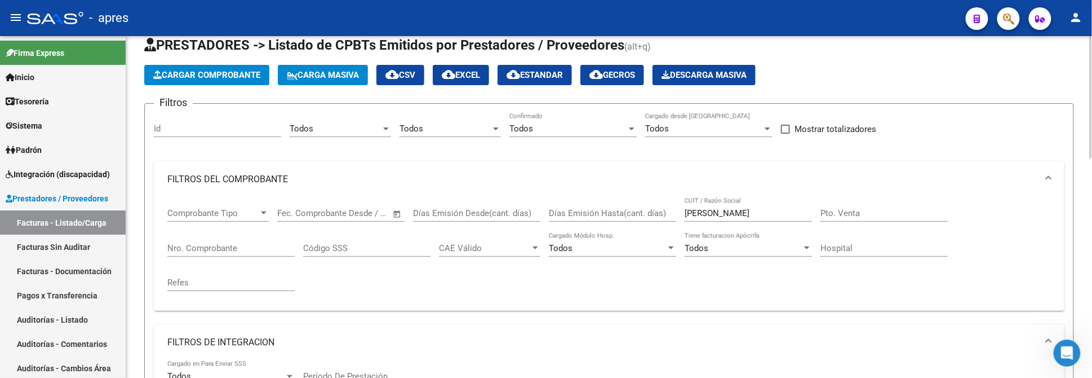
scroll to position [2, 0]
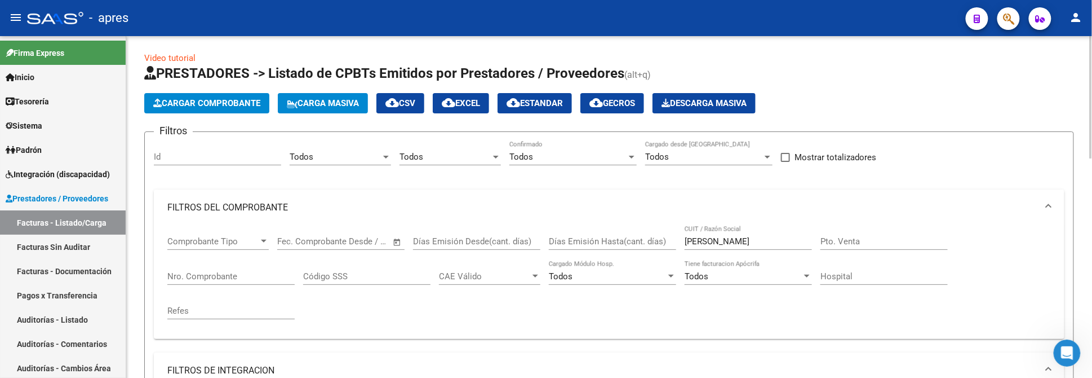
click at [263, 222] on mat-expansion-panel "FILTROS DEL COMPROBANTE Comprobante Tipo Comprobante Tipo Fecha inicio – Fecha …" at bounding box center [609, 263] width 911 height 149
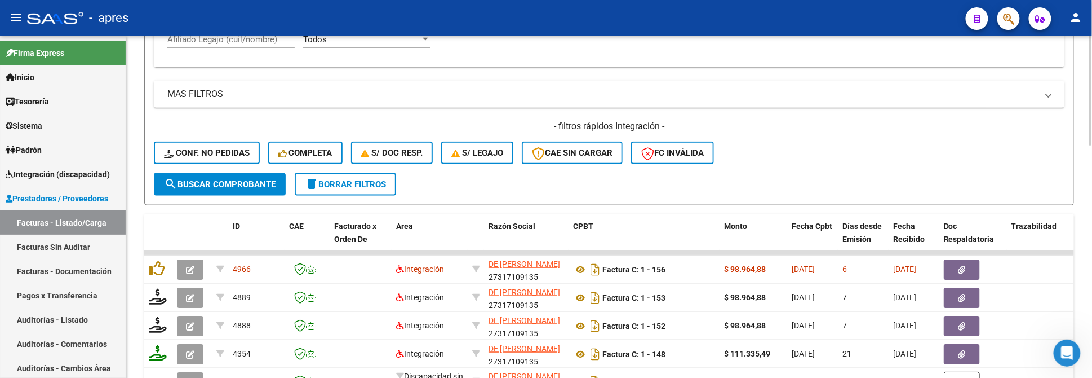
scroll to position [453, 0]
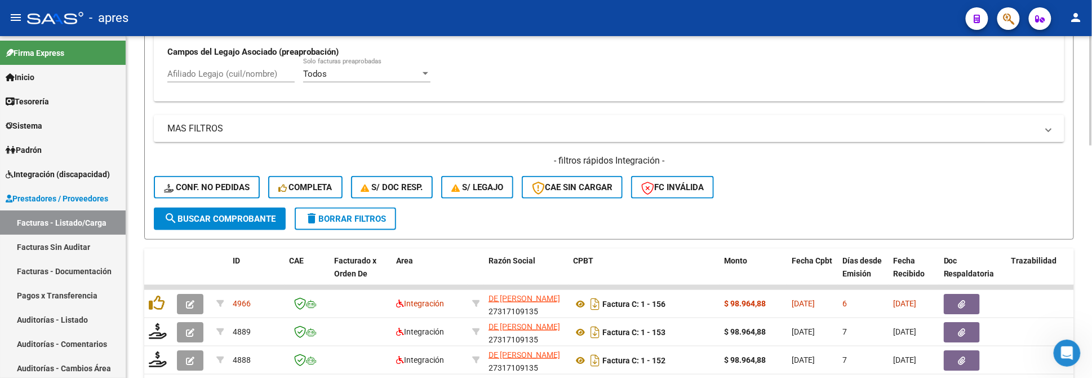
type input "DE GIA"
drag, startPoint x: 224, startPoint y: 76, endPoint x: 227, endPoint y: 100, distance: 24.9
click at [224, 74] on input "Afiliado Legajo (cuil/nombre)" at bounding box center [230, 74] width 127 height 10
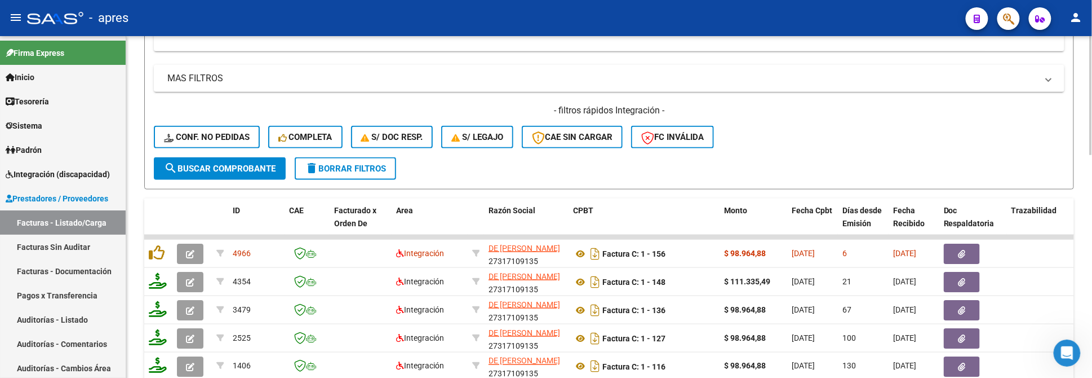
scroll to position [528, 0]
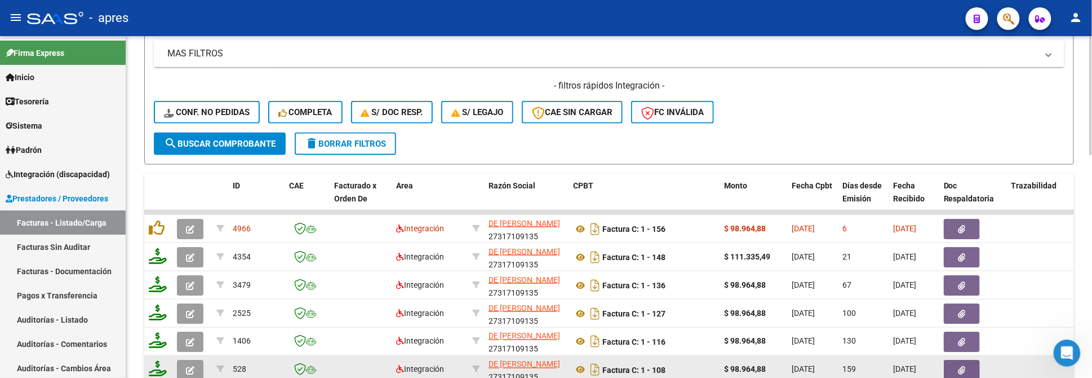
type input "57546443"
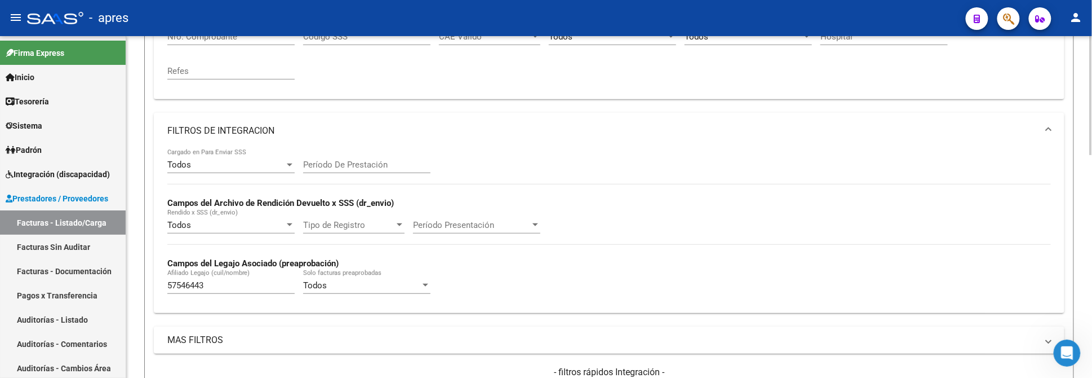
scroll to position [152, 0]
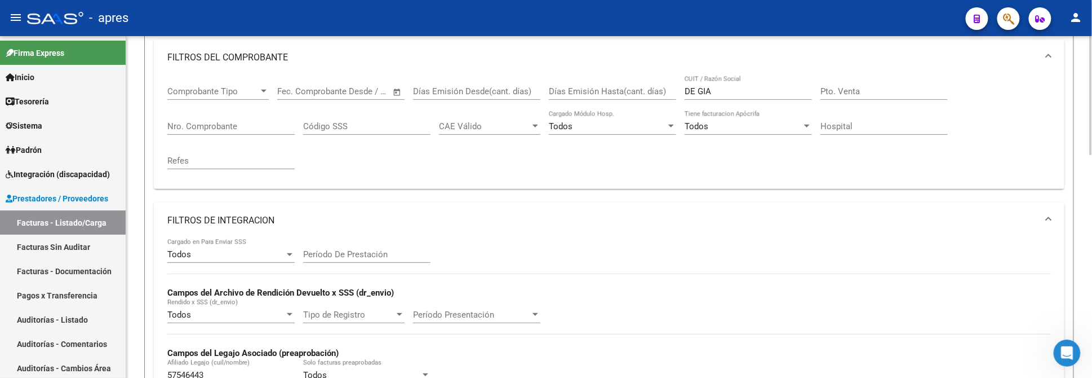
click at [258, 122] on input "Nro. Comprobante" at bounding box center [230, 126] width 127 height 10
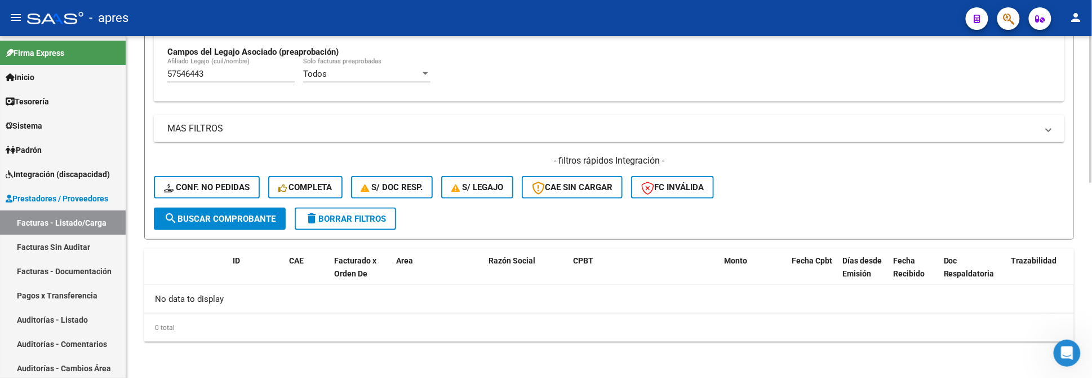
type input "755"
click at [262, 224] on button "search Buscar Comprobante" at bounding box center [220, 218] width 132 height 23
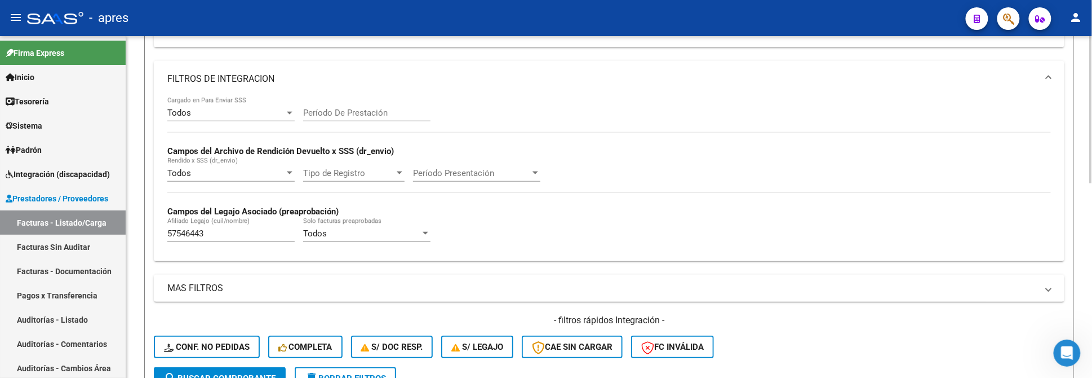
scroll to position [303, 0]
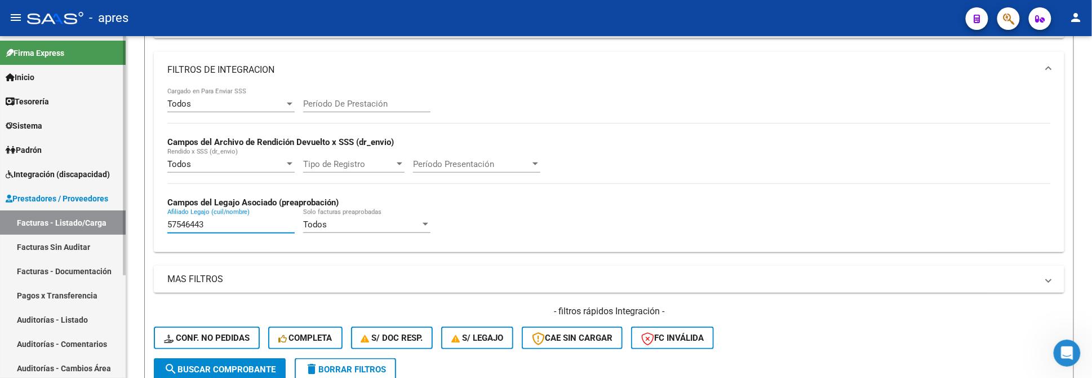
drag, startPoint x: 219, startPoint y: 220, endPoint x: 120, endPoint y: 210, distance: 99.7
click at [120, 210] on mat-sidenav-container "Firma Express Inicio Calendario SSS Instructivos Contacto OS Tesorería Extracto…" at bounding box center [546, 207] width 1092 height 342
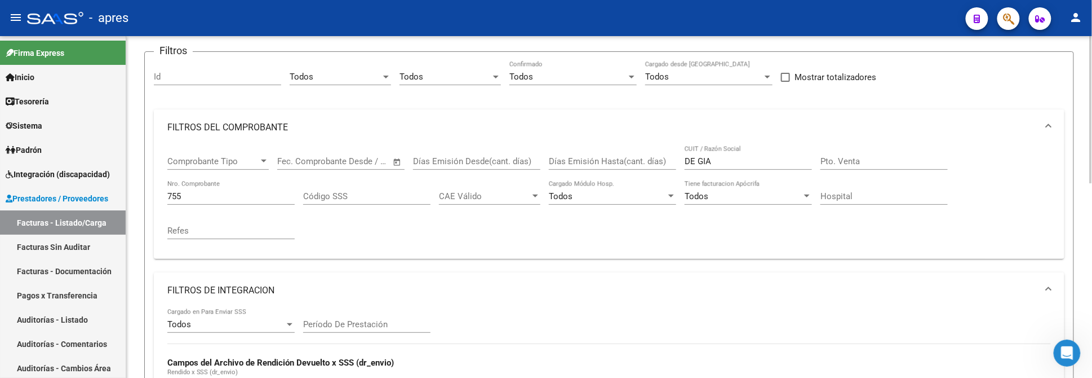
scroll to position [77, 0]
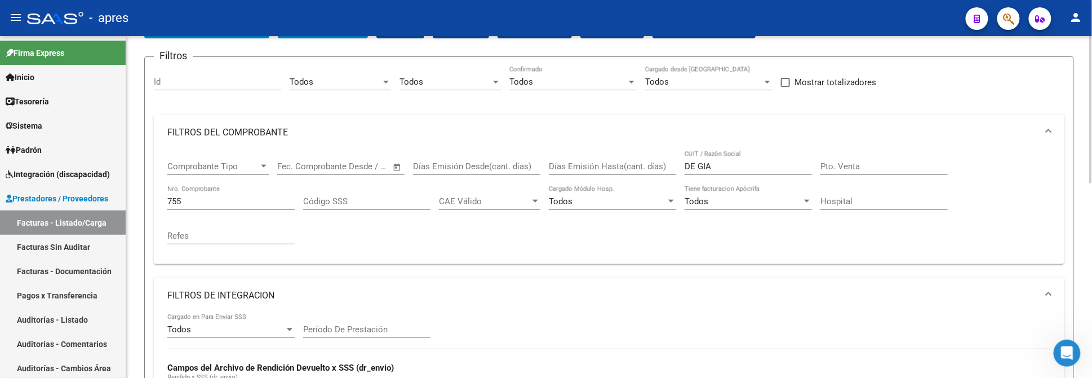
drag, startPoint x: 715, startPoint y: 165, endPoint x: 611, endPoint y: 160, distance: 103.8
click at [611, 161] on div "Comprobante Tipo Comprobante Tipo Fecha inicio – Fecha fin Fec. Comprobante Des…" at bounding box center [609, 202] width 884 height 104
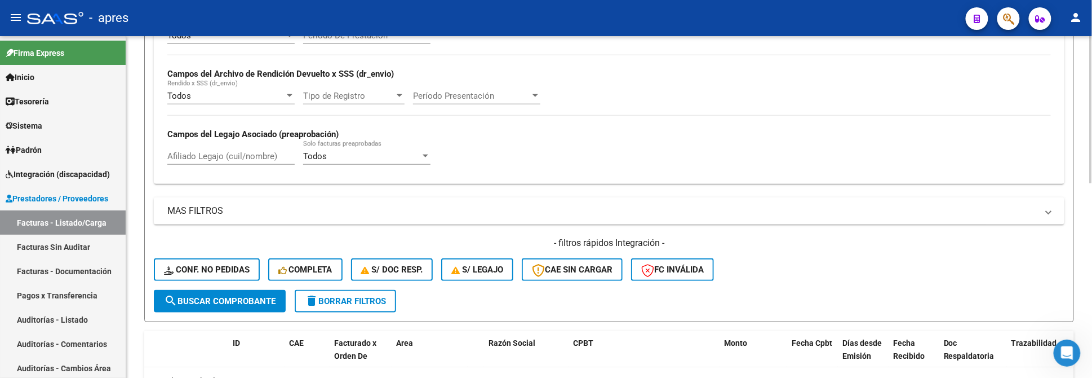
scroll to position [378, 0]
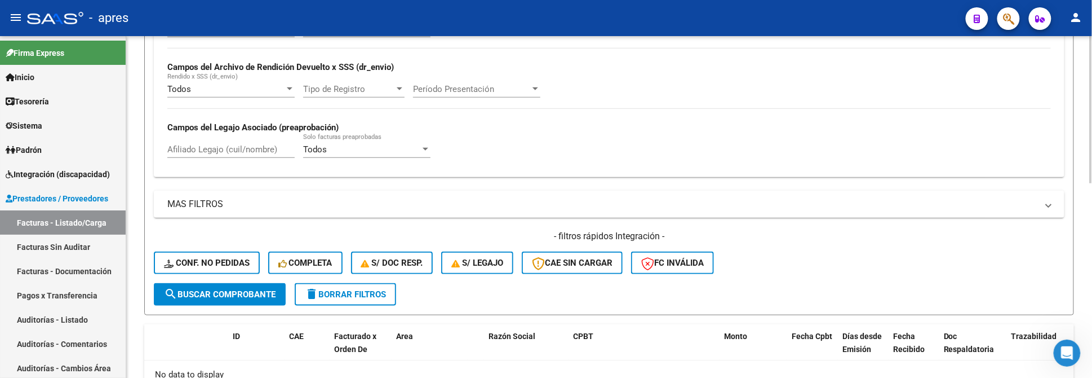
click at [231, 292] on span "search Buscar Comprobante" at bounding box center [220, 294] width 112 height 10
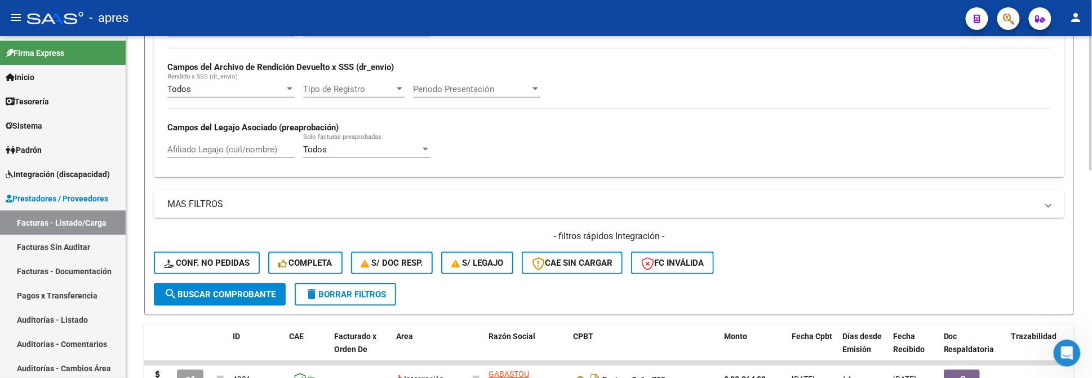
scroll to position [528, 0]
